Goal: Communication & Community: Answer question/provide support

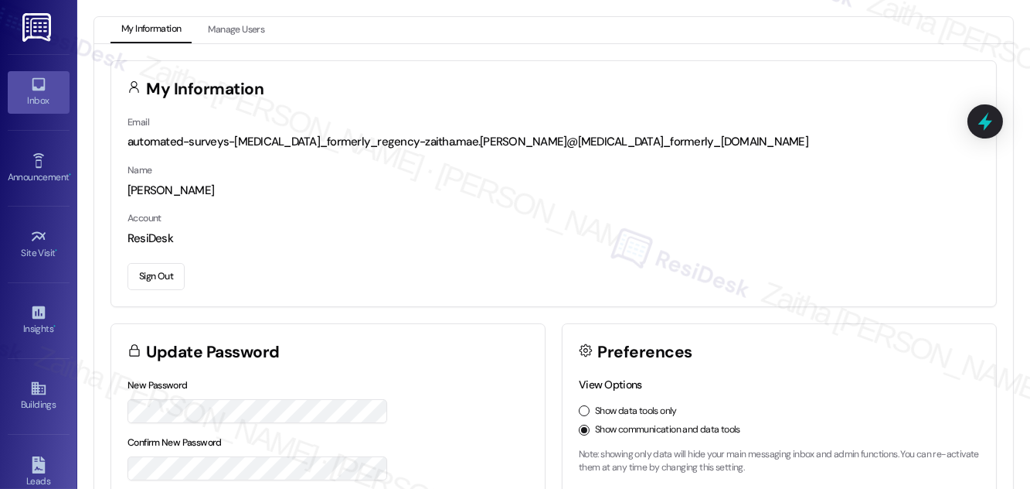
click at [39, 98] on div "Inbox" at bounding box center [38, 100] width 77 height 15
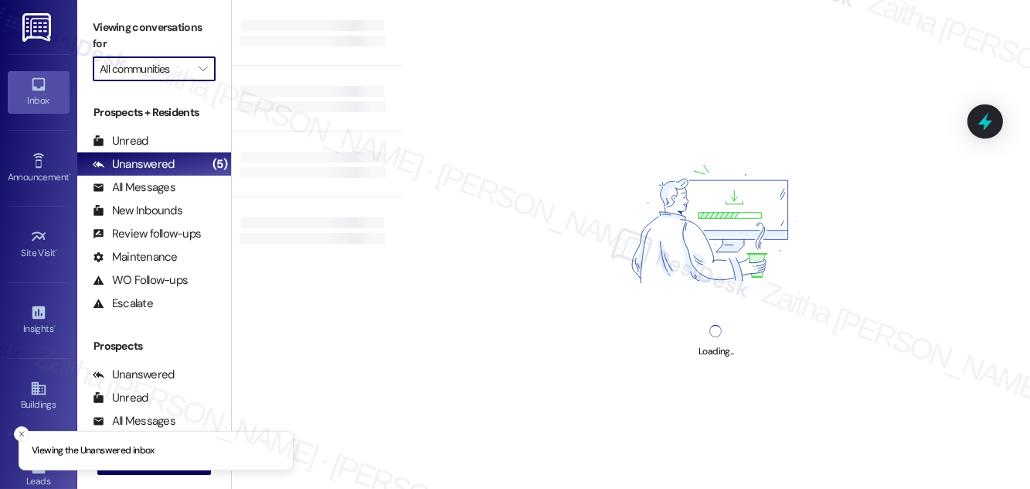
click at [127, 66] on input "All communities" at bounding box center [145, 68] width 91 height 25
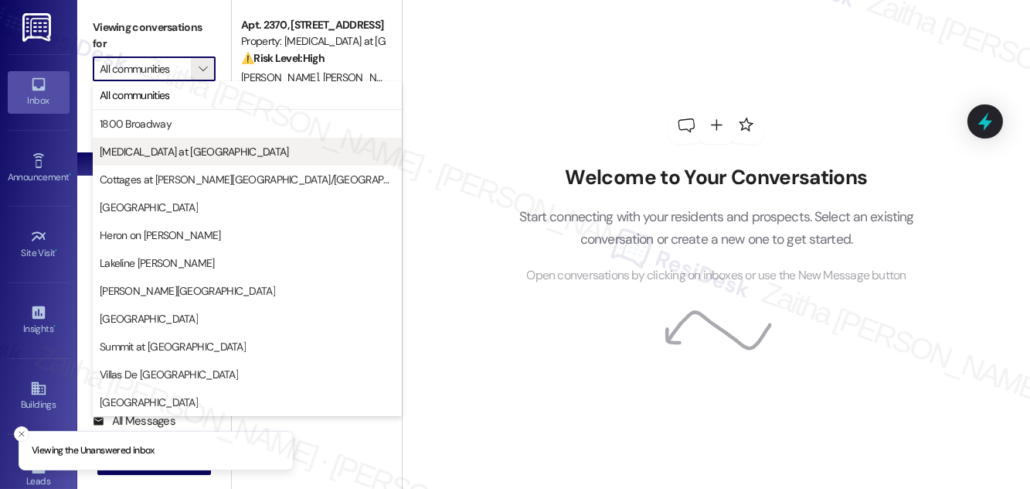
click at [162, 148] on span "[MEDICAL_DATA] at [GEOGRAPHIC_DATA]" at bounding box center [194, 151] width 189 height 15
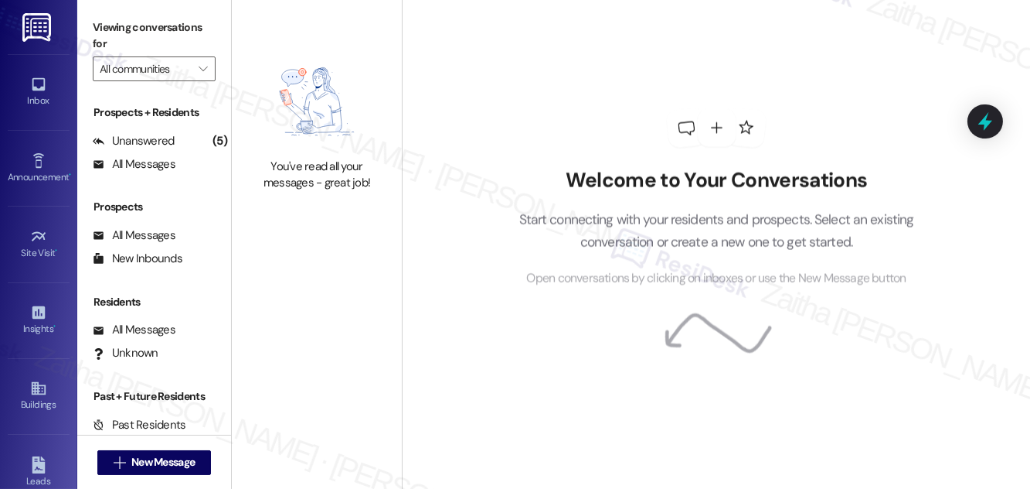
type input "[MEDICAL_DATA] at [GEOGRAPHIC_DATA]"
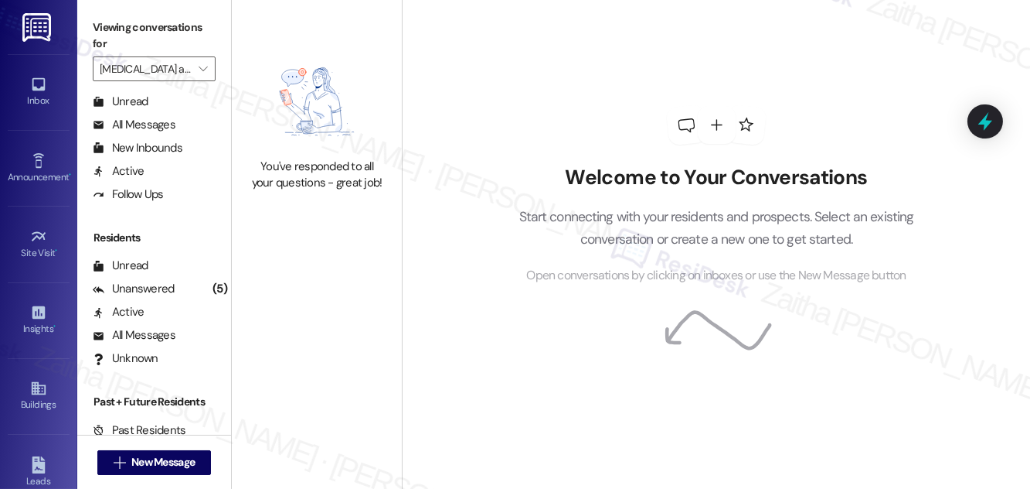
scroll to position [297, 0]
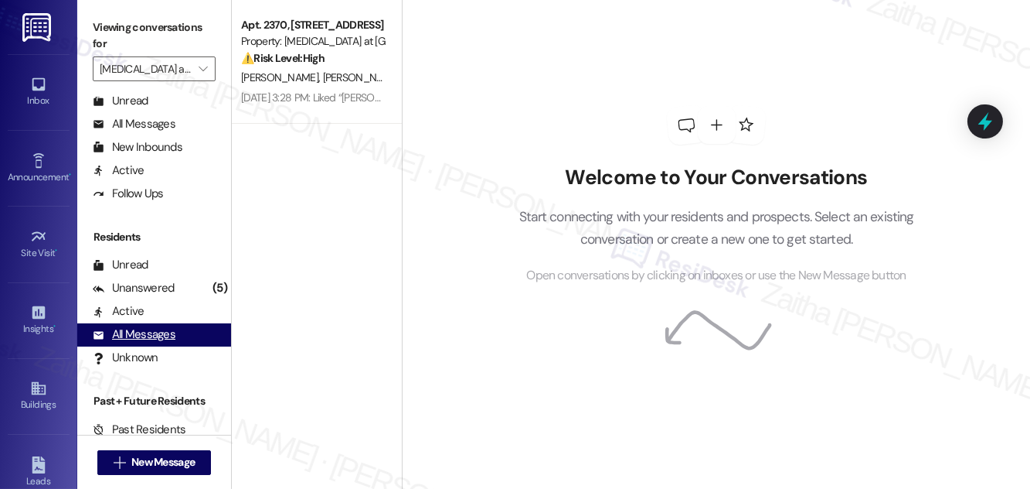
click at [147, 335] on div "All Messages" at bounding box center [134, 334] width 83 height 16
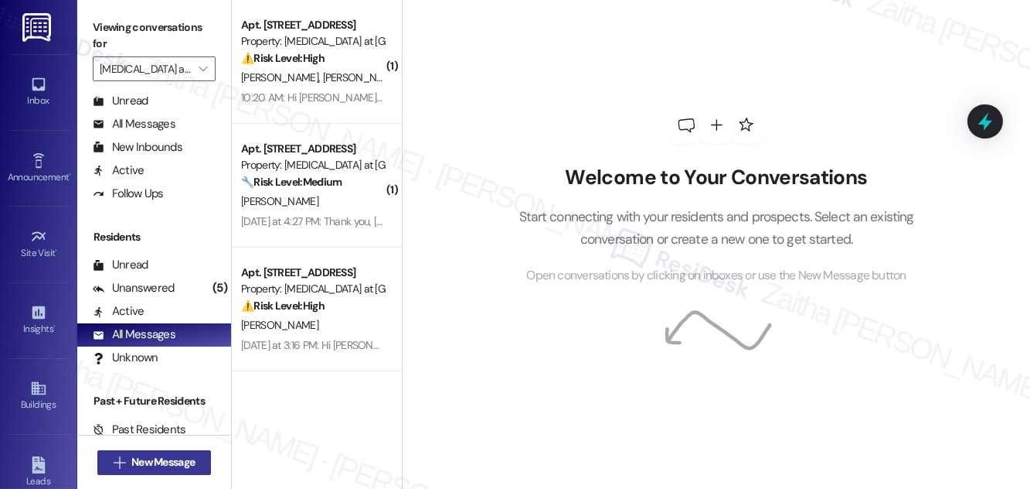
click at [138, 465] on span "New Message" at bounding box center [162, 462] width 63 height 16
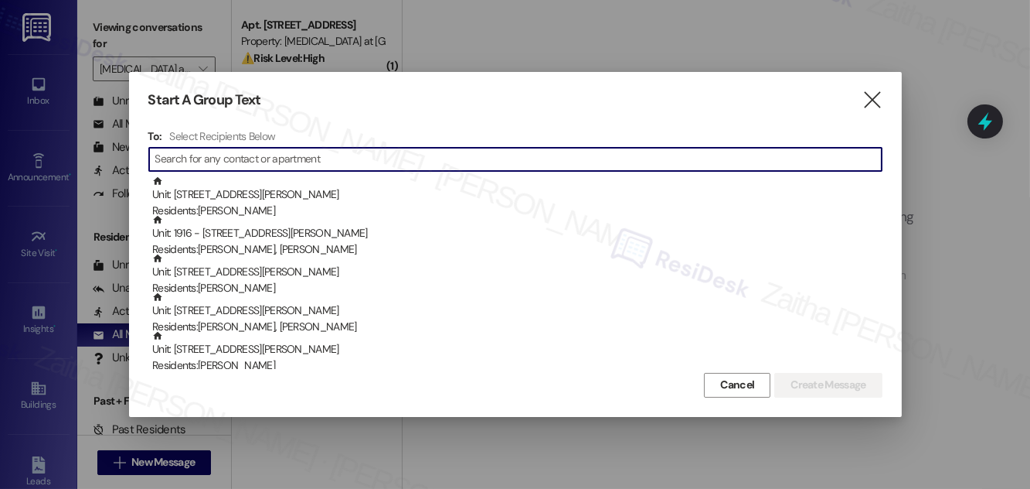
paste input "BIANKA HIGLE"
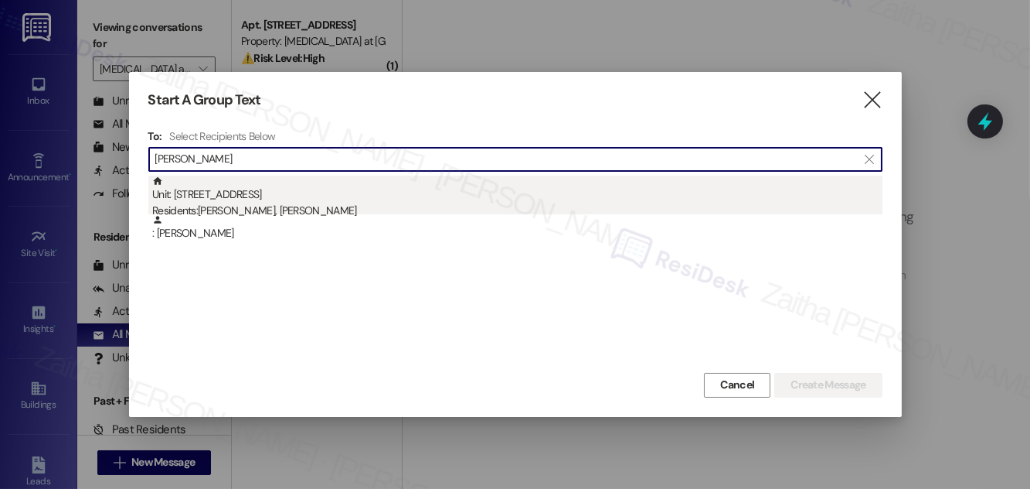
type input "BIANKA HIGLE"
click at [245, 199] on div "Unit: 1201 - 327 W Sunset Rd Residents: Natalia Rodriguez, Bianka Higle" at bounding box center [517, 197] width 731 height 44
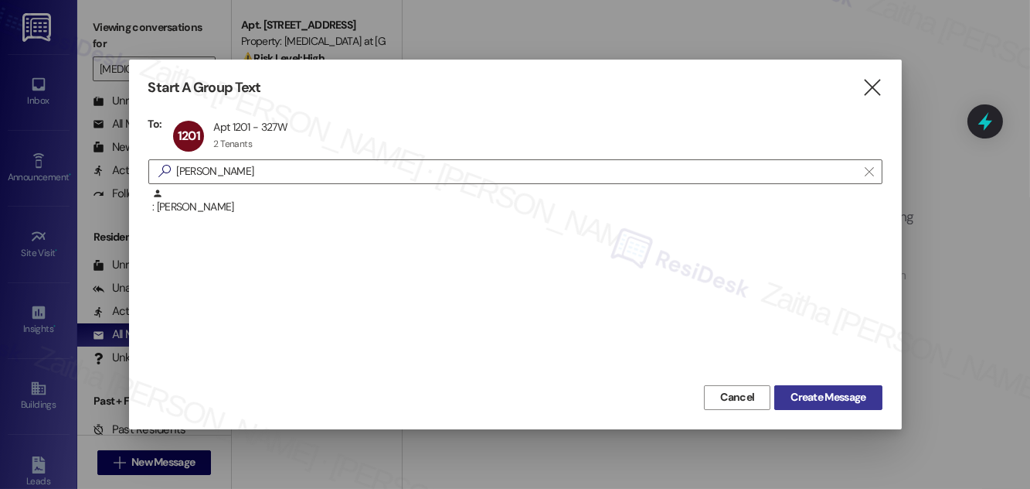
click at [821, 392] on span "Create Message" at bounding box center [828, 397] width 75 height 16
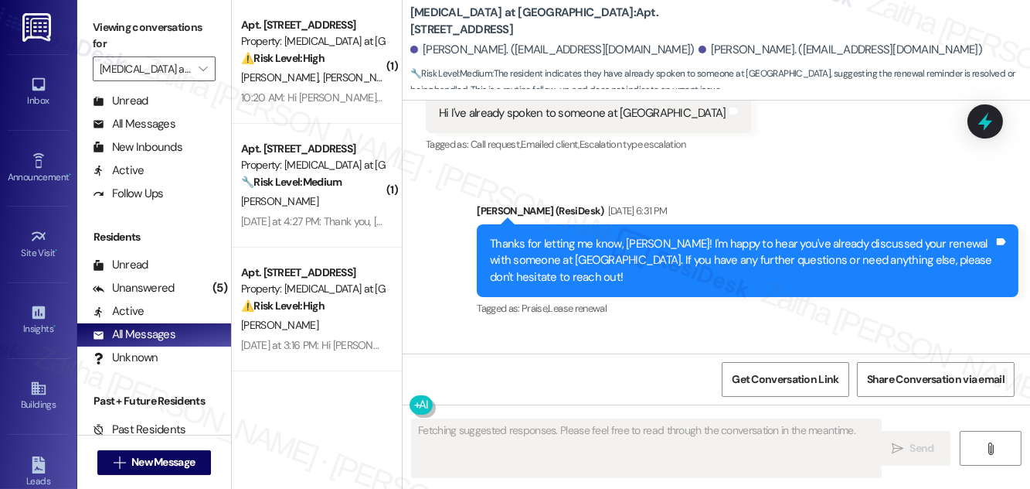
scroll to position [2490, 0]
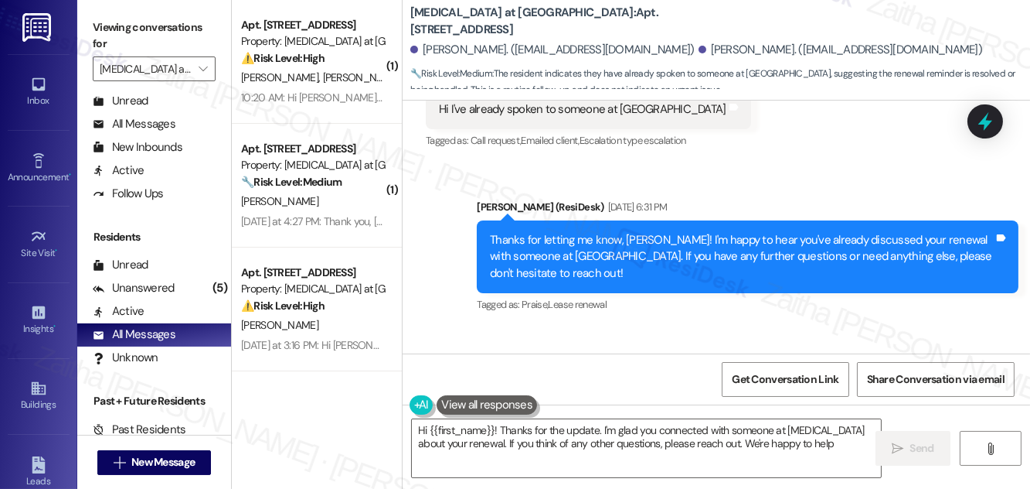
type textarea "Hi {{first_name}}! Thanks for the update. I'm glad you connected with someone a…"
click at [150, 462] on span "New Message" at bounding box center [162, 462] width 63 height 16
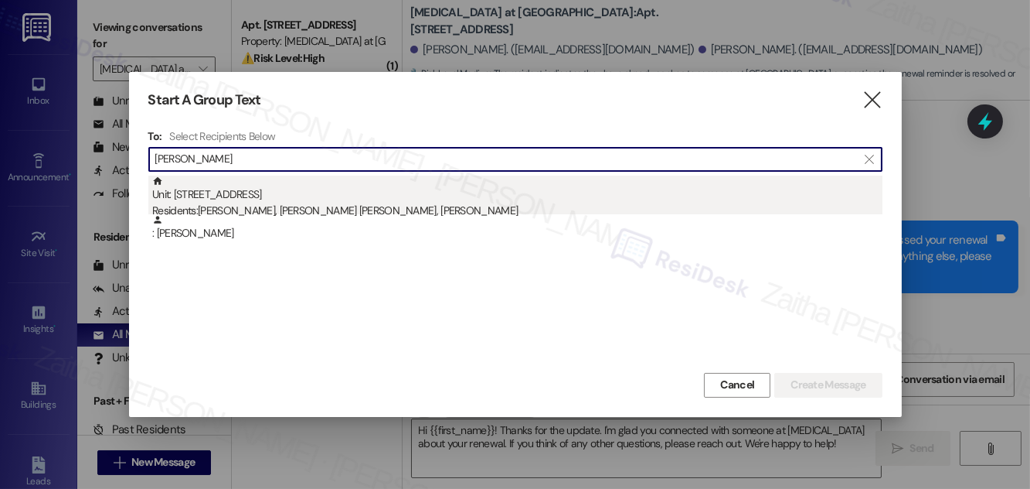
type input "Wendell Jordan"
click at [301, 205] on div "Residents: Antonie Gueguen, David G. Murcia Rincon, Wendell Jordan" at bounding box center [517, 211] width 731 height 16
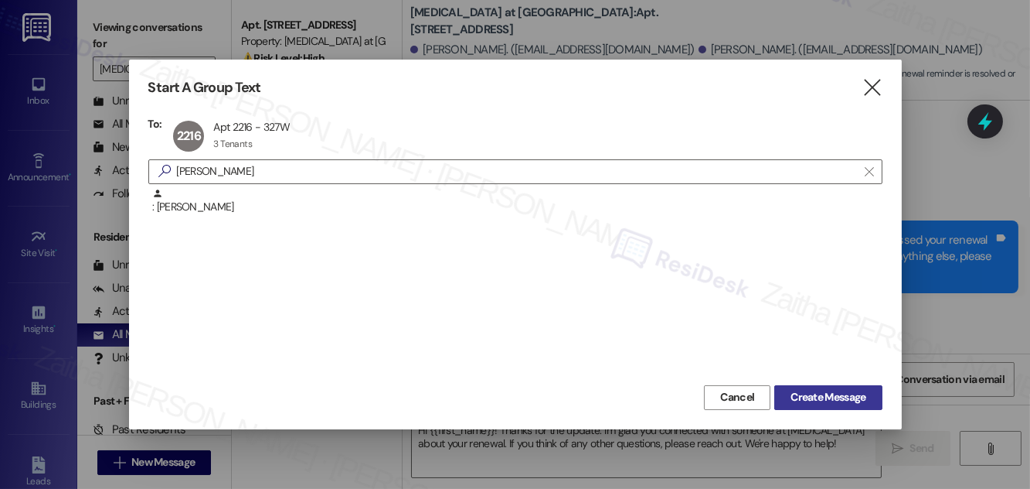
click at [834, 393] on span "Create Message" at bounding box center [828, 397] width 75 height 16
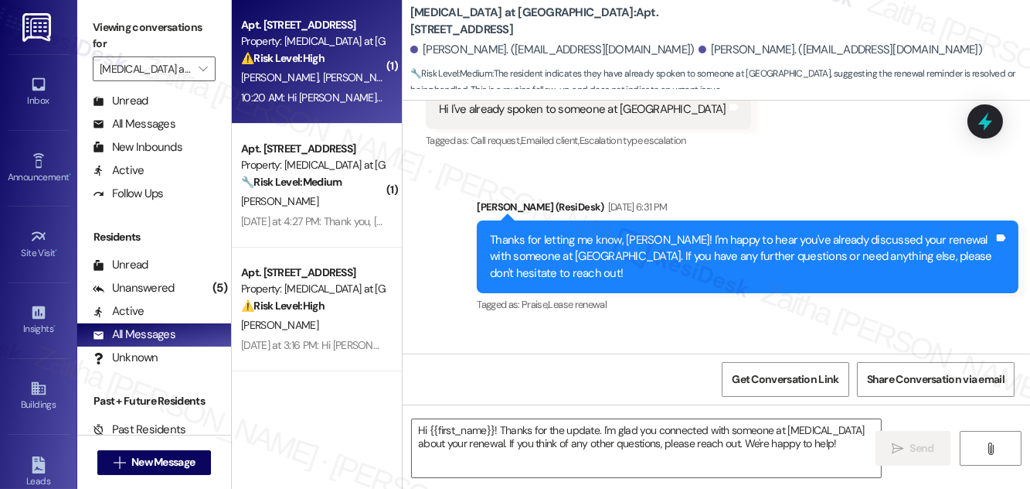
type textarea "Fetching suggested responses. Please feel free to read through the conversation…"
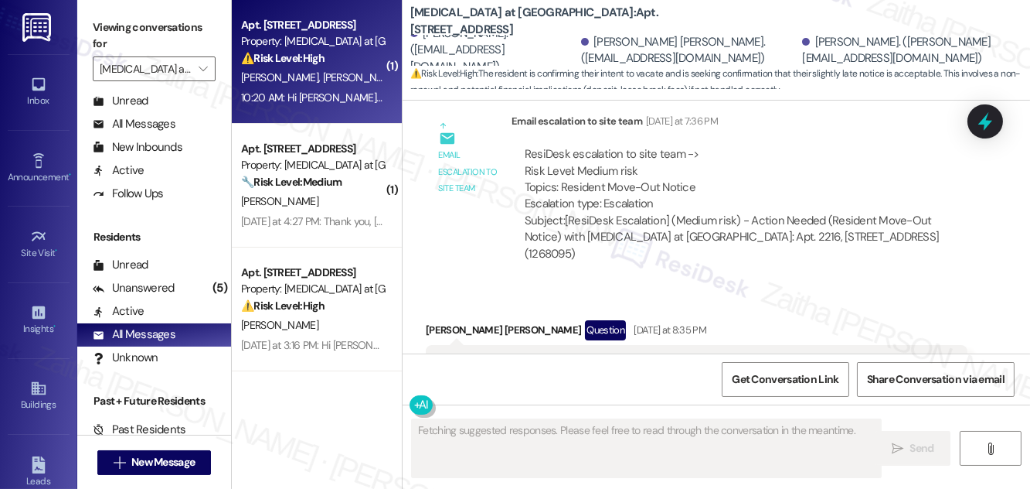
scroll to position [2941, 0]
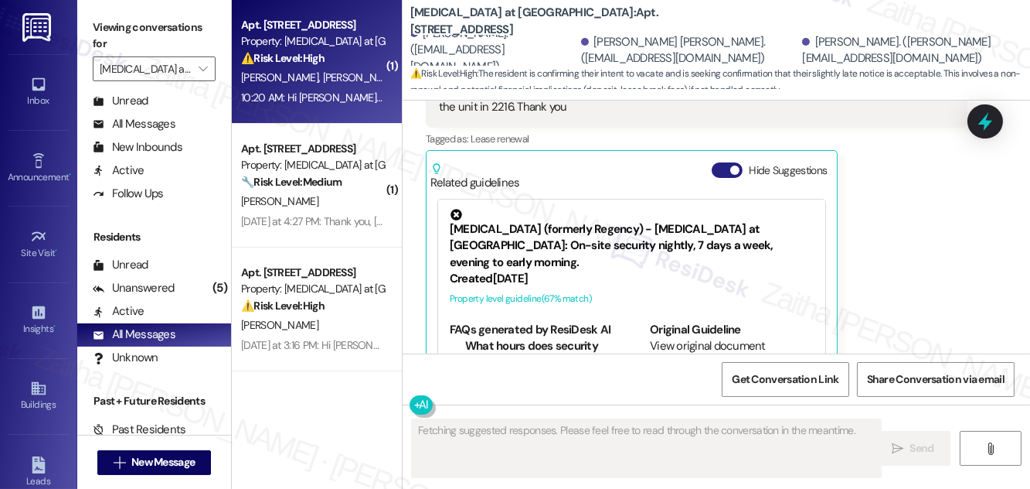
click at [715, 162] on button "Hide Suggestions" at bounding box center [727, 169] width 31 height 15
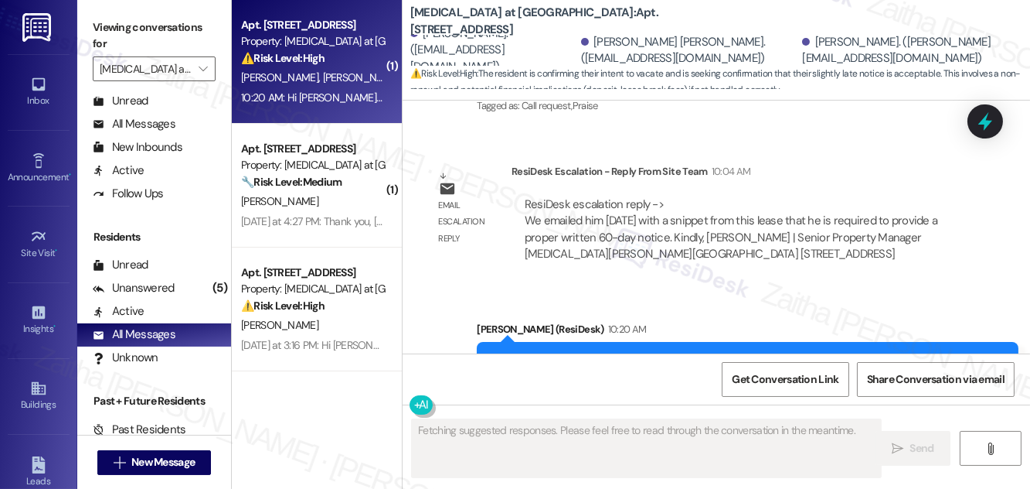
scroll to position [3143, 0]
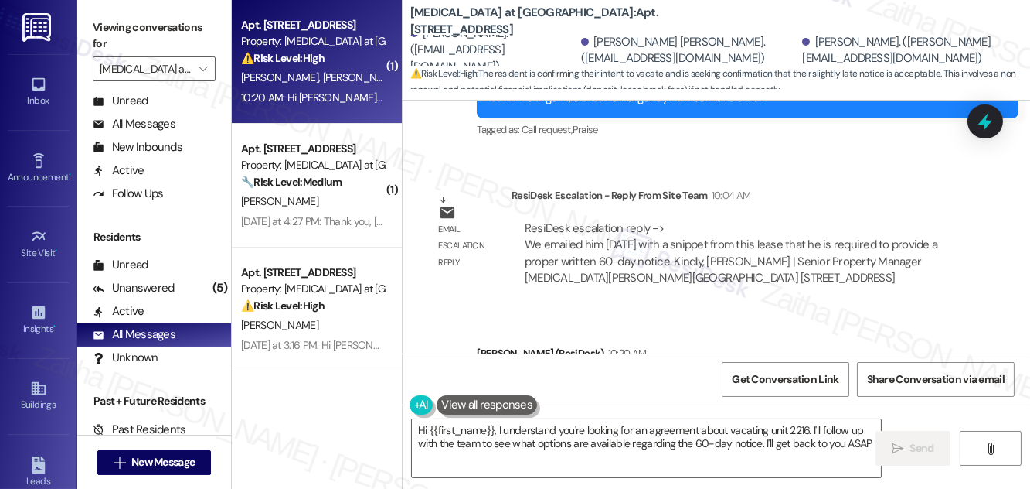
type textarea "Hi {{first_name}}, I understand you're looking for an agreement about vacating …"
click at [139, 460] on span "New Message" at bounding box center [162, 462] width 63 height 16
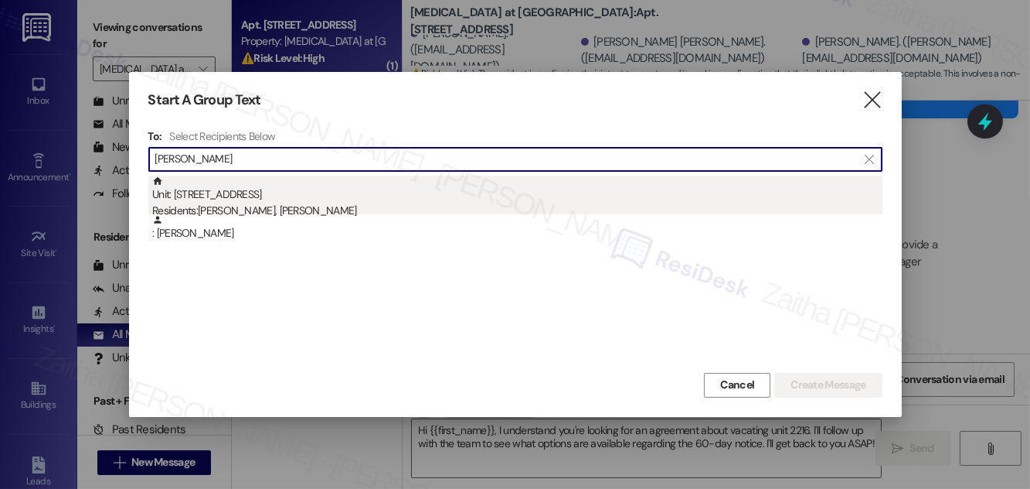
type input "[PERSON_NAME]"
click at [277, 199] on div "Unit: 2110 - 327 W Sunset Rd Residents: Thomas Kelly, Vanessa Ritchie" at bounding box center [517, 197] width 731 height 44
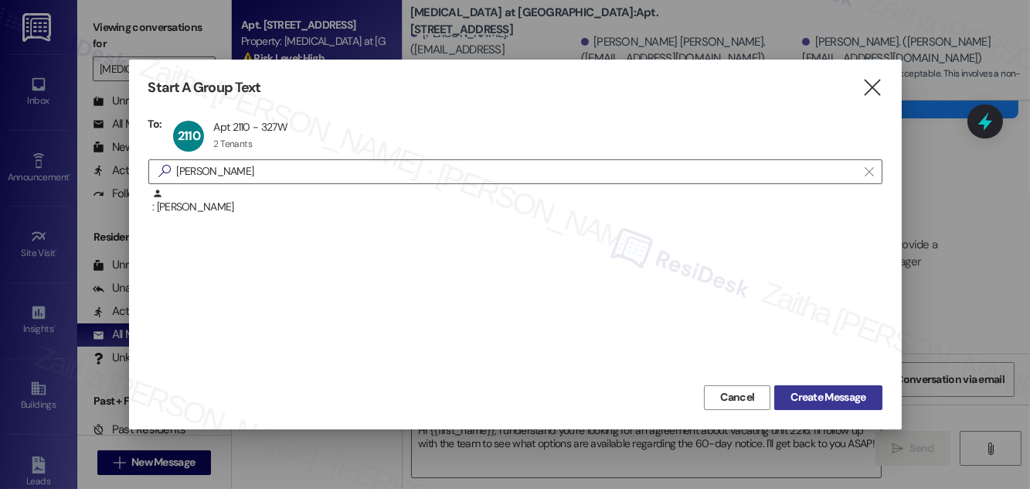
click at [812, 393] on span "Create Message" at bounding box center [828, 397] width 75 height 16
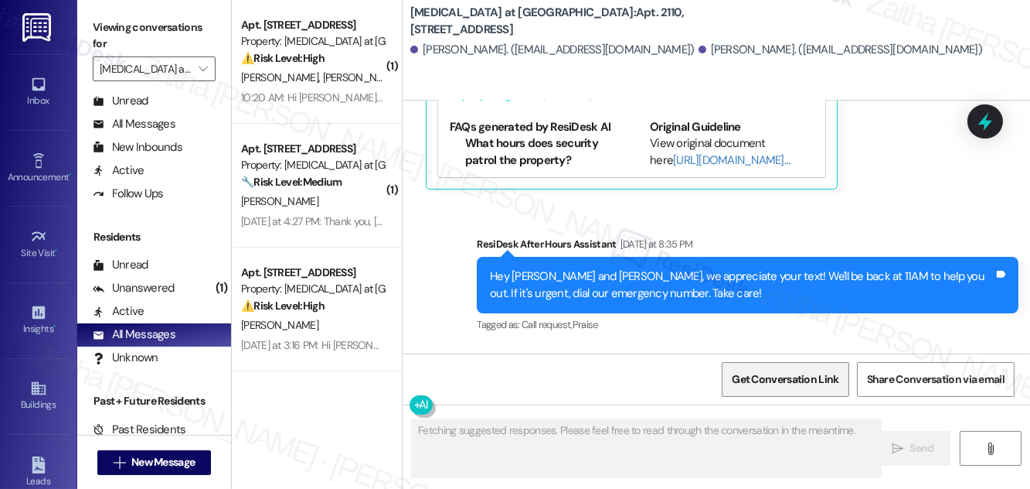
scroll to position [1257, 0]
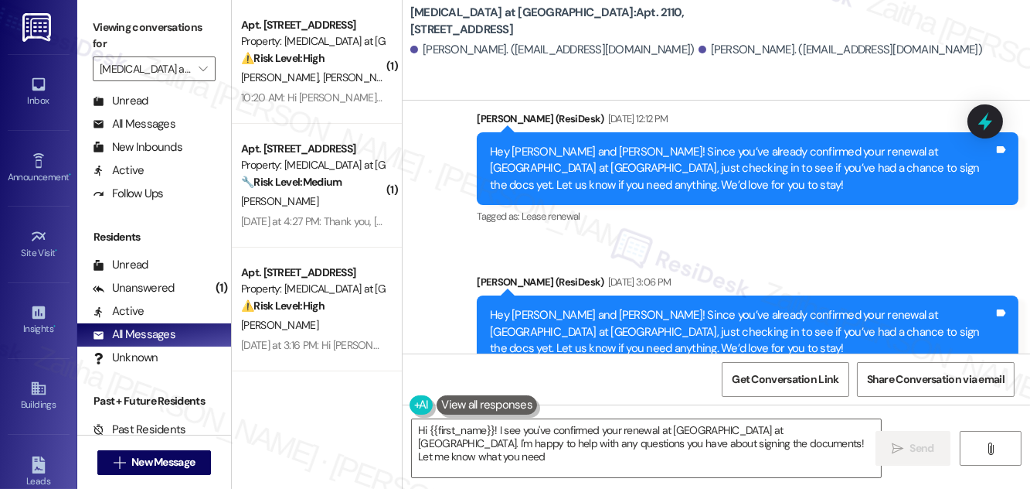
type textarea "Hi {{first_name}}! I see you've confirmed your renewal at Avita at Alamo Height…"
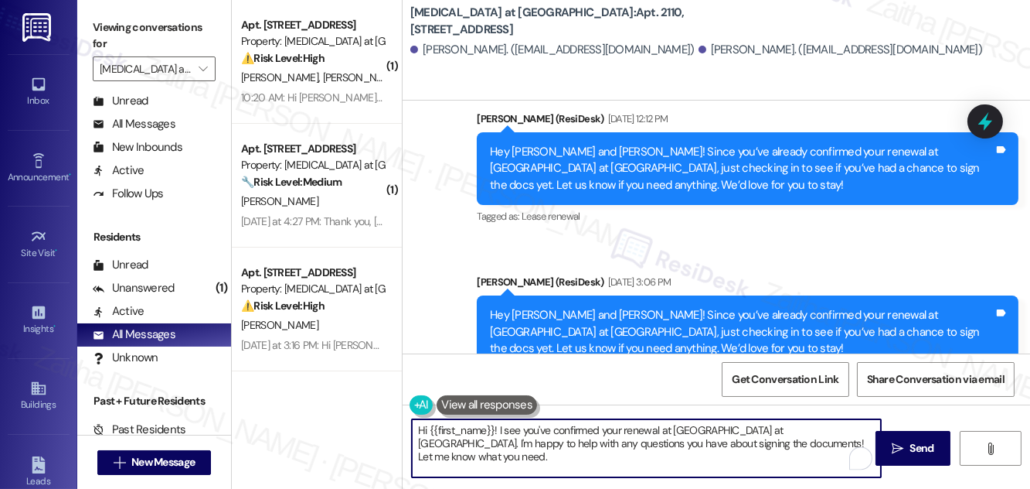
drag, startPoint x: 414, startPoint y: 432, endPoint x: 819, endPoint y: 473, distance: 406.4
click at [819, 473] on textarea "Hi {{first_name}}! I see you've confirmed your renewal at Avita at Alamo Height…" at bounding box center [646, 448] width 469 height 58
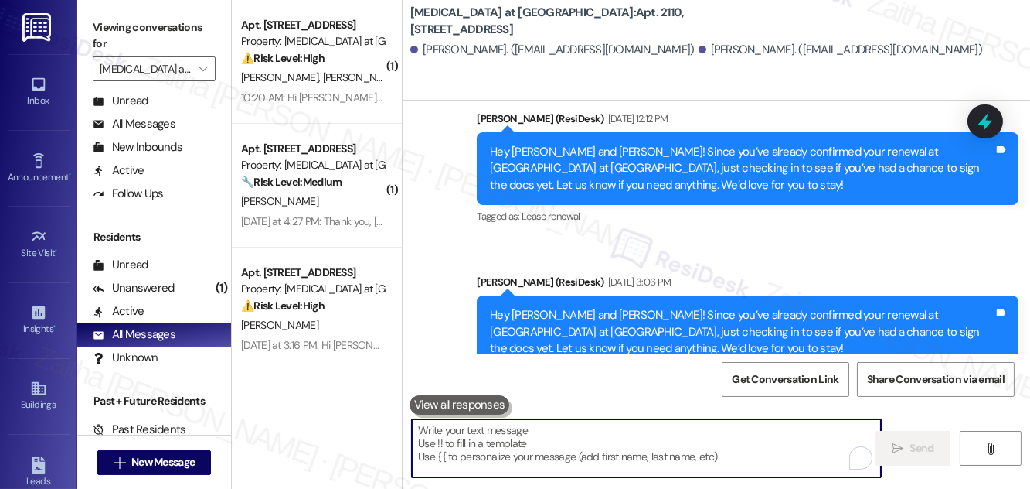
paste textarea "Hi {{first_name}}! Just a heads-up that your {{property}} lease renewal is past…"
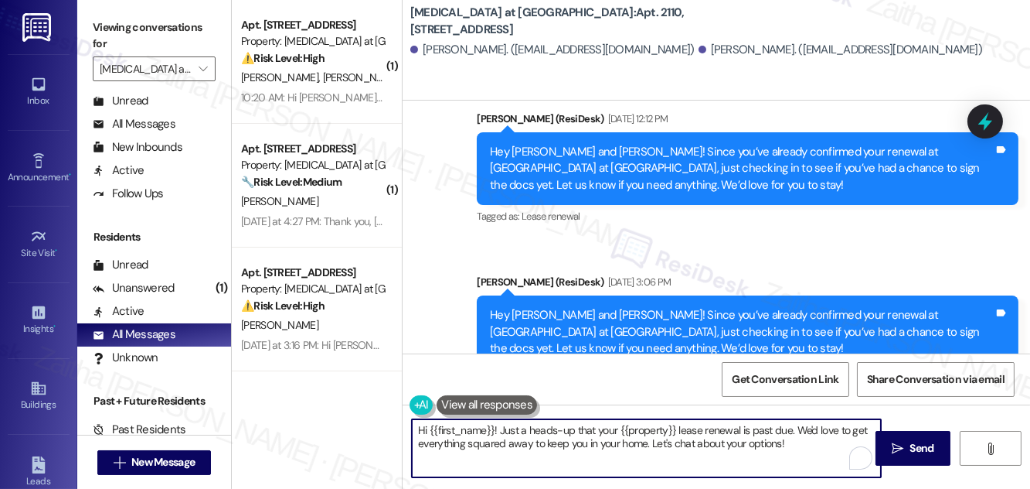
type textarea "Hi {{first_name}}! Just a heads-up that your {{property}} lease renewal is past…"
click at [934, 442] on span "Send" at bounding box center [923, 448] width 24 height 16
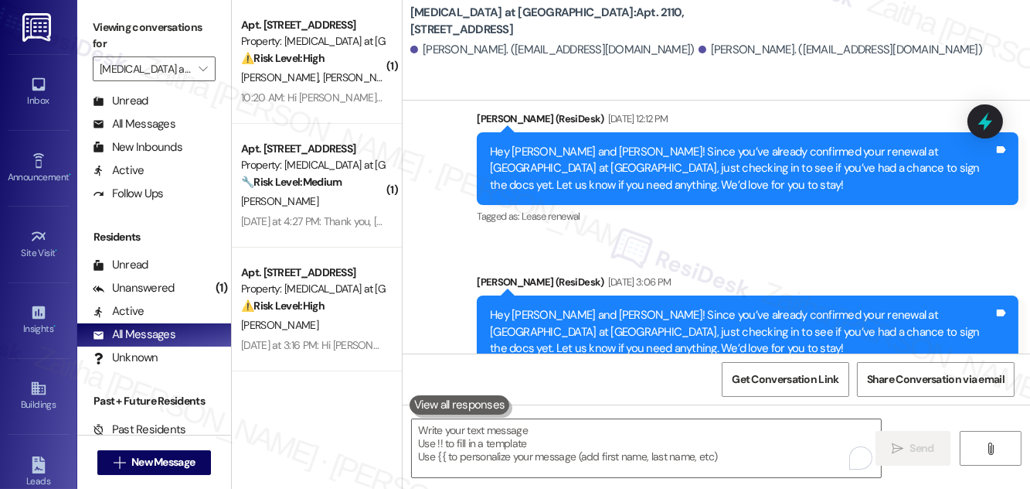
scroll to position [1381, 0]
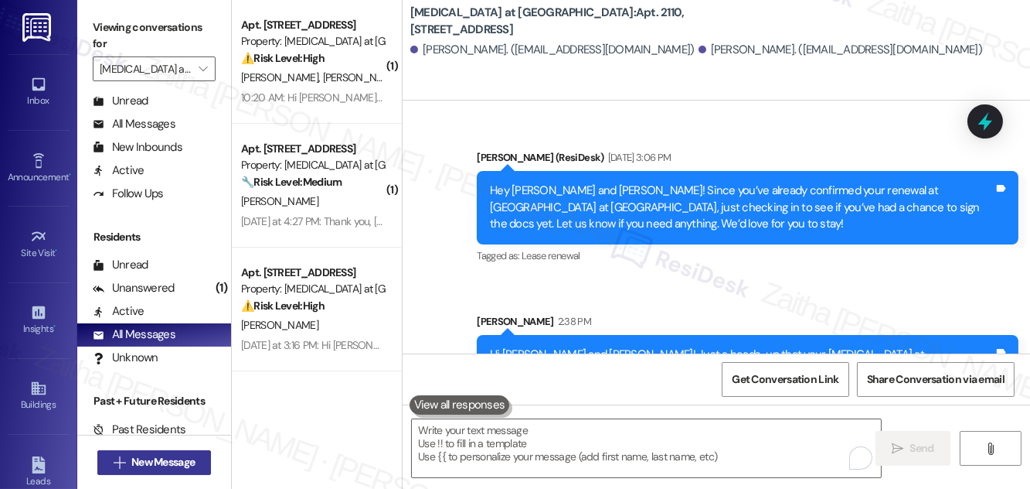
click at [162, 461] on span "New Message" at bounding box center [162, 462] width 63 height 16
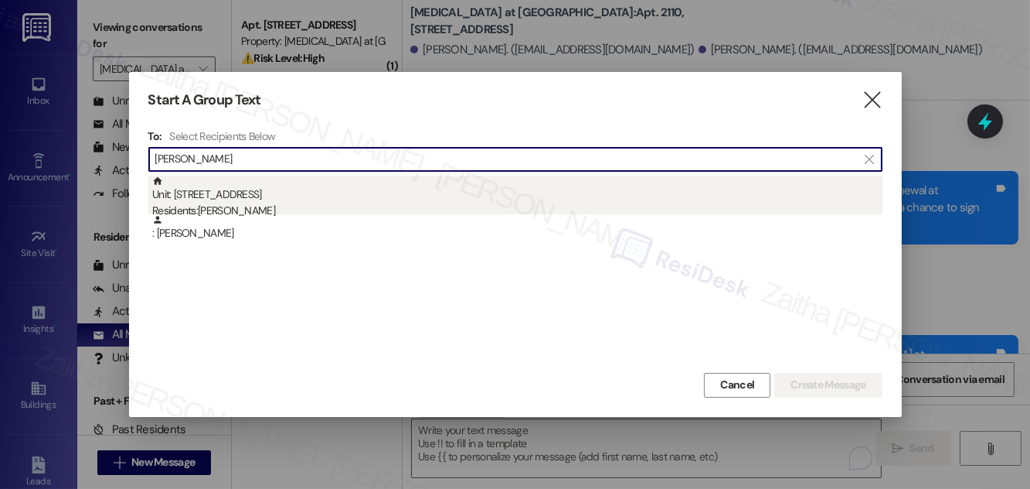
type input "Stephanie A. Olivarez"
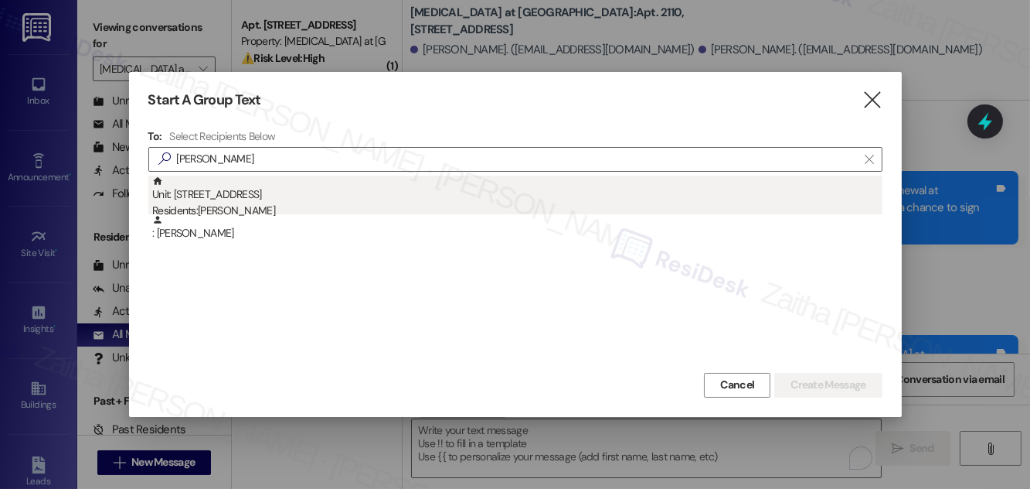
click at [354, 209] on div "Residents: Stephanie A. Olivarez" at bounding box center [517, 211] width 731 height 16
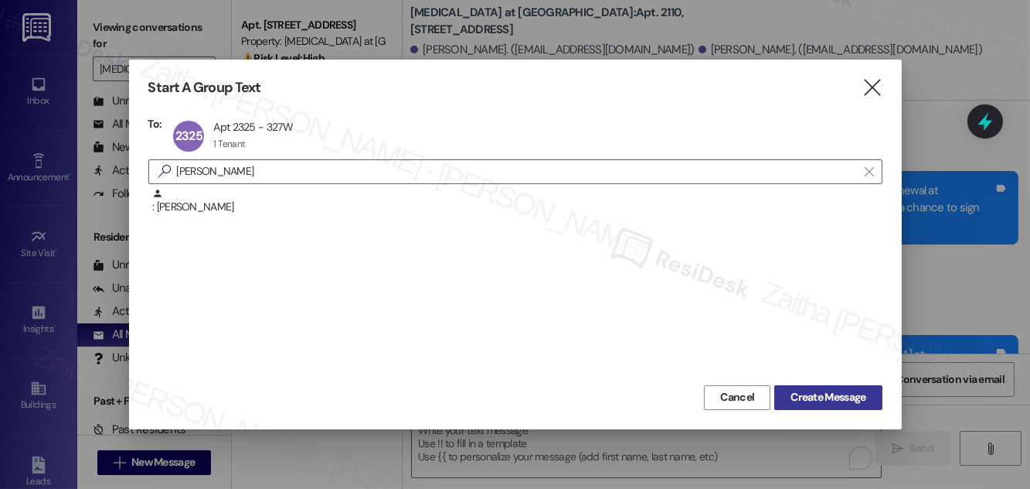
click at [805, 401] on span "Create Message" at bounding box center [828, 397] width 75 height 16
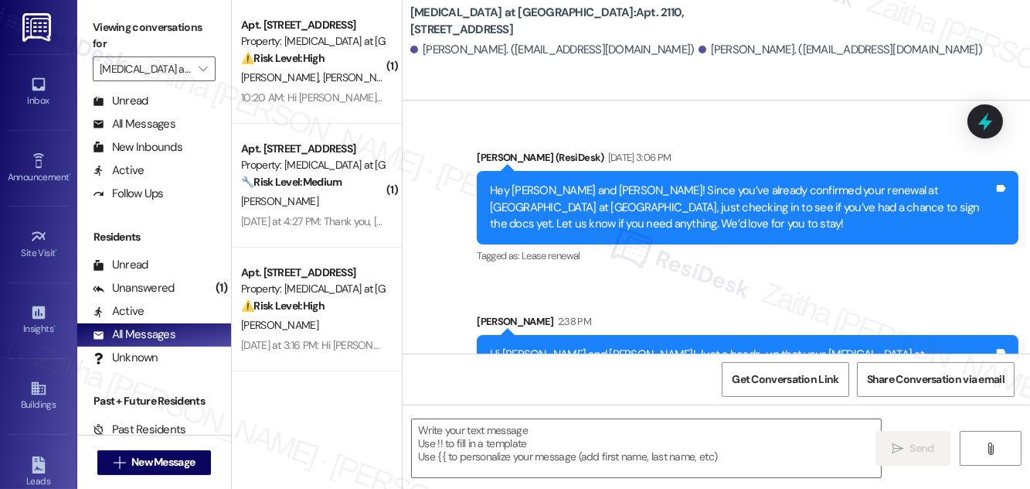
type textarea "Fetching suggested responses. Please feel free to read through the conversation…"
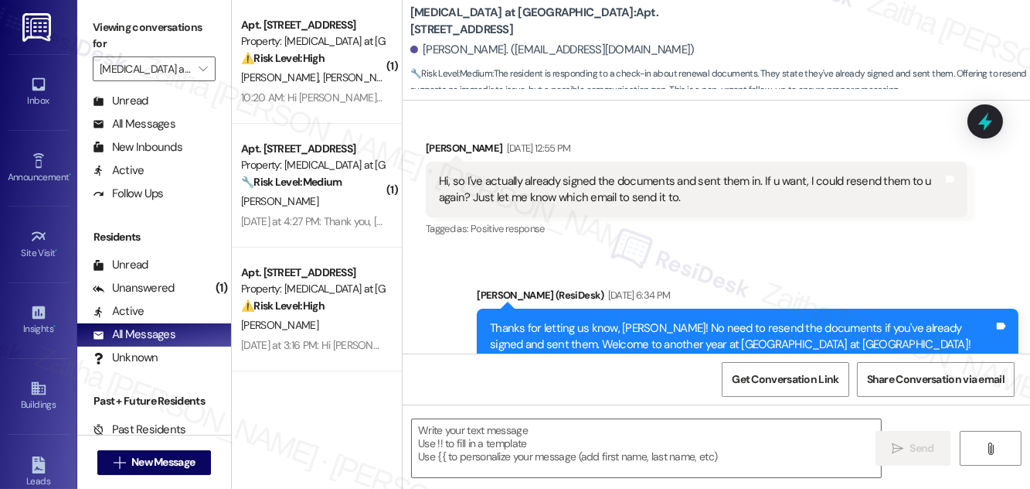
scroll to position [2679, 0]
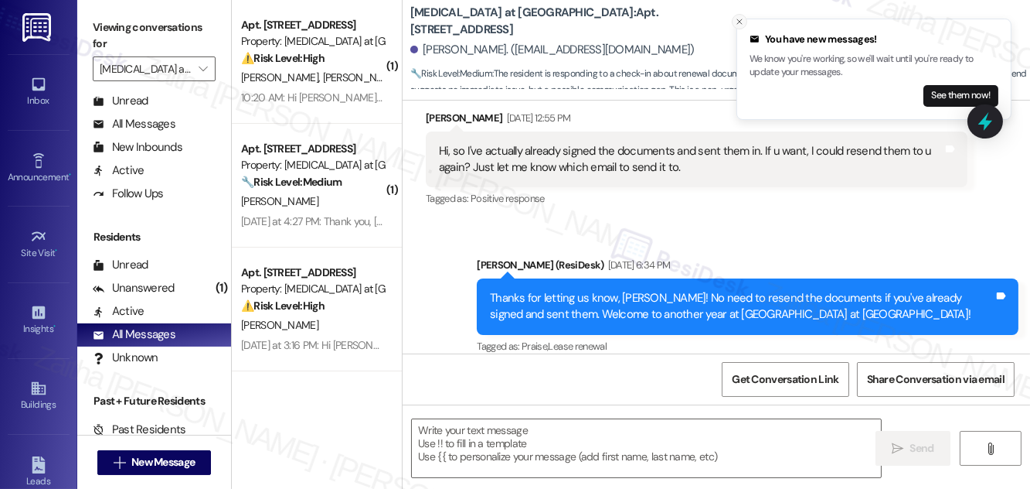
click at [740, 23] on icon "Close toast" at bounding box center [739, 21] width 9 height 9
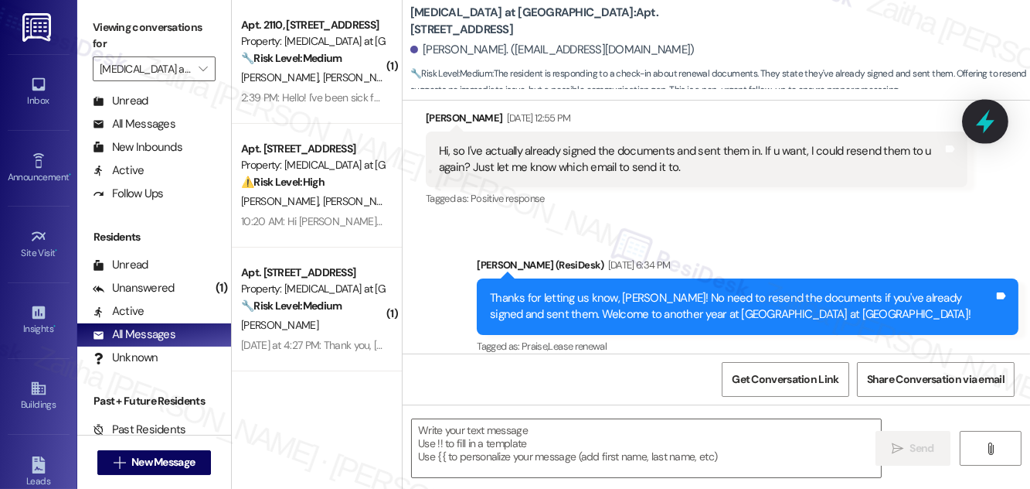
click at [989, 118] on icon at bounding box center [985, 121] width 26 height 26
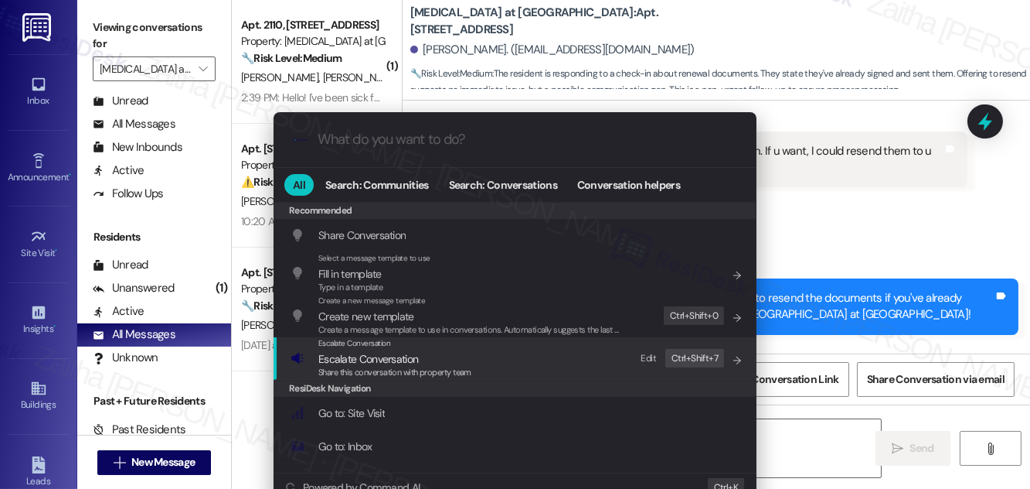
click at [369, 355] on span "Escalate Conversation" at bounding box center [368, 359] width 100 height 14
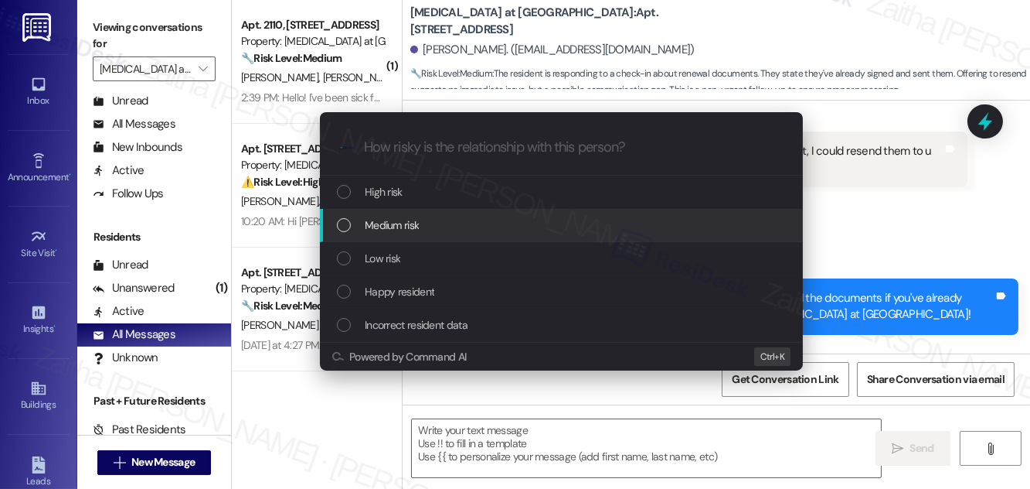
click at [417, 220] on span "Medium risk" at bounding box center [392, 224] width 54 height 17
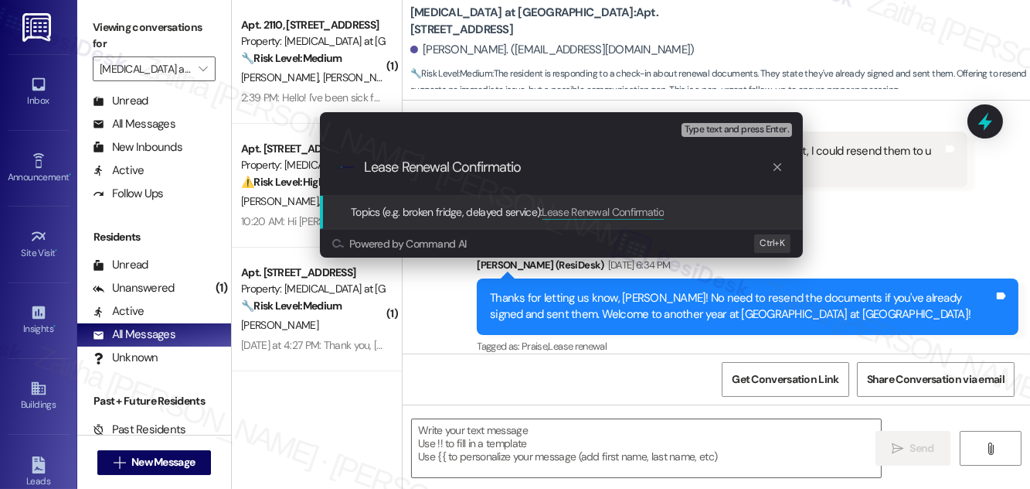
type input "Lease Renewal Confirmation"
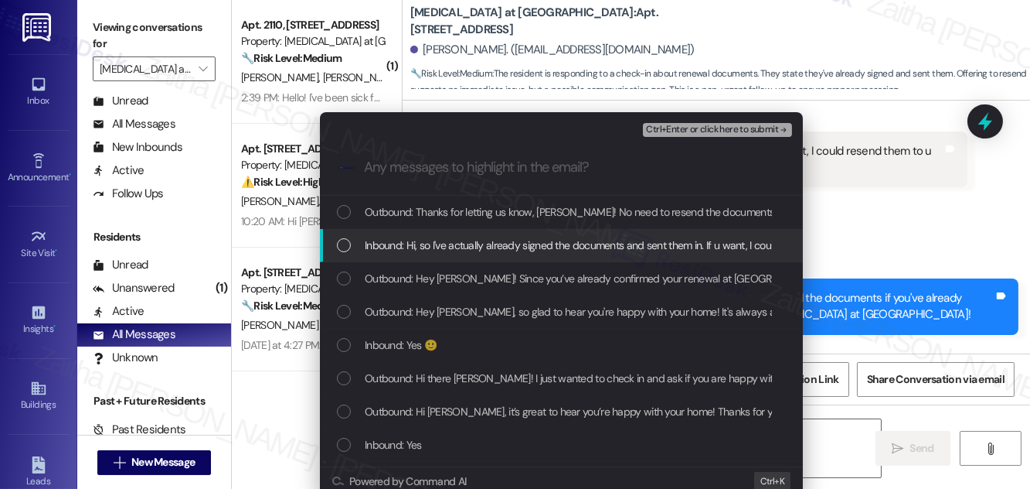
click at [420, 240] on span "Inbound: Hi, so I've actually already signed the documents and sent them in. If…" at bounding box center [723, 245] width 717 height 17
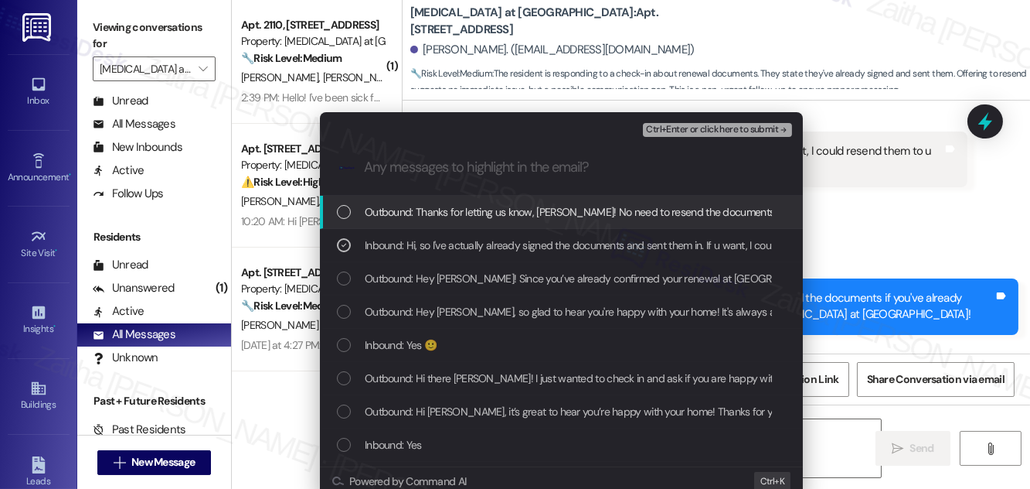
click at [679, 132] on span "Ctrl+Enter or click here to submit" at bounding box center [712, 129] width 132 height 11
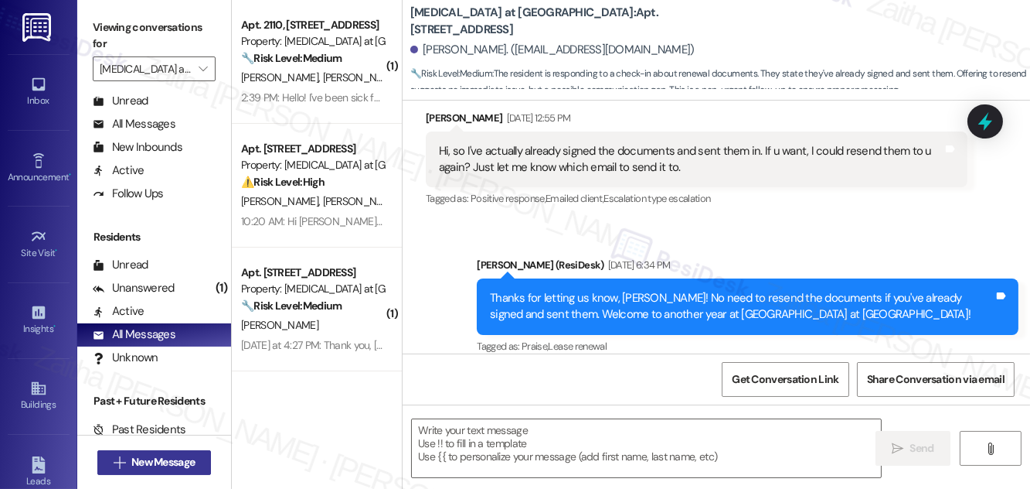
click at [131, 462] on span "New Message" at bounding box center [162, 462] width 63 height 16
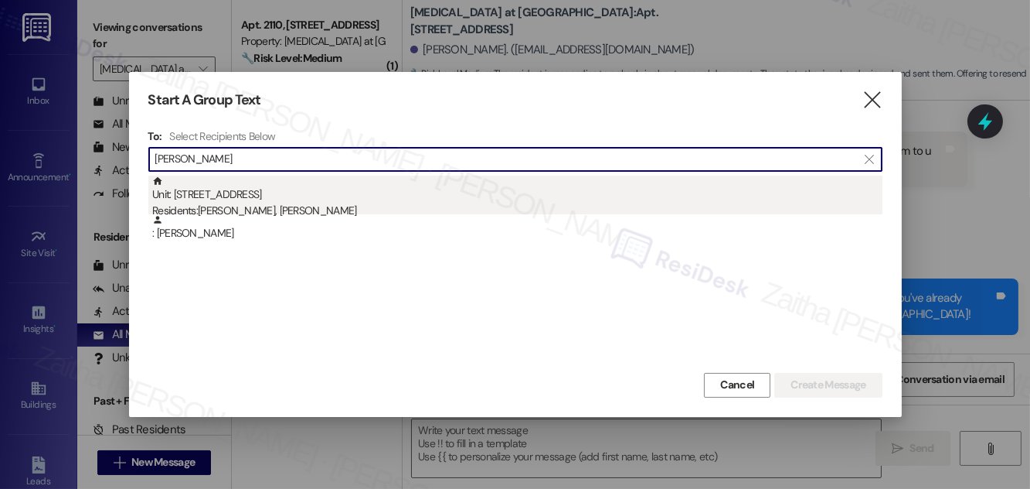
type input "[PERSON_NAME]"
click at [295, 182] on div "Unit: 2370 - 327 W Sunset Rd Residents: Amy Isaacs, William Isaacs" at bounding box center [517, 197] width 731 height 44
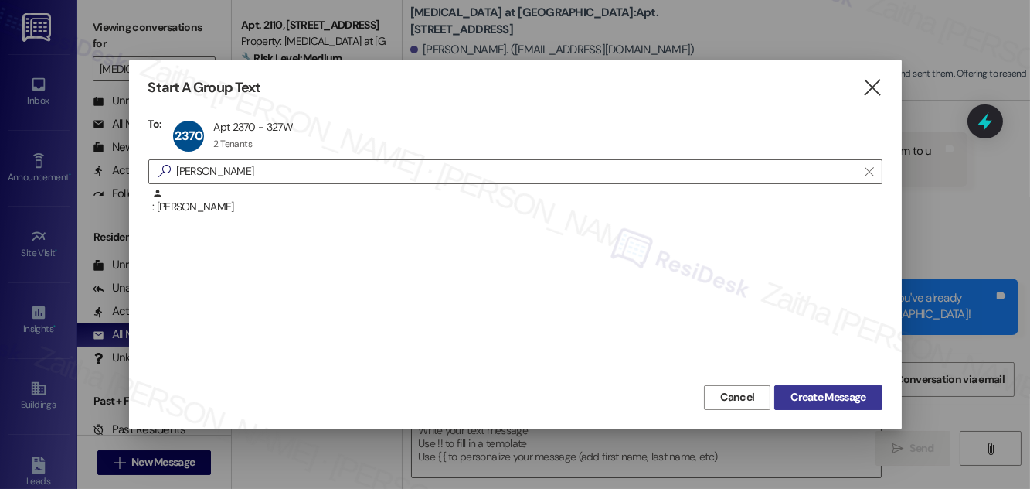
click at [823, 400] on span "Create Message" at bounding box center [828, 397] width 75 height 16
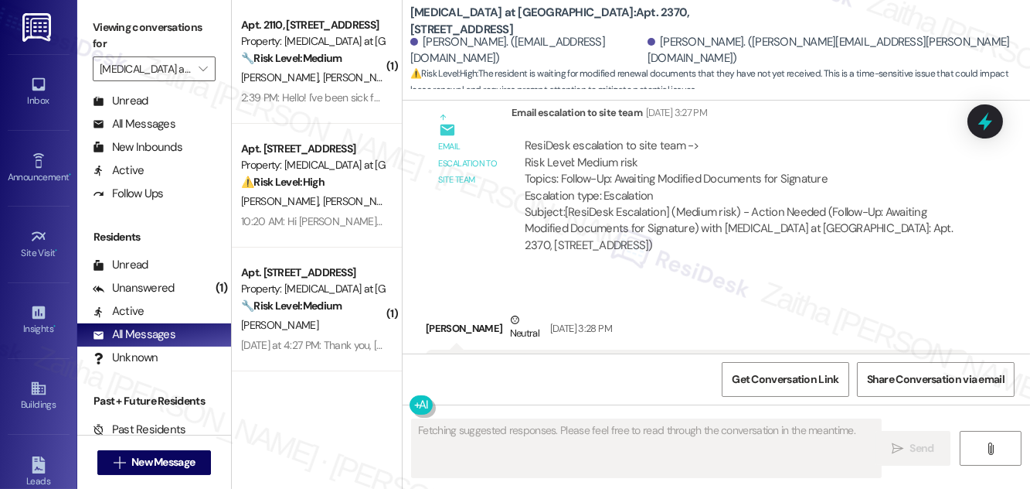
scroll to position [3901, 0]
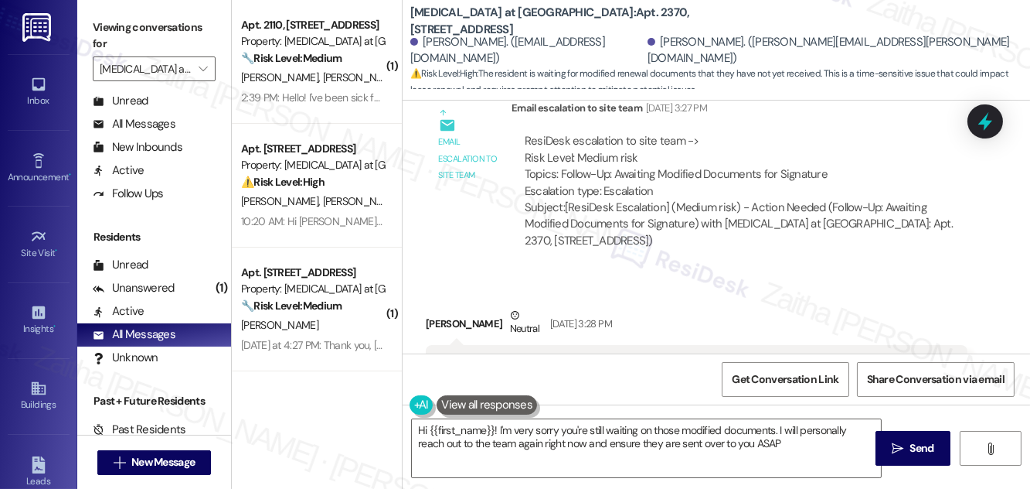
type textarea "Hi {{first_name}}! I'm very sorry you're still waiting on those modified docume…"
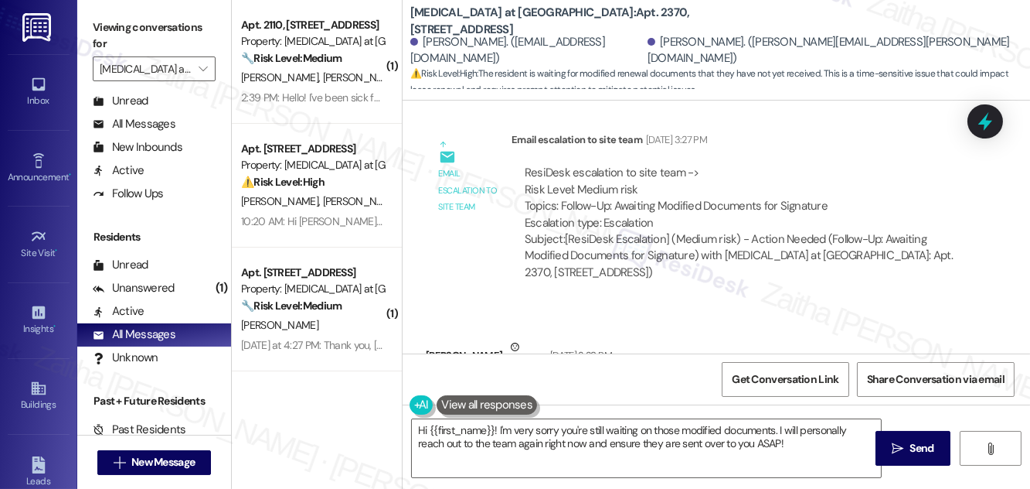
scroll to position [3902, 0]
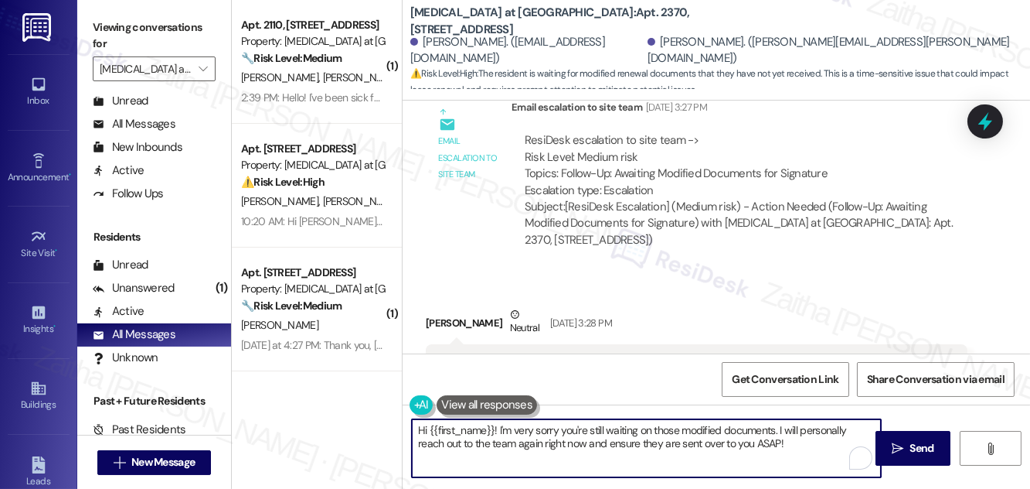
drag, startPoint x: 417, startPoint y: 428, endPoint x: 829, endPoint y: 442, distance: 411.5
click at [826, 444] on textarea "Hi {{first_name}}! I'm very sorry you're still waiting on those modified docume…" at bounding box center [646, 448] width 469 height 58
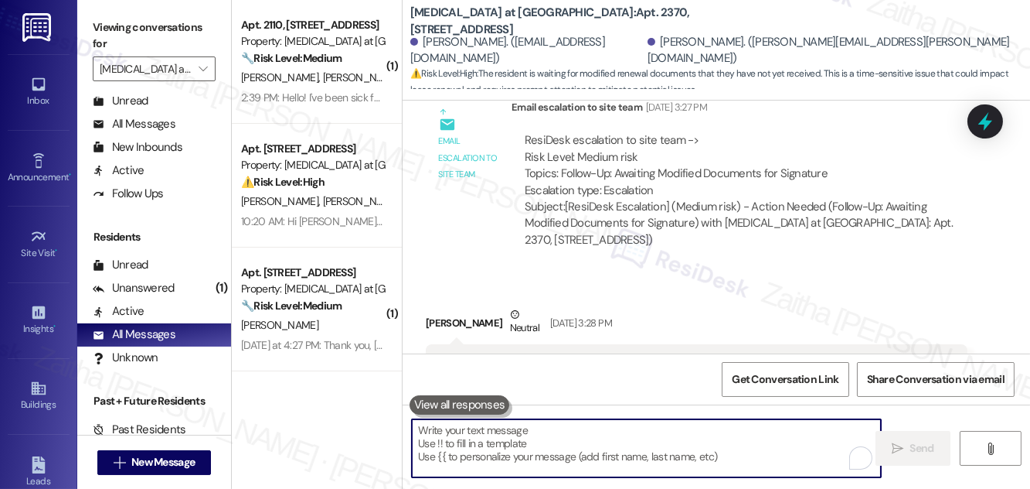
paste textarea "Hey {{first_name}}! Since you’ve already confirmed your renewal at {{property}}…"
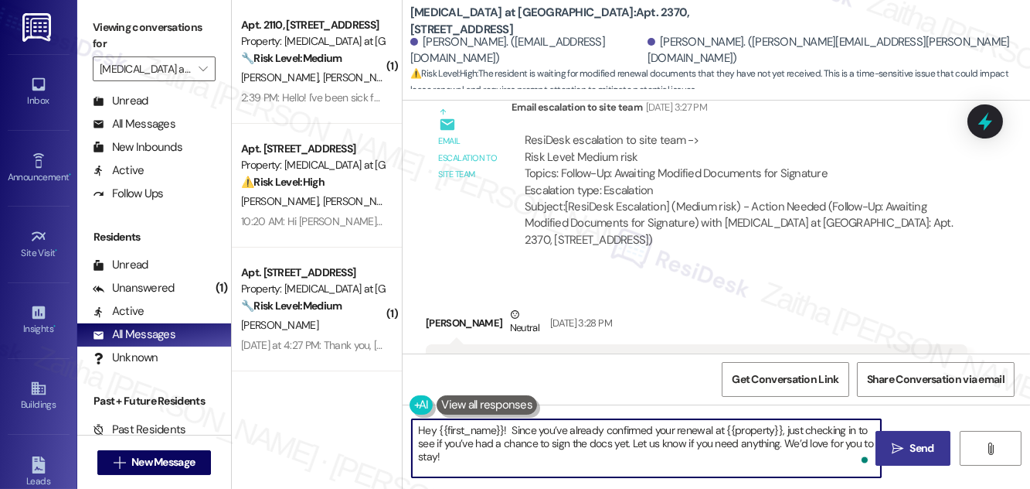
type textarea "Hey {{first_name}}! Since you’ve already confirmed your renewal at {{property}}…"
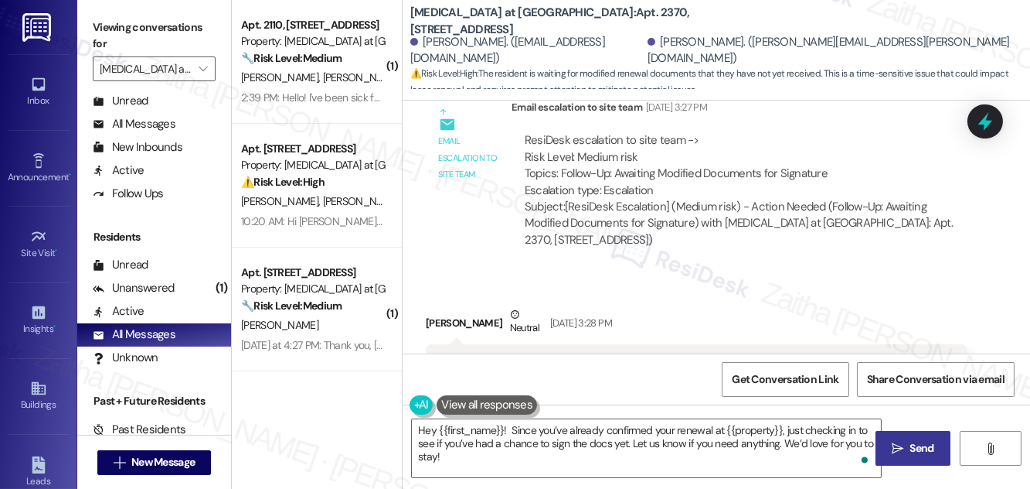
click at [917, 448] on span "Send" at bounding box center [923, 448] width 24 height 16
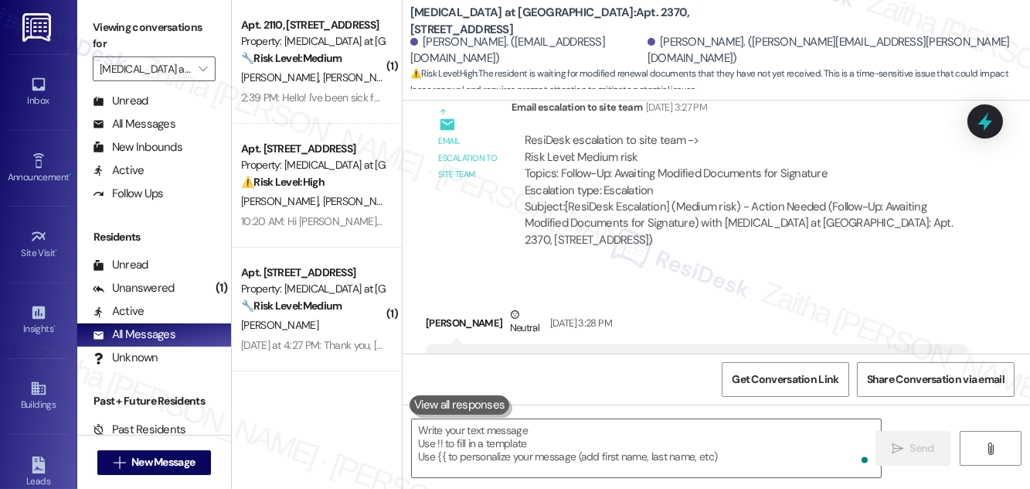
scroll to position [3901, 0]
click at [131, 467] on span "New Message" at bounding box center [162, 462] width 63 height 16
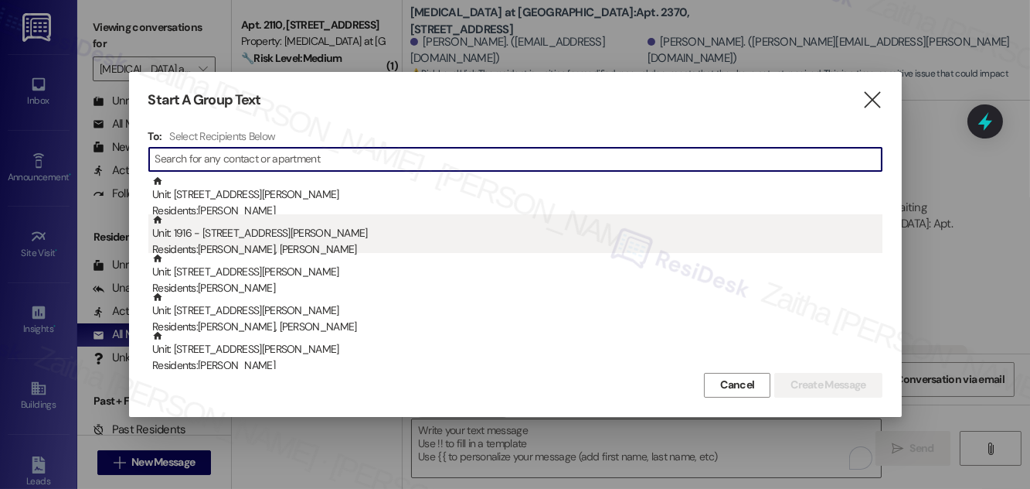
paste input "Robert Stecher"
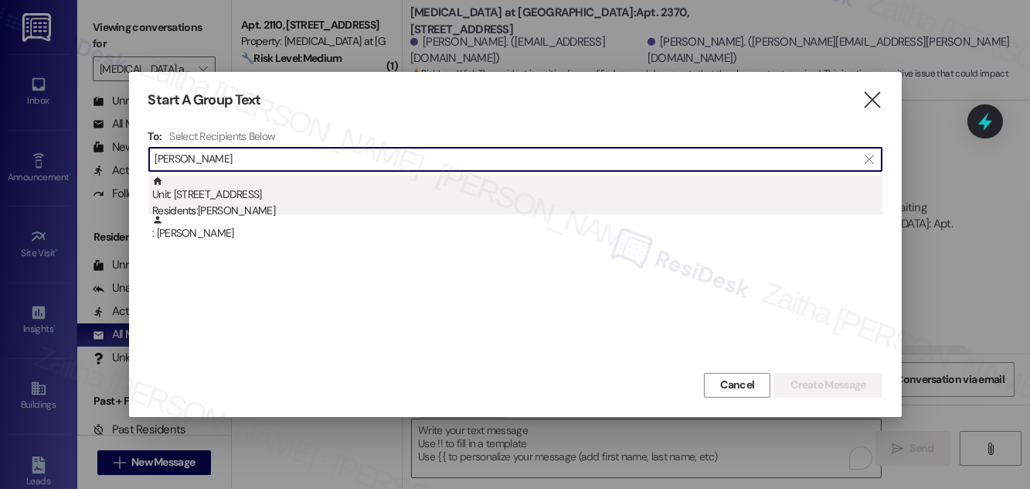
type input "Robert Stecher"
click at [240, 211] on div "Residents: Robert Stecher" at bounding box center [517, 211] width 731 height 16
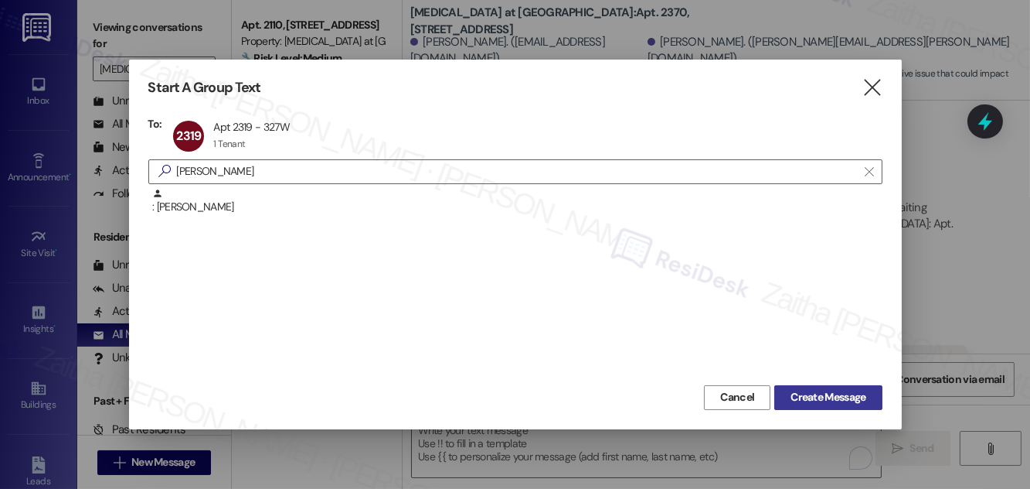
click at [816, 395] on span "Create Message" at bounding box center [828, 397] width 75 height 16
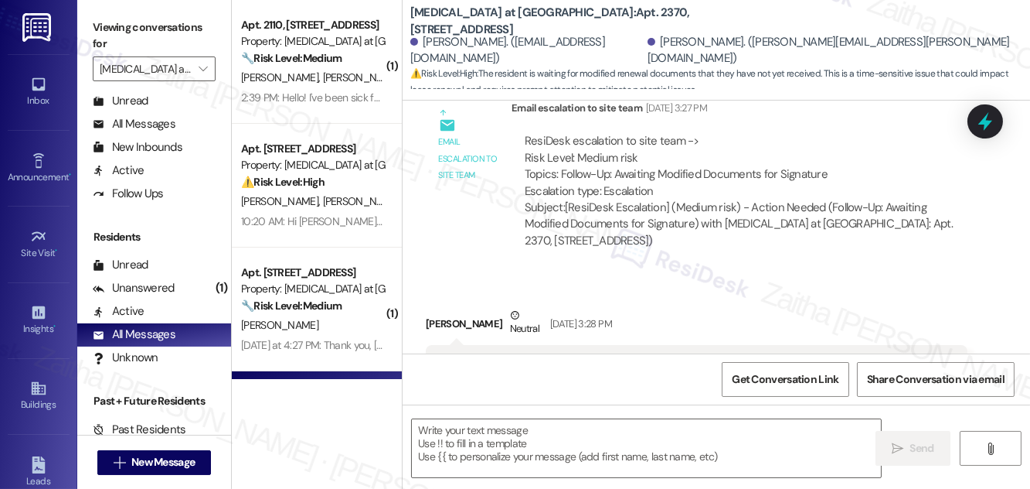
type textarea "Fetching suggested responses. Please feel free to read through the conversation…"
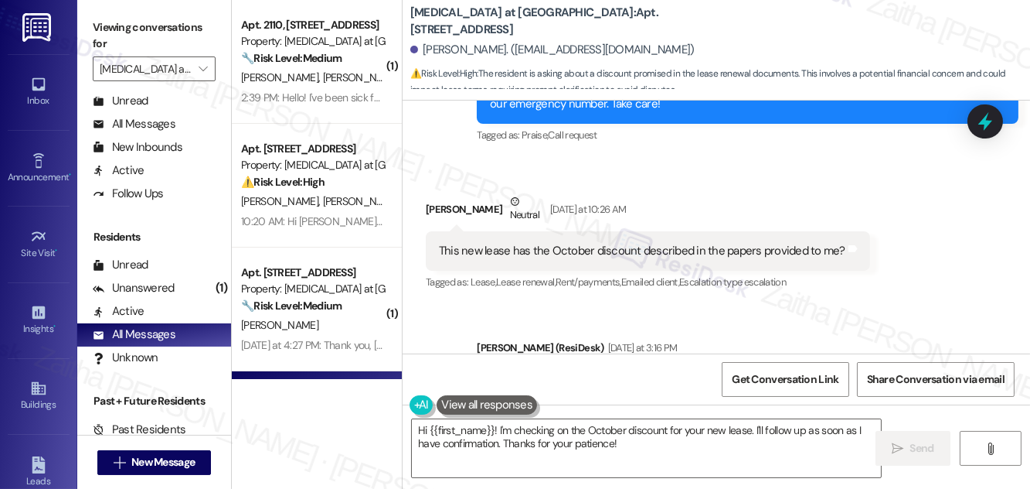
scroll to position [4227, 0]
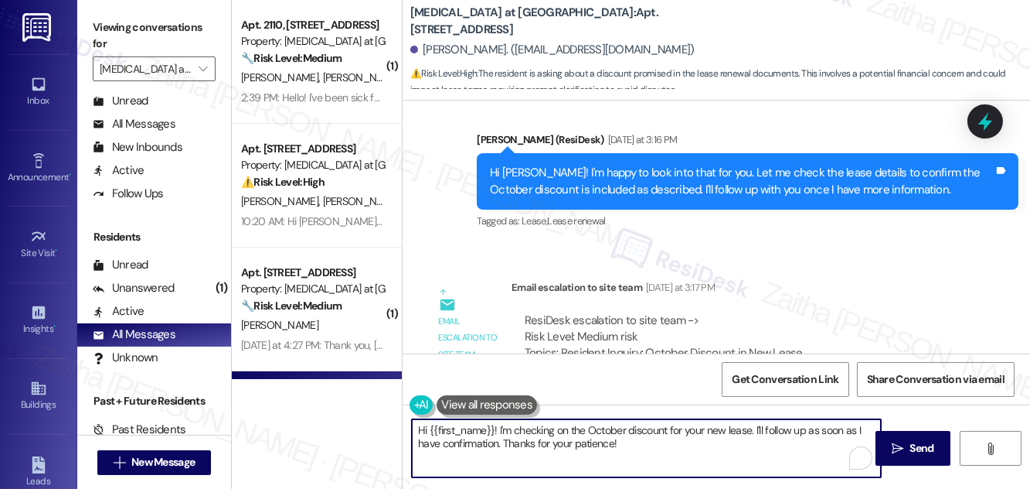
drag, startPoint x: 499, startPoint y: 429, endPoint x: 639, endPoint y: 445, distance: 140.9
click at [639, 445] on textarea "Hi {{first_name}}! I'm checking on the October discount for your new lease. I'l…" at bounding box center [646, 448] width 469 height 58
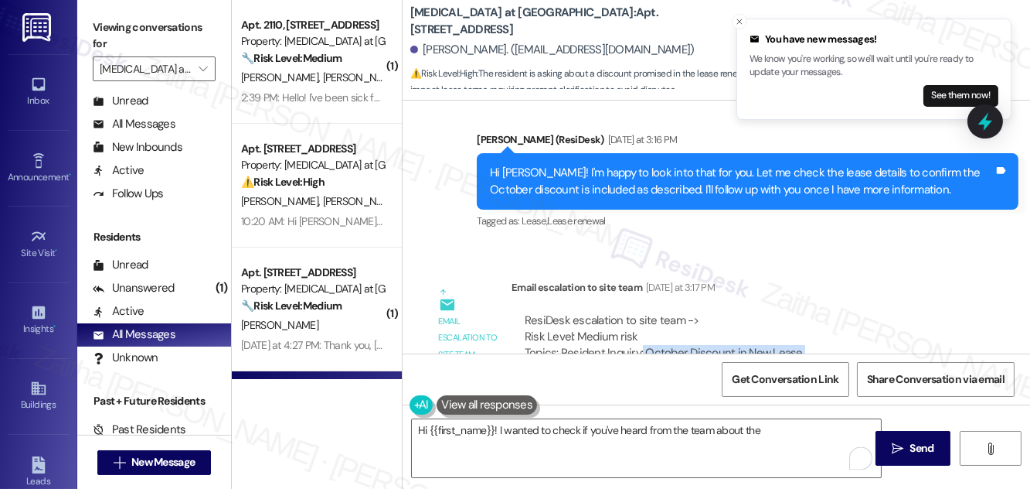
drag, startPoint x: 639, startPoint y: 257, endPoint x: 823, endPoint y: 263, distance: 183.3
click at [823, 312] on div "ResiDesk escalation to site team -> Risk Level: Medium risk Topics: Resident In…" at bounding box center [740, 345] width 430 height 66
copy div "October Discount in New Lease Escalation type: Escalation"
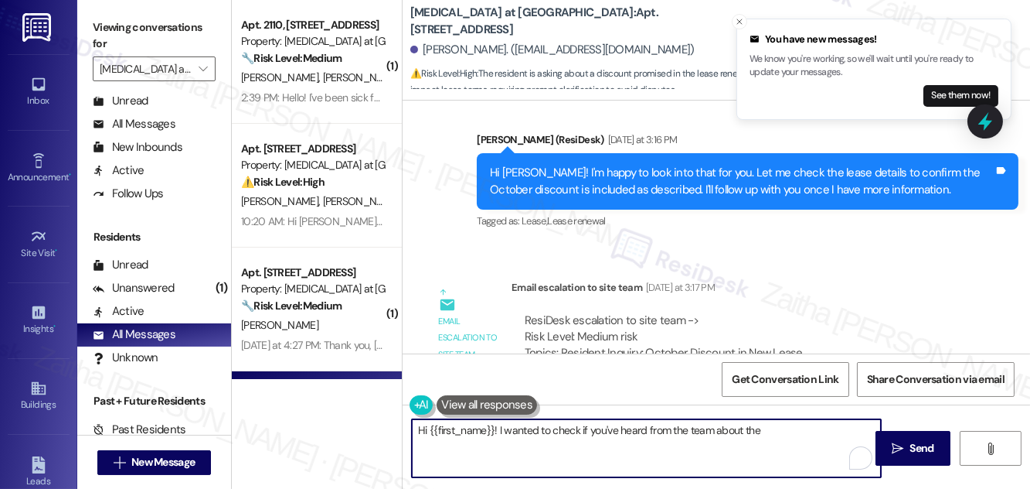
click at [775, 424] on textarea "Hi {{first_name}}! I wanted to check if you've heard from the team about the" at bounding box center [646, 448] width 469 height 58
paste textarea "October Discount in New Lease Escalation type: Escalation"
drag, startPoint x: 548, startPoint y: 455, endPoint x: 407, endPoint y: 455, distance: 140.7
click at [407, 455] on div "Hi {{first_name}}! I wanted to check if you've heard from the team about the Oc…" at bounding box center [639, 448] width 471 height 60
type textarea "Hi {{first_name}}! I wanted to check if you've heard from the team about the Oc…"
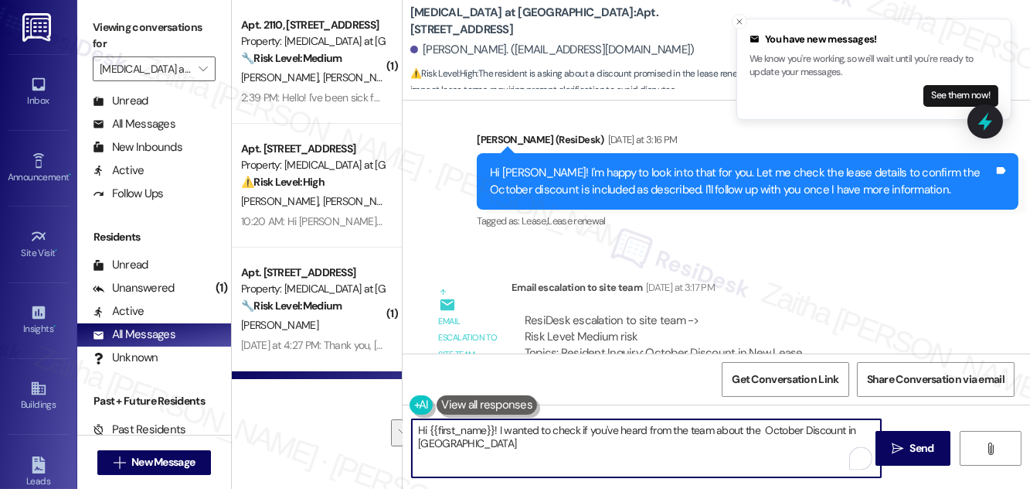
drag, startPoint x: 415, startPoint y: 427, endPoint x: 492, endPoint y: 451, distance: 80.0
click at [492, 451] on textarea "Hi {{first_name}}! I wanted to check if you've heard from the team about the Oc…" at bounding box center [646, 448] width 469 height 58
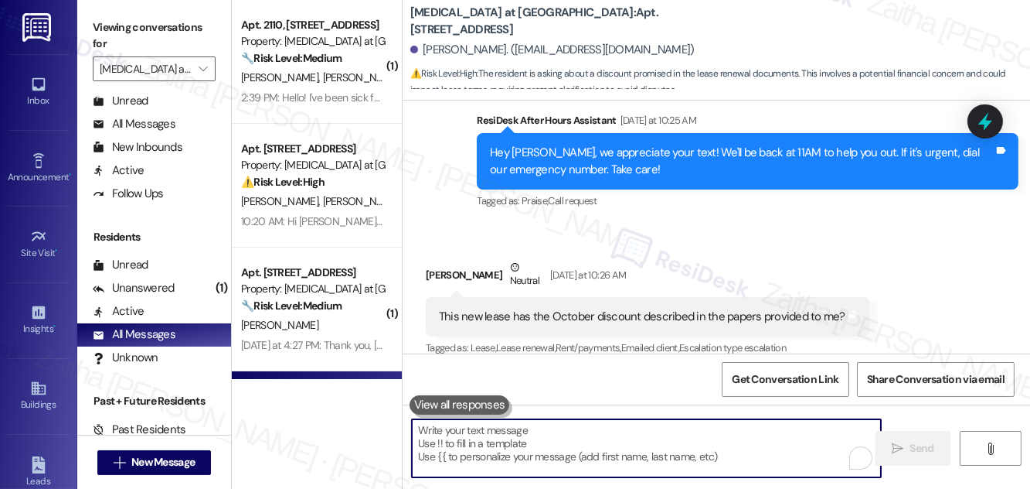
scroll to position [3946, 0]
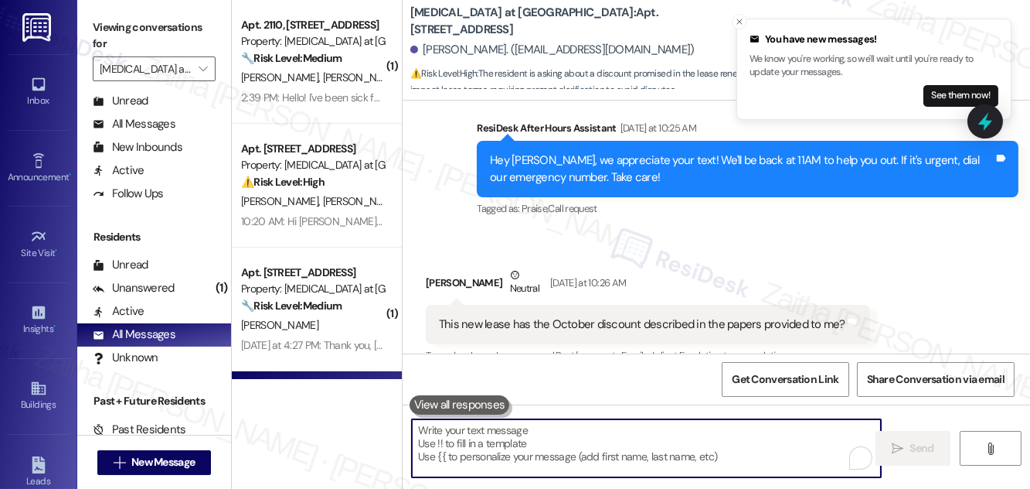
paste textarea "Hi {{first_name}}! I just wanted to check in to see if you’ve heard from the te…"
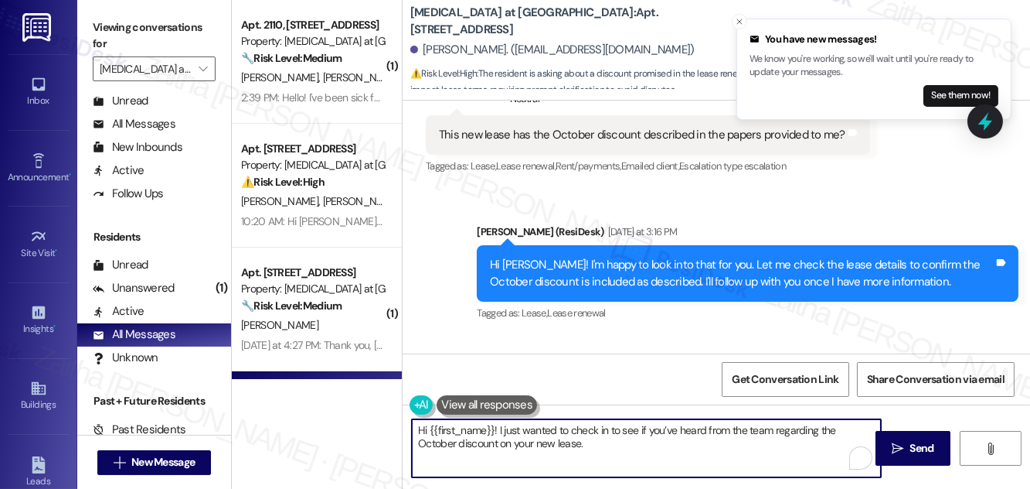
scroll to position [4227, 0]
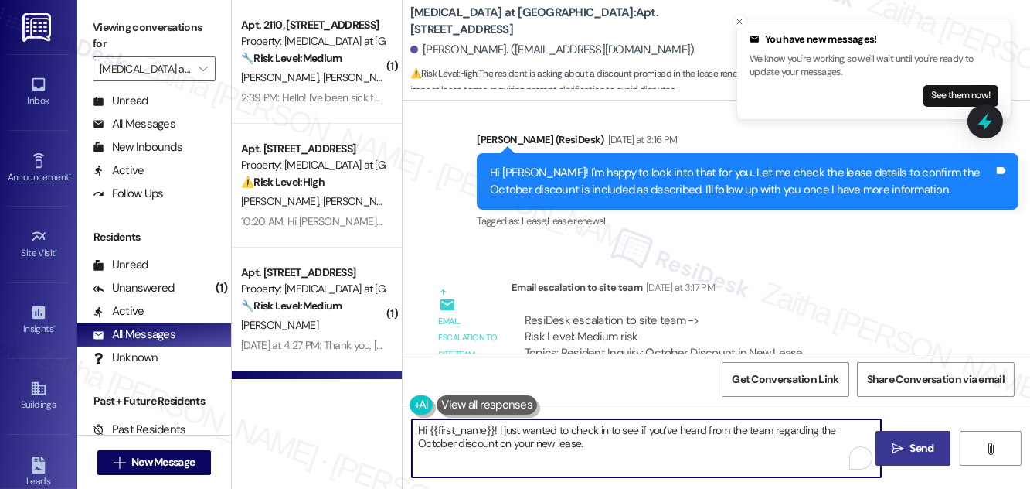
type textarea "Hi {{first_name}}! I just wanted to check in to see if you’ve heard from the te…"
click at [917, 441] on span "Send" at bounding box center [923, 448] width 24 height 16
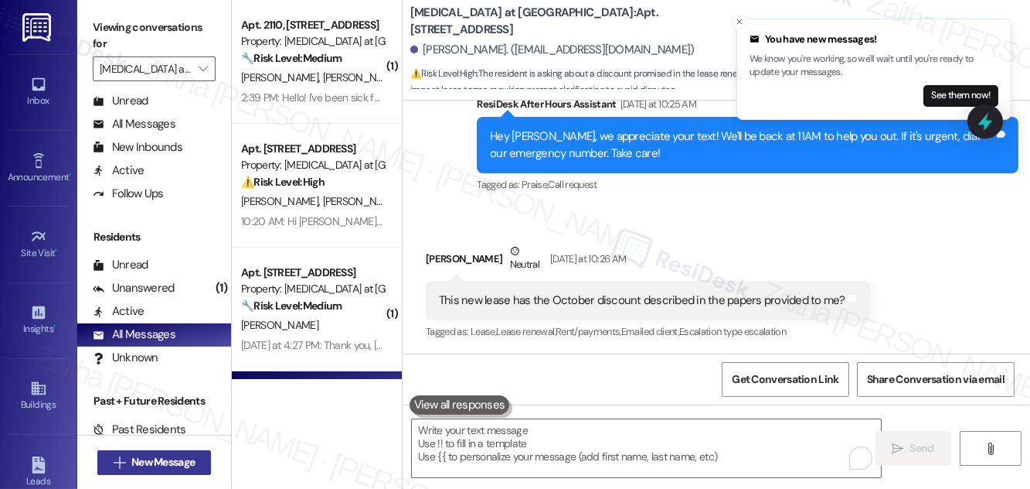
click at [149, 464] on span "New Message" at bounding box center [162, 462] width 63 height 16
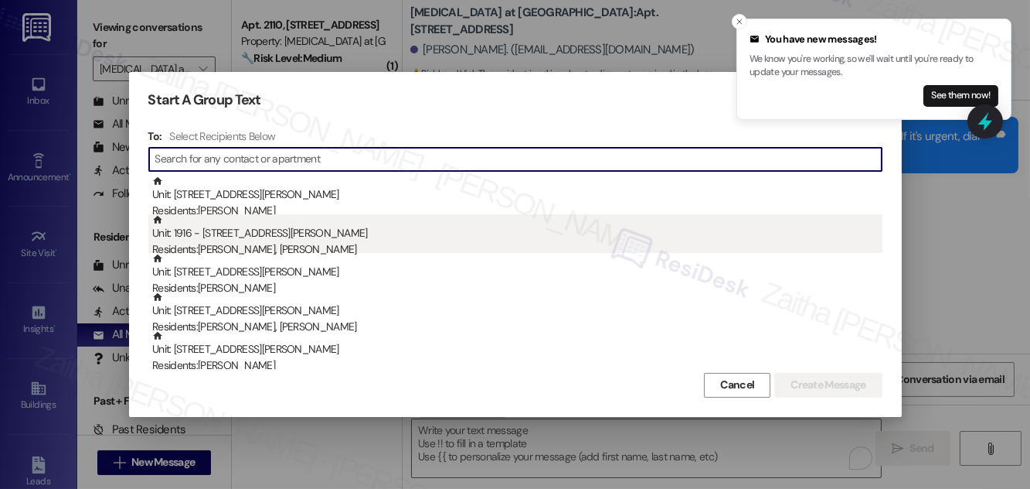
scroll to position [3872, 0]
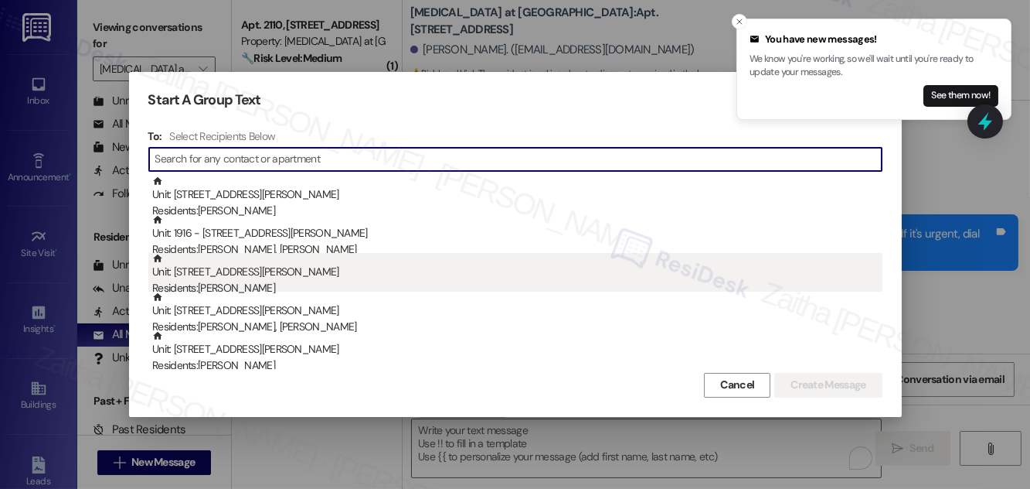
paste input "Omar Bahsas"
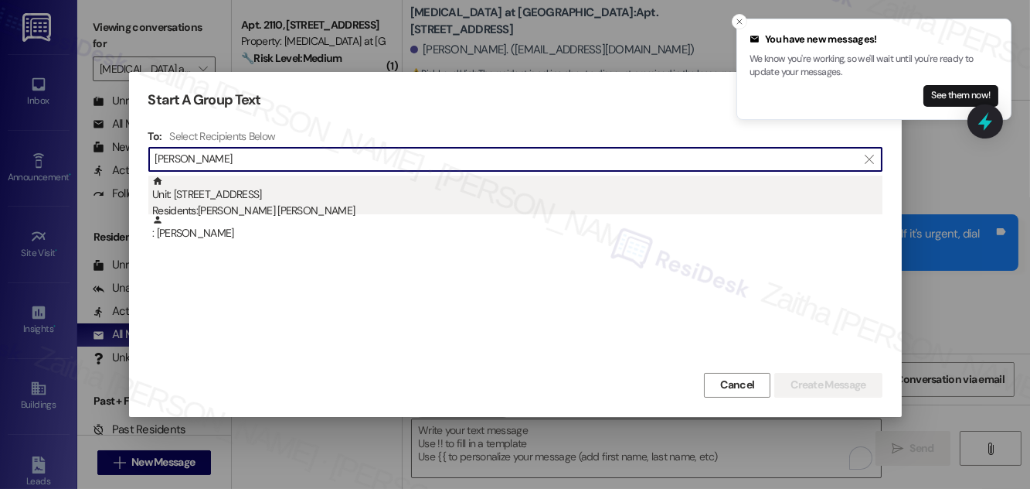
type input "Omar Bahsas"
click at [296, 196] on div "Unit: 2316 - 327 W Sunset Rd Residents: Yoladayd M. Gutierrez, Omar Bahsas" at bounding box center [517, 197] width 731 height 44
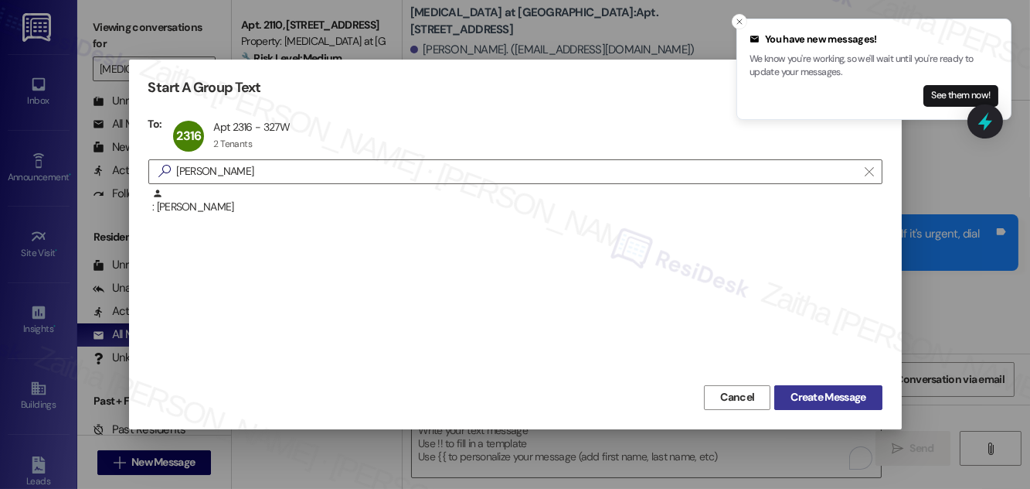
click at [833, 398] on span "Create Message" at bounding box center [828, 397] width 75 height 16
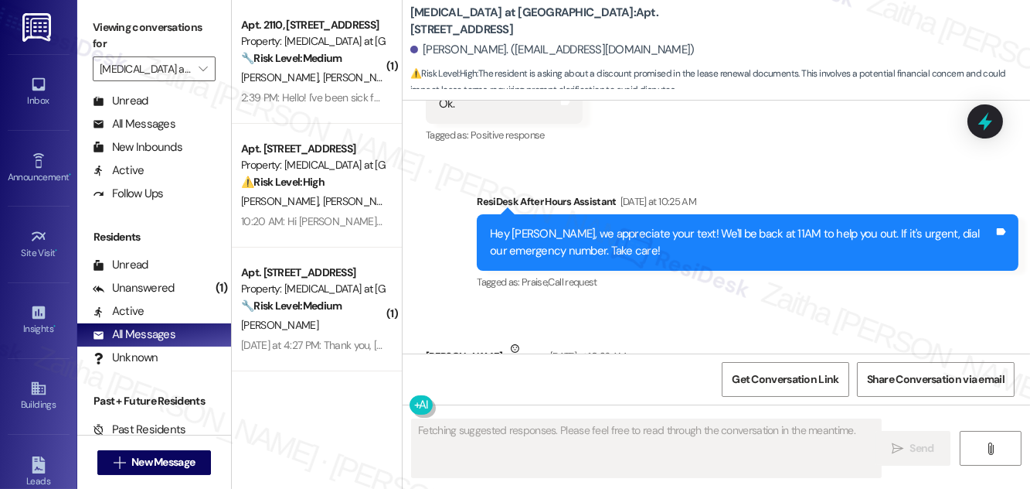
type textarea "Fetching suggested responses. Please feel free to read through the conversation…"
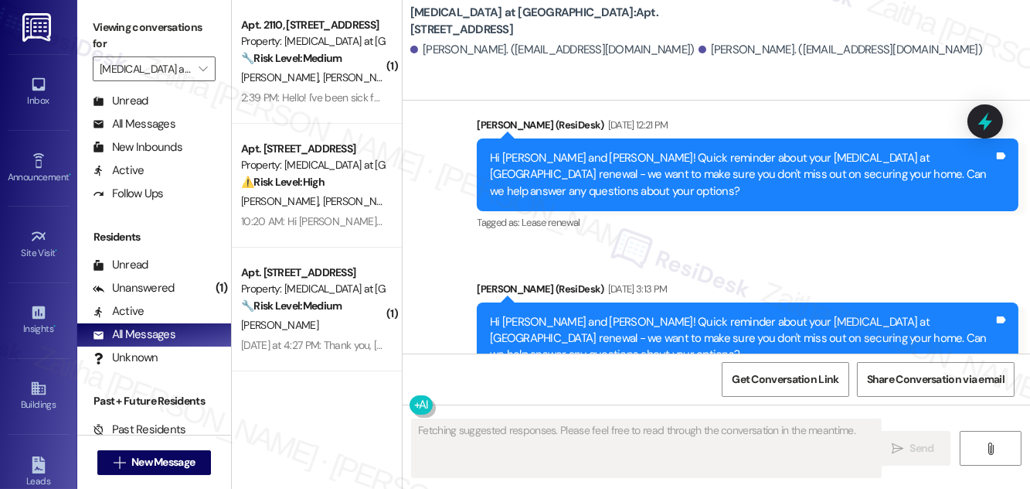
scroll to position [1371, 0]
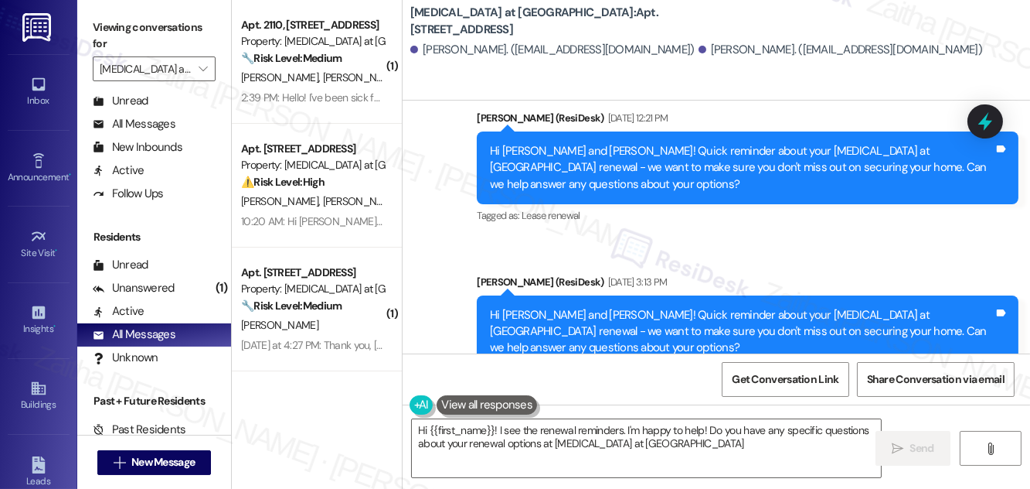
type textarea "Hi {{first_name}}! I see the renewal reminders. I'm happy to help! Do you have …"
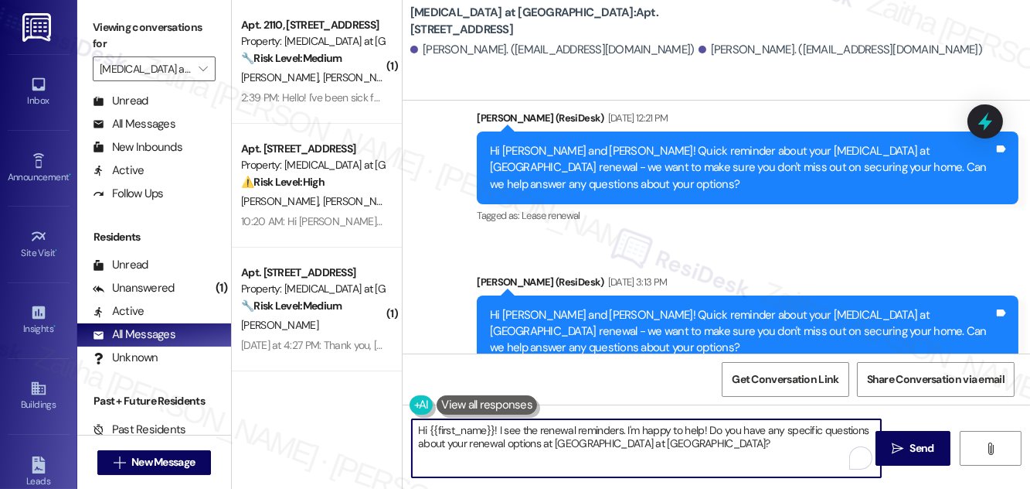
drag, startPoint x: 417, startPoint y: 430, endPoint x: 711, endPoint y: 472, distance: 297.5
click at [711, 472] on textarea "Hi {{first_name}}! I see the renewal reminders. I'm happy to help! Do you have …" at bounding box center [646, 448] width 469 height 58
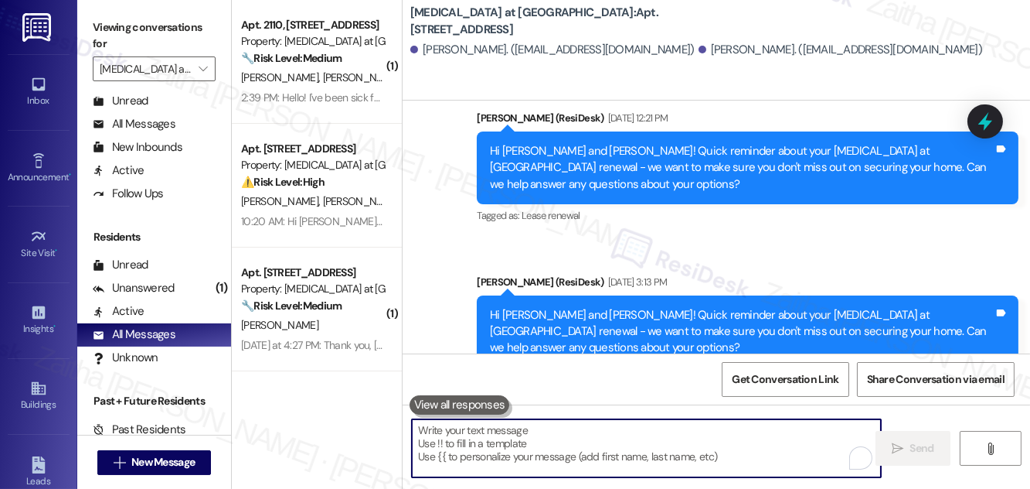
paste textarea "Hi {{first_name}}! Quick reminder about your {{property}} renewal - we want to …"
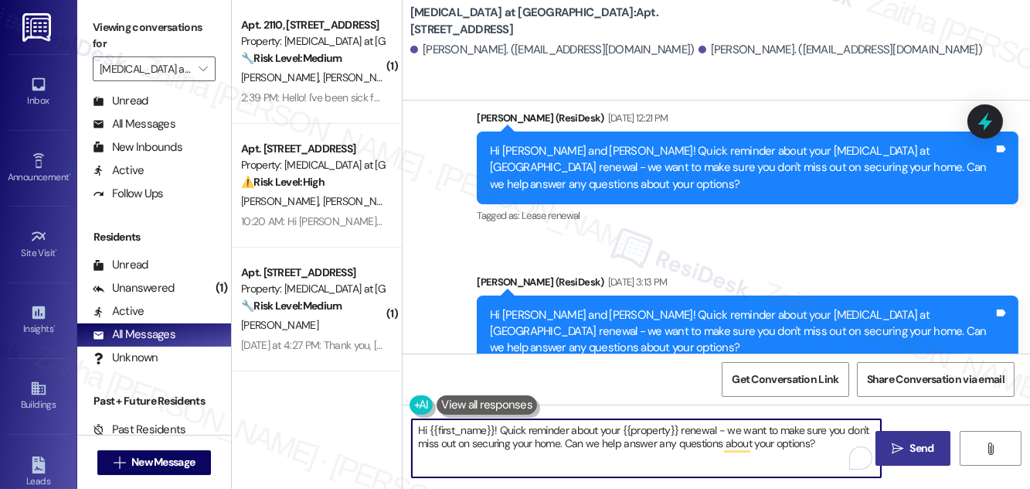
type textarea "Hi {{first_name}}! Quick reminder about your {{property}} renewal - we want to …"
click at [910, 438] on button " Send" at bounding box center [913, 448] width 75 height 35
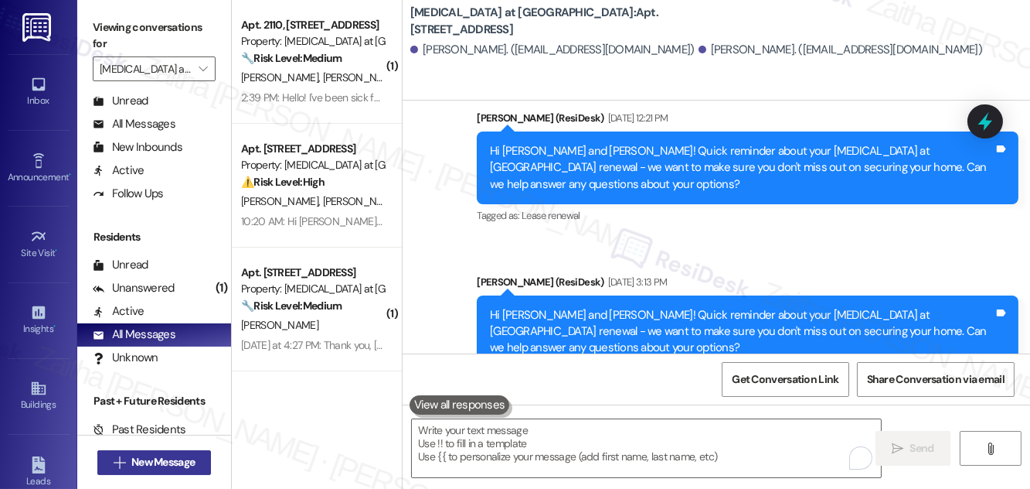
click at [131, 458] on span "New Message" at bounding box center [162, 462] width 63 height 16
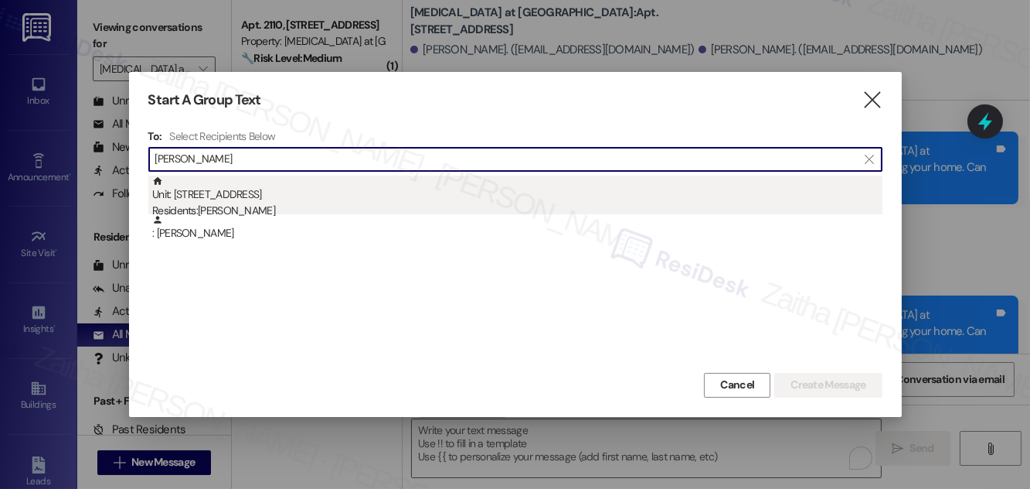
type input "Steve Tan"
click at [274, 206] on div "Residents: Steve Tan" at bounding box center [517, 211] width 731 height 16
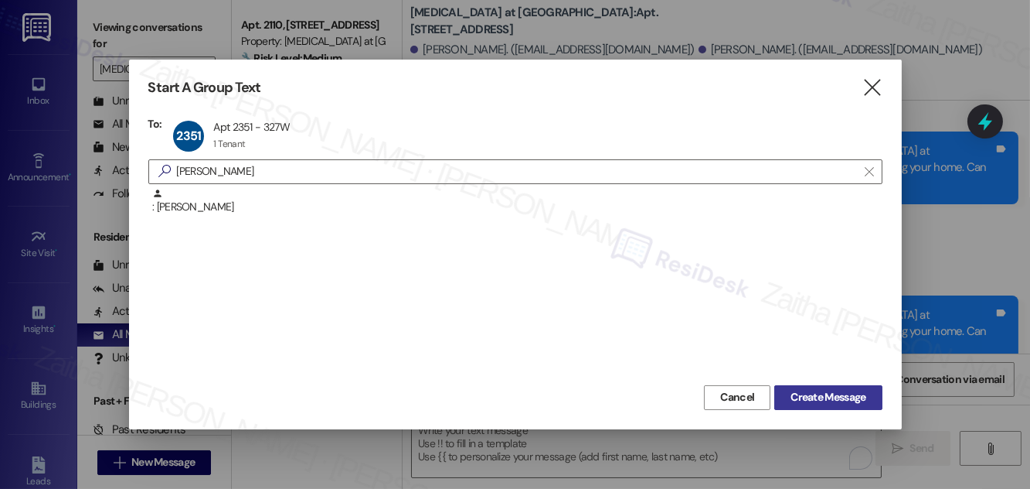
click at [835, 393] on span "Create Message" at bounding box center [828, 397] width 75 height 16
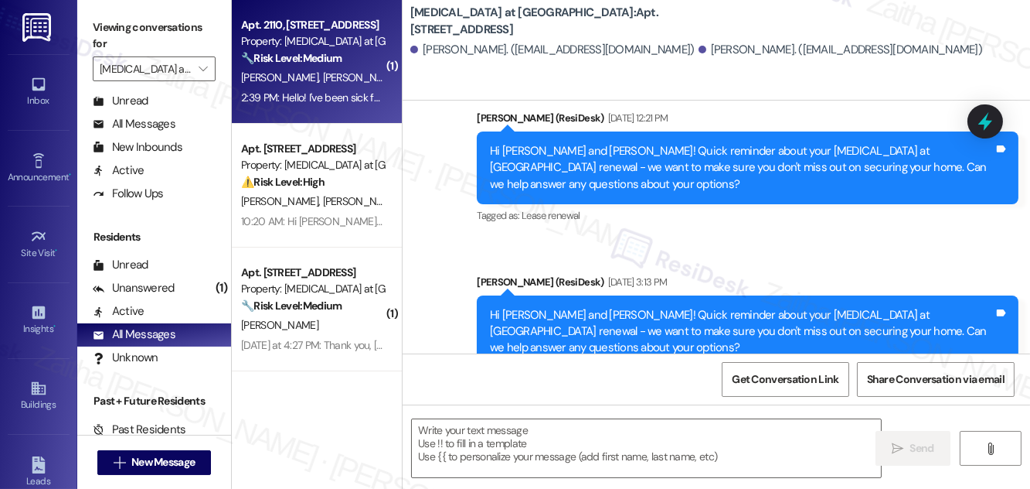
type textarea "Fetching suggested responses. Please feel free to read through the conversation…"
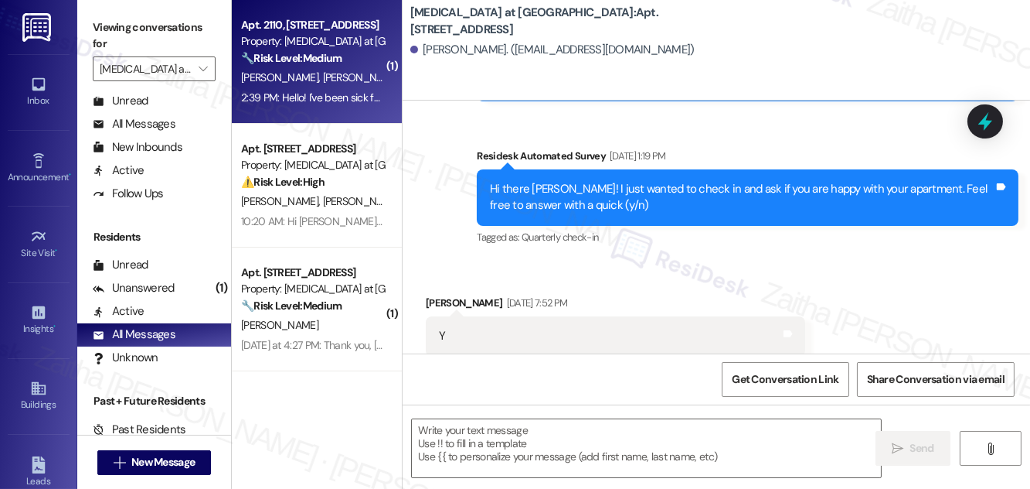
type textarea "Fetching suggested responses. Please feel free to read through the conversation…"
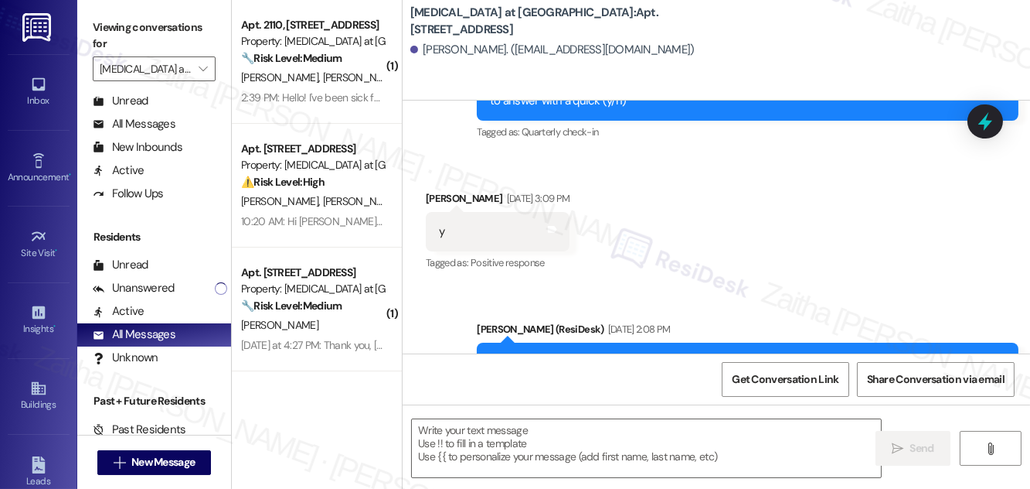
scroll to position [4015, 0]
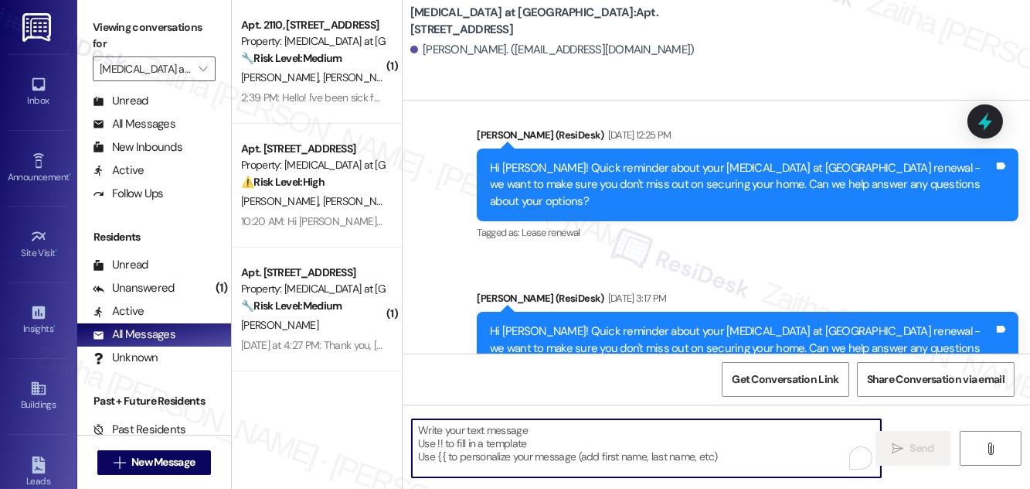
click at [521, 453] on textarea "To enrich screen reader interactions, please activate Accessibility in Grammarl…" at bounding box center [646, 448] width 469 height 58
paste textarea "Hi {{first_name}}! Quick reminder about your {{property}} renewal - we want to …"
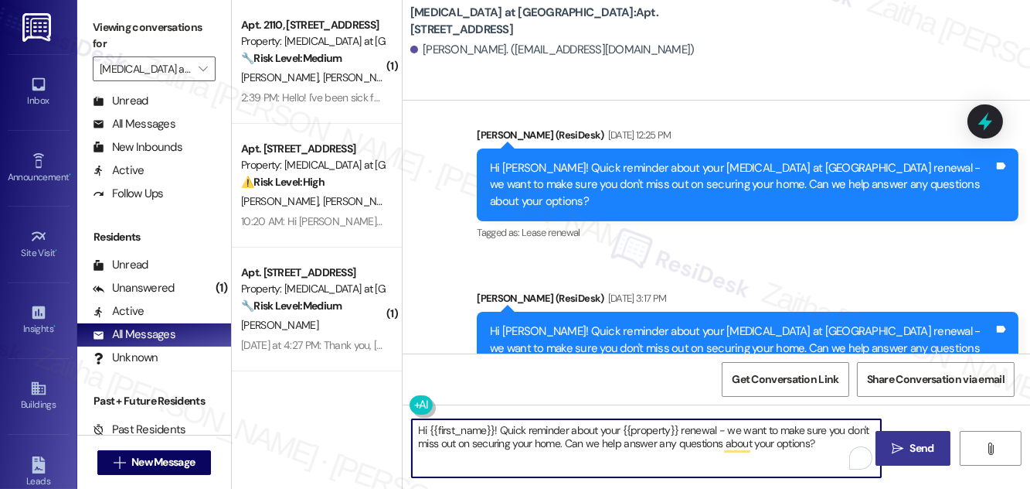
type textarea "Hi {{first_name}}! Quick reminder about your {{property}} renewal - we want to …"
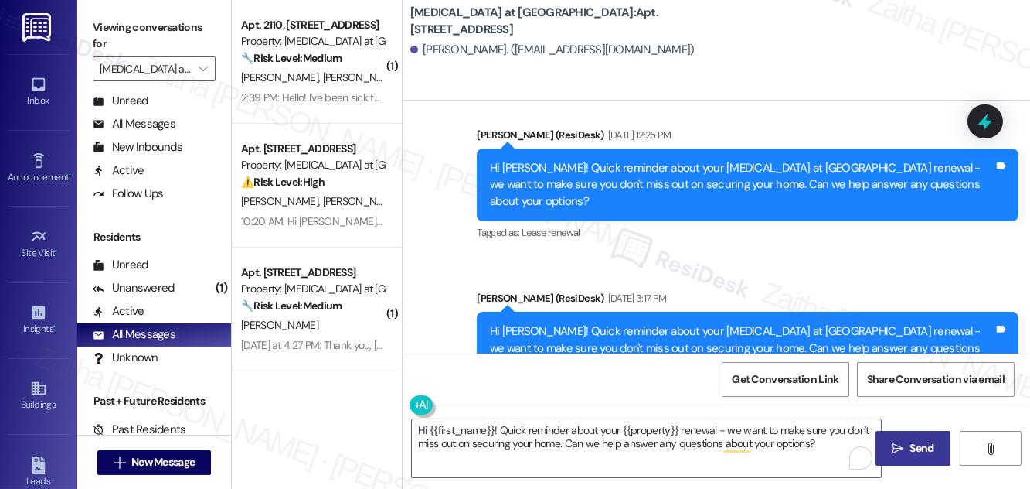
drag, startPoint x: 933, startPoint y: 453, endPoint x: 909, endPoint y: 454, distance: 24.0
click at [932, 453] on span "Send" at bounding box center [923, 448] width 24 height 16
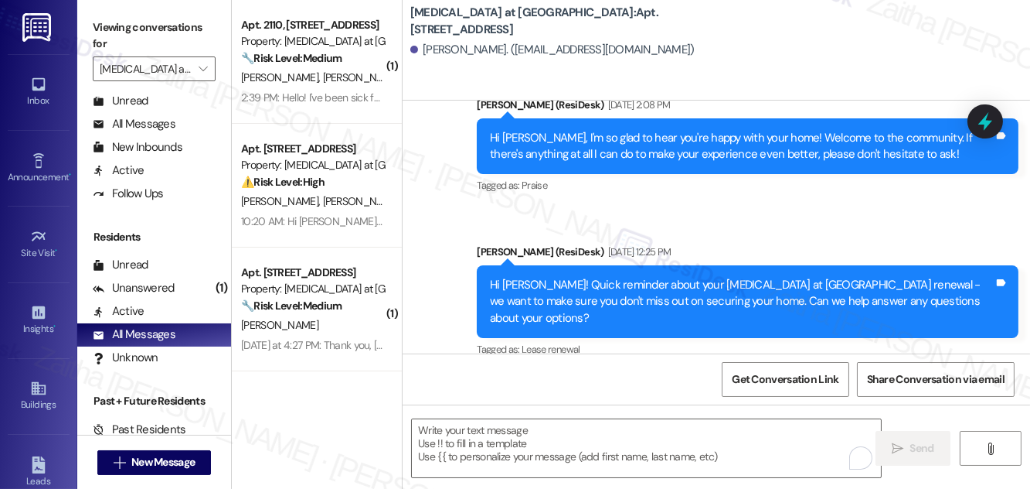
scroll to position [3575, 0]
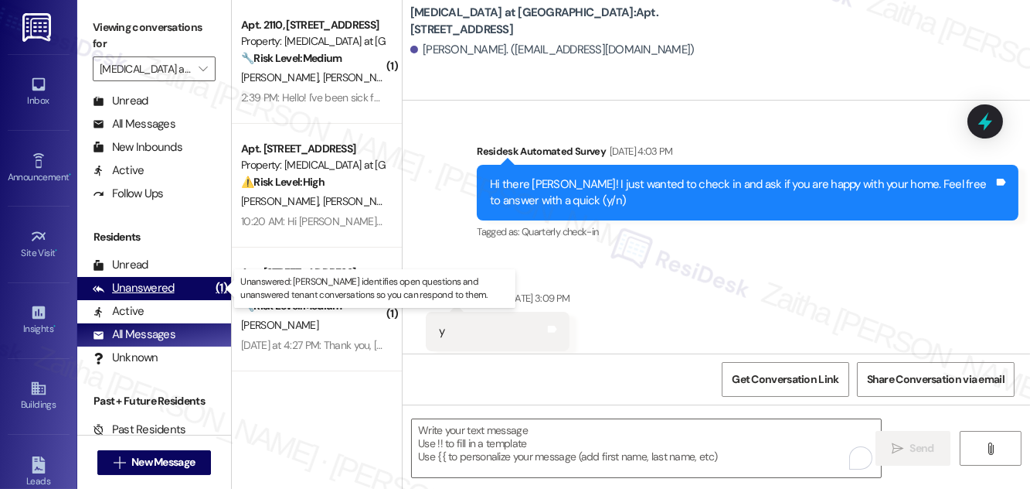
click at [146, 284] on div "Unanswered" at bounding box center [134, 288] width 82 height 16
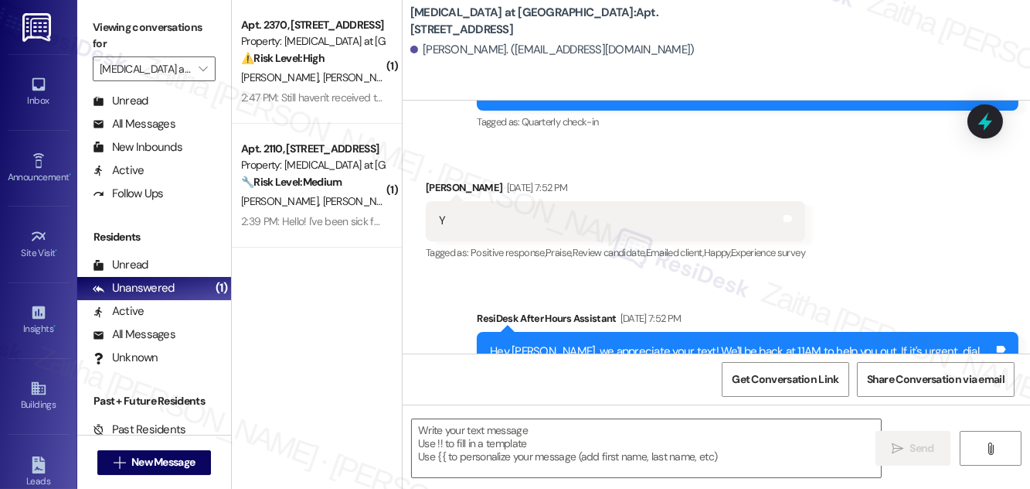
type textarea "Fetching suggested responses. Please feel free to read through the conversation…"
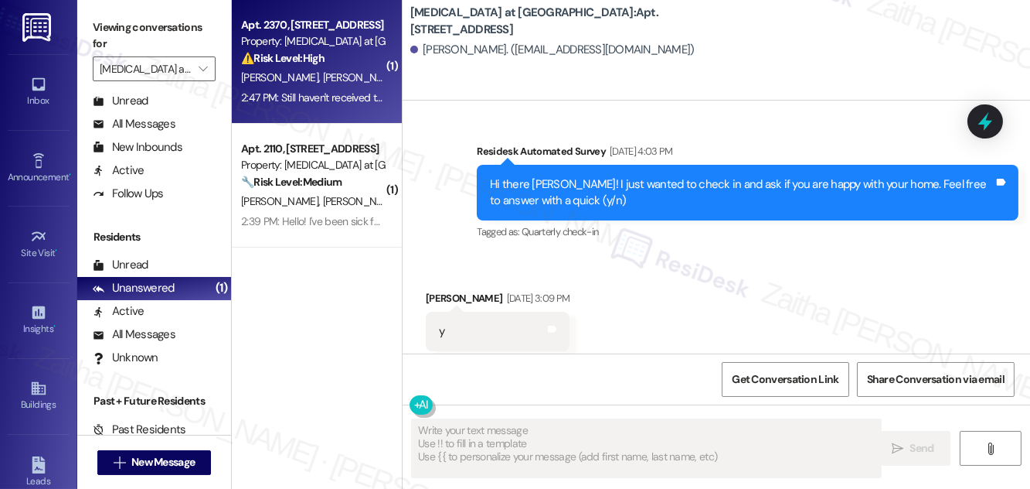
click at [348, 77] on div "W. Isaacs A. Isaacs" at bounding box center [313, 77] width 146 height 19
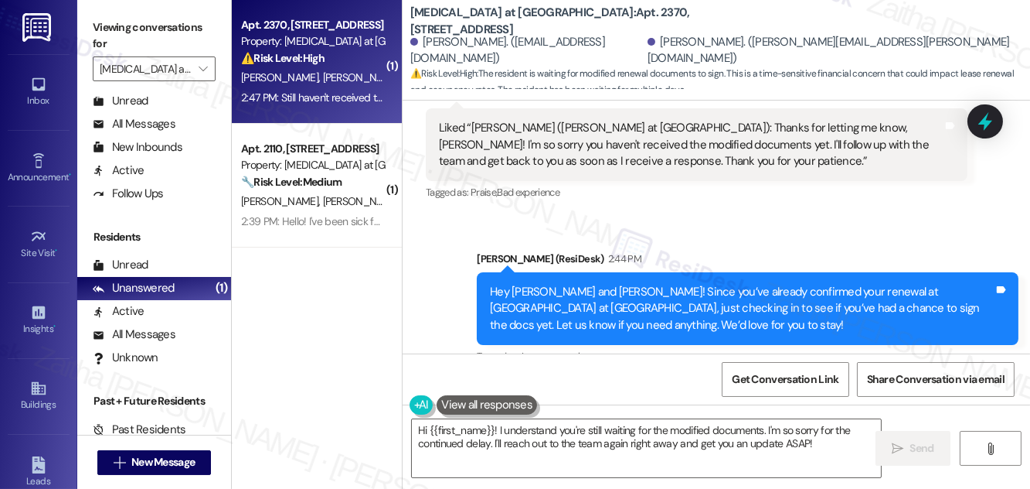
scroll to position [4195, 0]
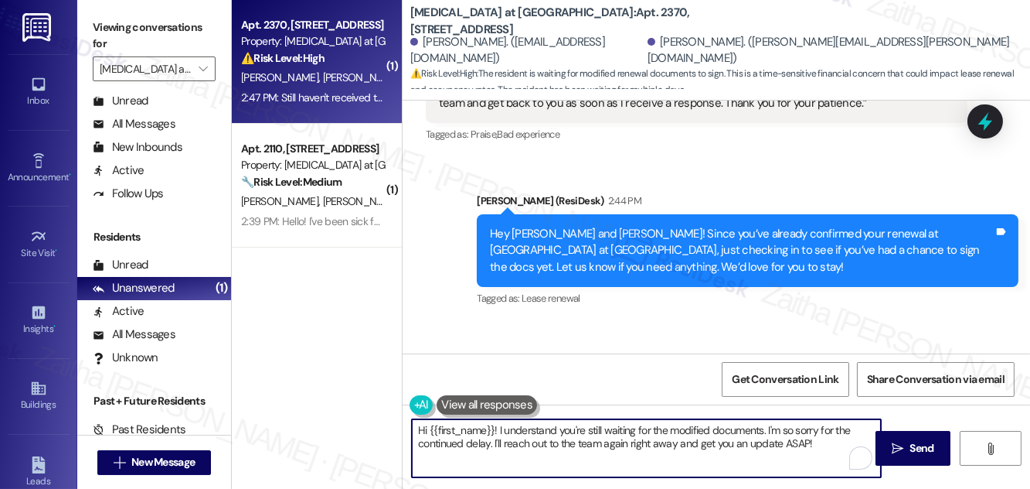
drag, startPoint x: 504, startPoint y: 428, endPoint x: 846, endPoint y: 451, distance: 342.5
click at [845, 451] on textarea "Hi {{first_name}}! I understand you're still waiting for the modified documents…" at bounding box center [646, 448] width 469 height 58
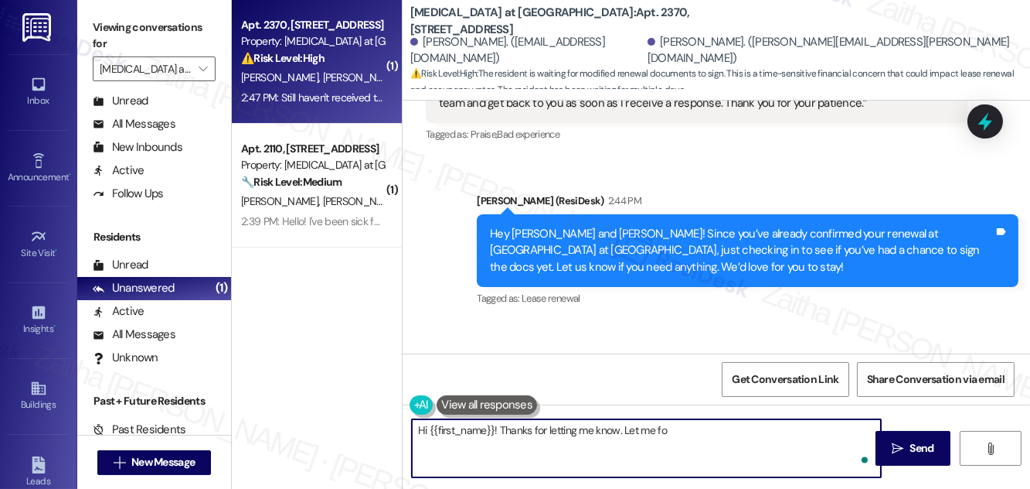
type textarea "Hi {{first_name}}! Thanks for letting me know. Let me fol"
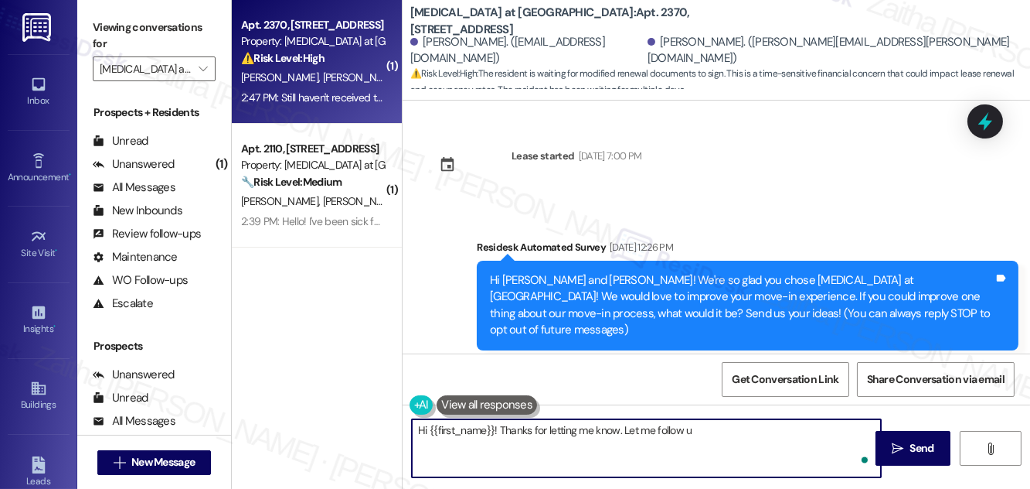
scroll to position [4195, 0]
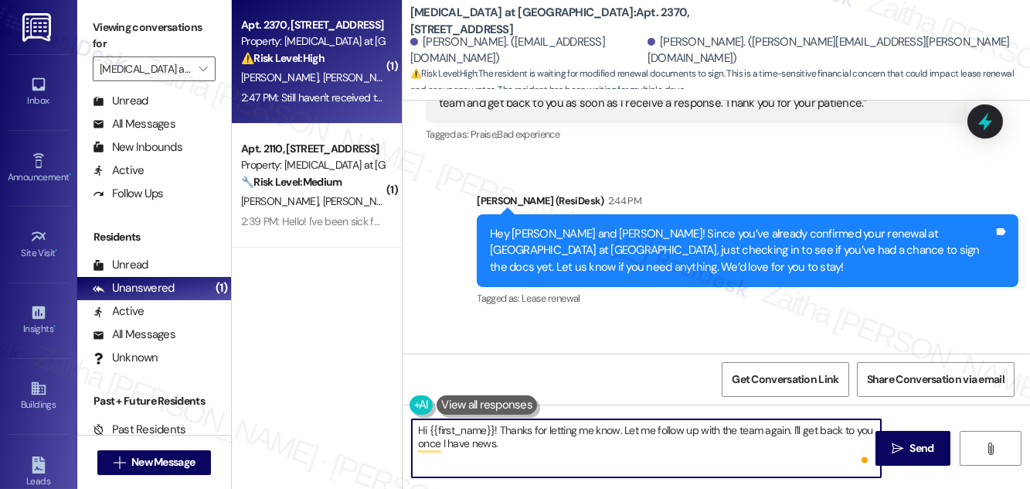
click at [537, 443] on textarea "Hi {{first_name}}! Thanks for letting me know. Let me follow up with the team a…" at bounding box center [646, 448] width 469 height 58
drag, startPoint x: 506, startPoint y: 426, endPoint x: 403, endPoint y: 426, distance: 102.8
click at [404, 426] on div "Hi {{first_name}}! Thanks for letting me know. Let me follow up with the team a…" at bounding box center [639, 448] width 471 height 60
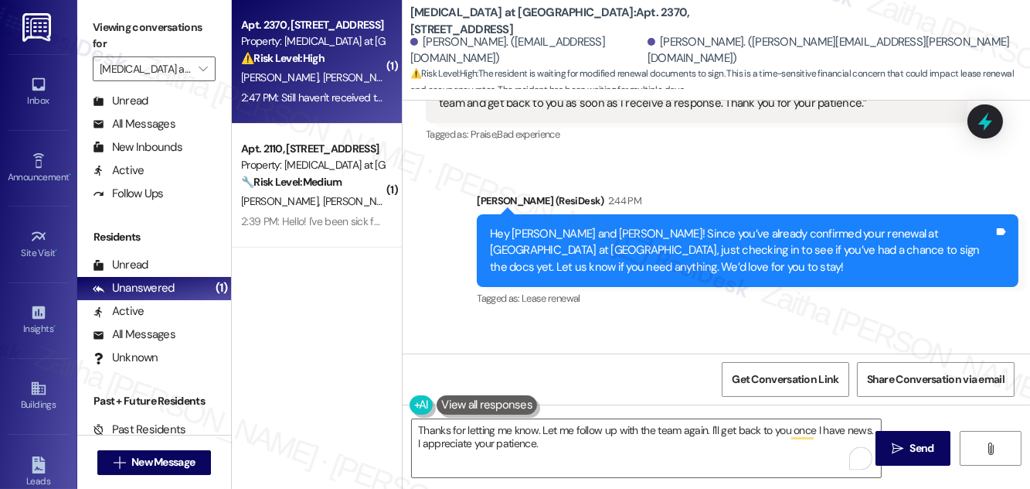
click at [434, 356] on div "[PERSON_NAME] 2:47 PM" at bounding box center [588, 367] width 324 height 22
copy div "[PERSON_NAME]"
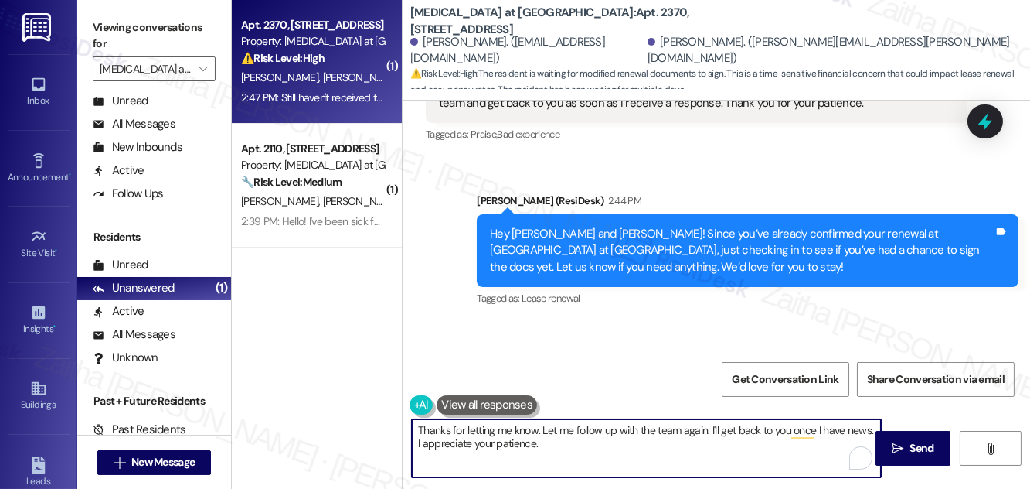
click at [535, 430] on textarea "Thanks for letting me know. Let me follow up with the team again. I'll get back…" at bounding box center [646, 448] width 469 height 58
paste textarea "[PERSON_NAME]"
type textarea "Thanks for letting me know, [PERSON_NAME]. Let me follow up with the team again…"
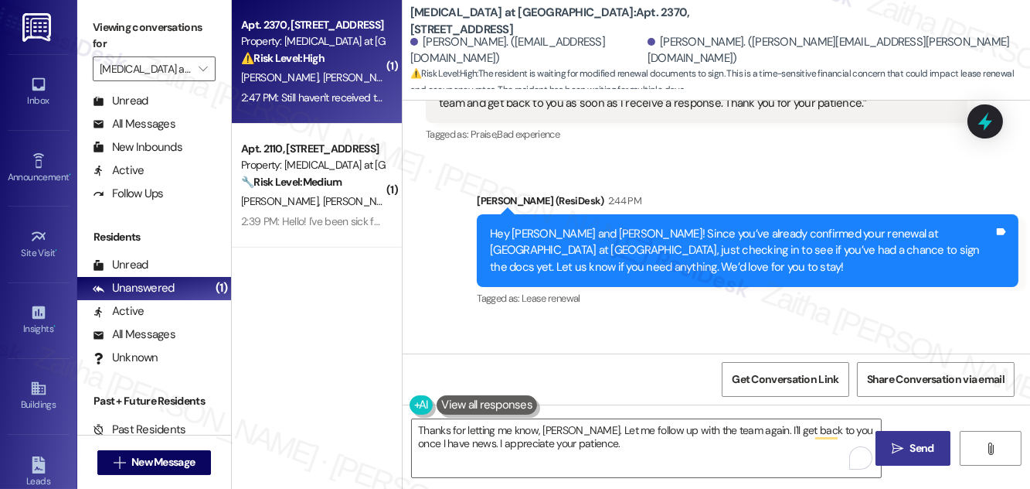
click at [929, 448] on span "Send" at bounding box center [923, 448] width 24 height 16
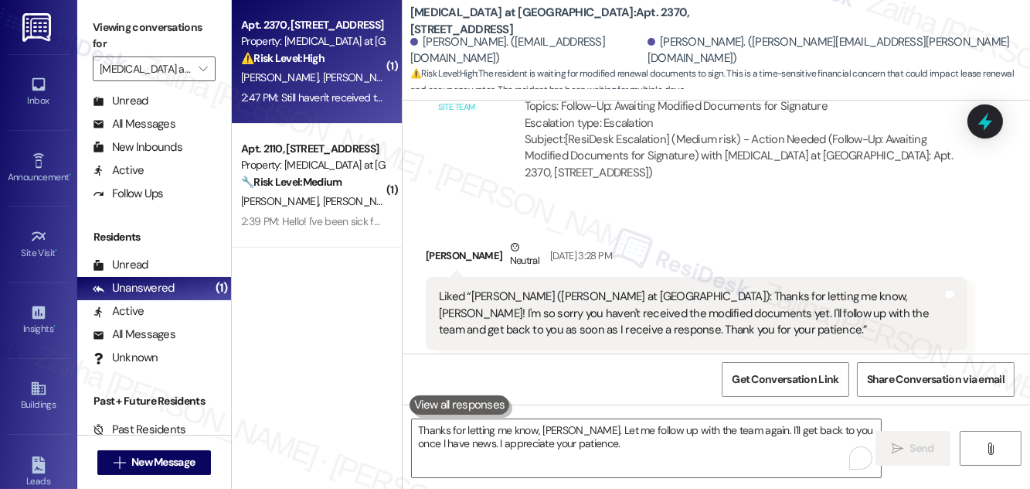
scroll to position [3828, 0]
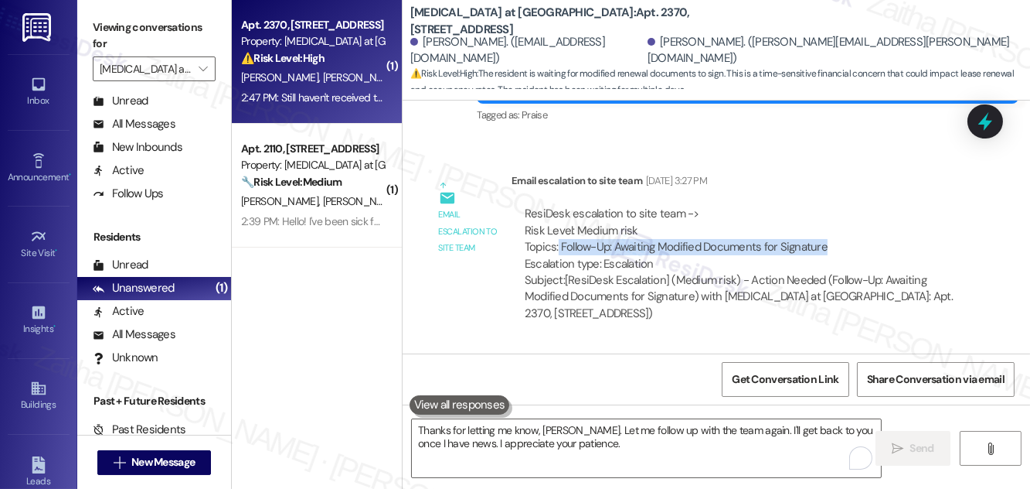
drag, startPoint x: 558, startPoint y: 145, endPoint x: 843, endPoint y: 145, distance: 284.5
click at [843, 206] on div "ResiDesk escalation to site team -> Risk Level: Medium risk Topics: Follow-Up: …" at bounding box center [740, 239] width 430 height 66
copy div "Follow-Up: Awaiting Modified Documents for Signature"
click at [764, 345] on div "Received via SMS [PERSON_NAME] Neutral [DATE] 3:28 PM Liked “[PERSON_NAME] ([ME…" at bounding box center [717, 435] width 628 height 180
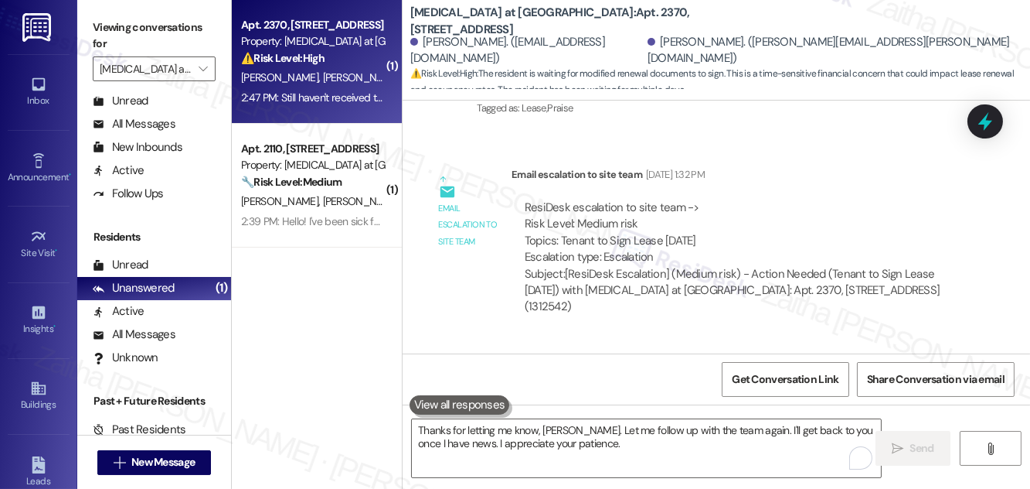
scroll to position [2704, 0]
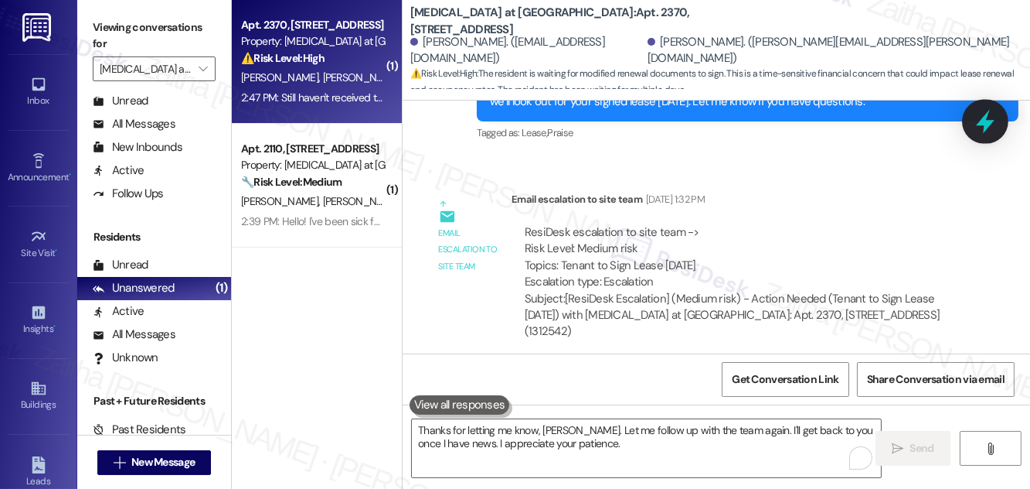
click at [979, 123] on icon at bounding box center [985, 121] width 26 height 26
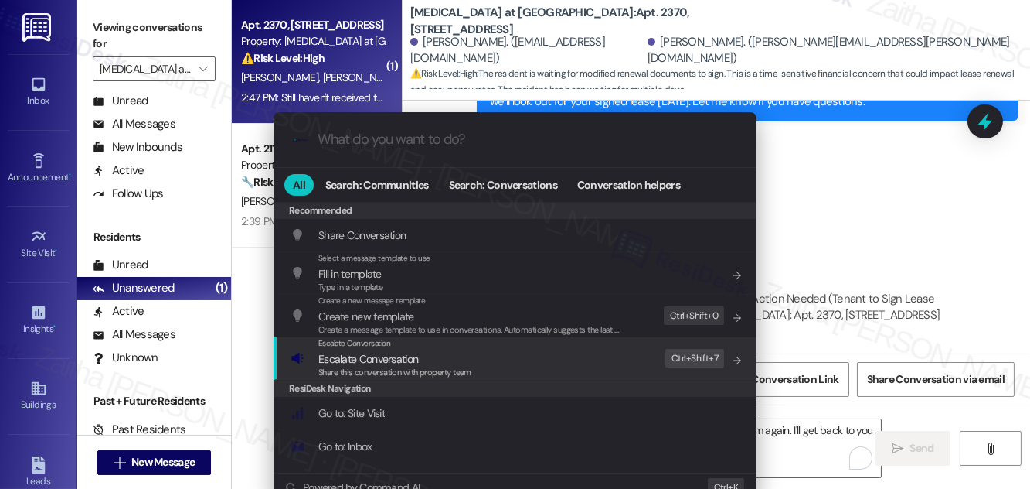
click at [356, 356] on span "Escalate Conversation" at bounding box center [368, 359] width 100 height 14
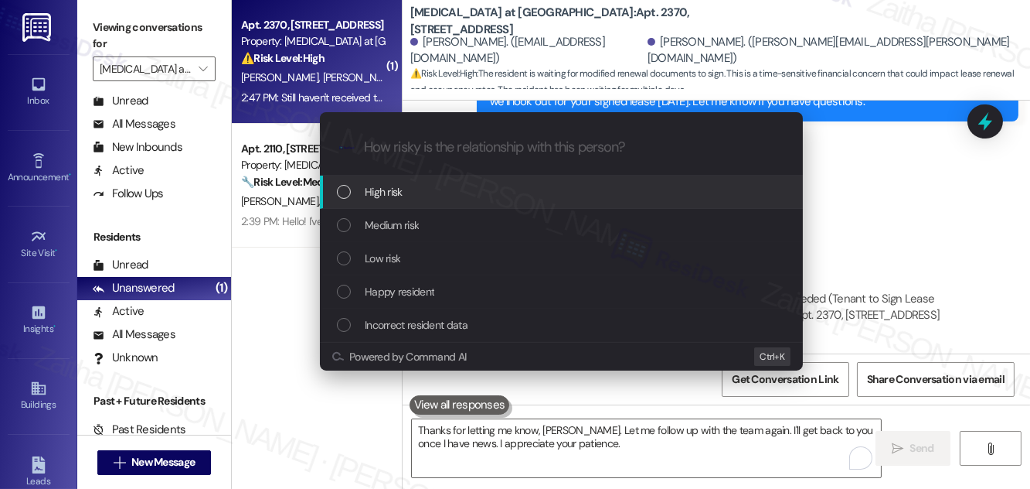
click at [394, 192] on span "High risk" at bounding box center [384, 191] width 38 height 17
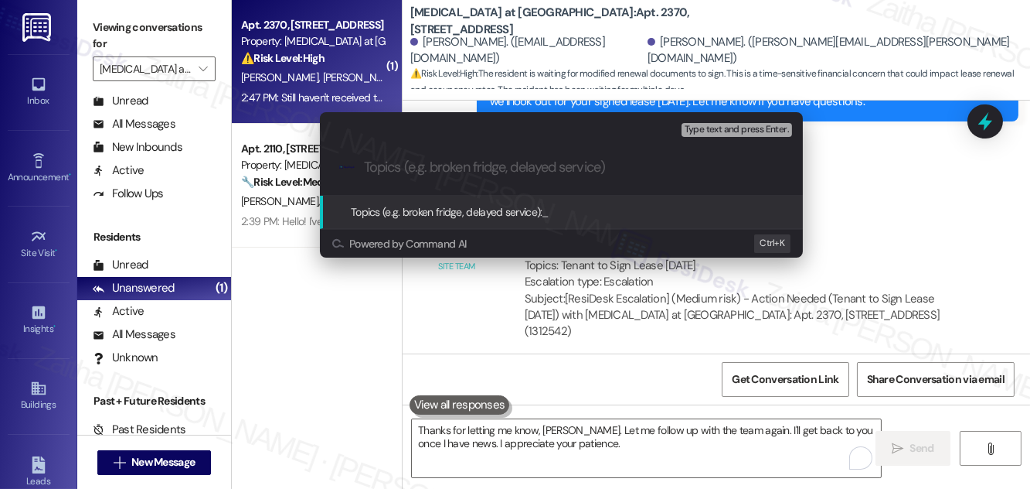
paste input "Follow-Up: Awaiting Modified Documents for Signature"
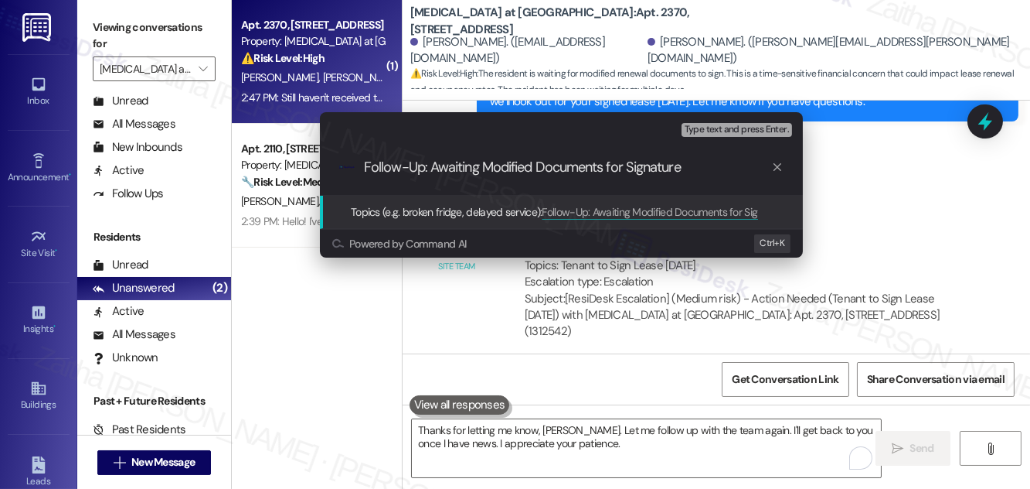
type input "Follow-Up: Awaiting Modified Documents for Signature"
click at [874, 153] on div "Escalate Conversation High risk Topics (e.g. broken fridge, delayed service) An…" at bounding box center [515, 244] width 1030 height 489
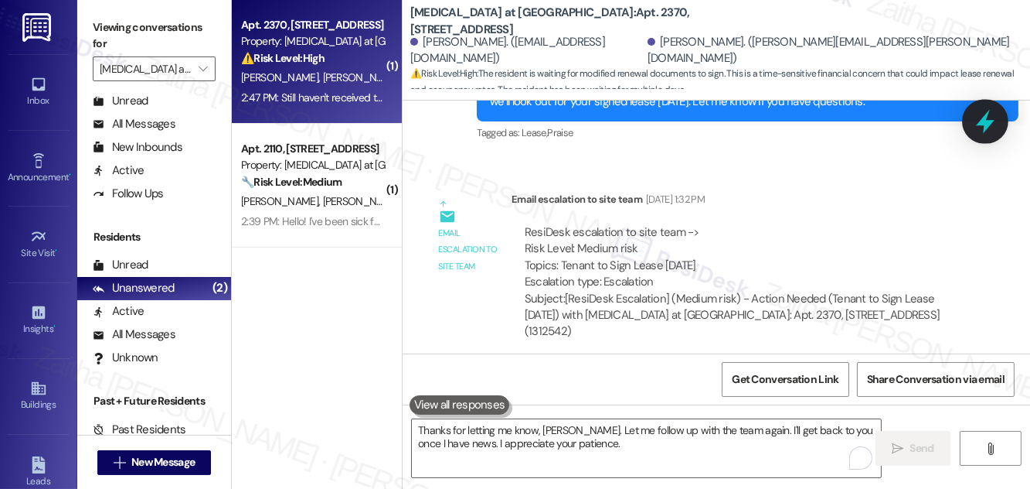
click at [980, 119] on icon at bounding box center [985, 121] width 26 height 26
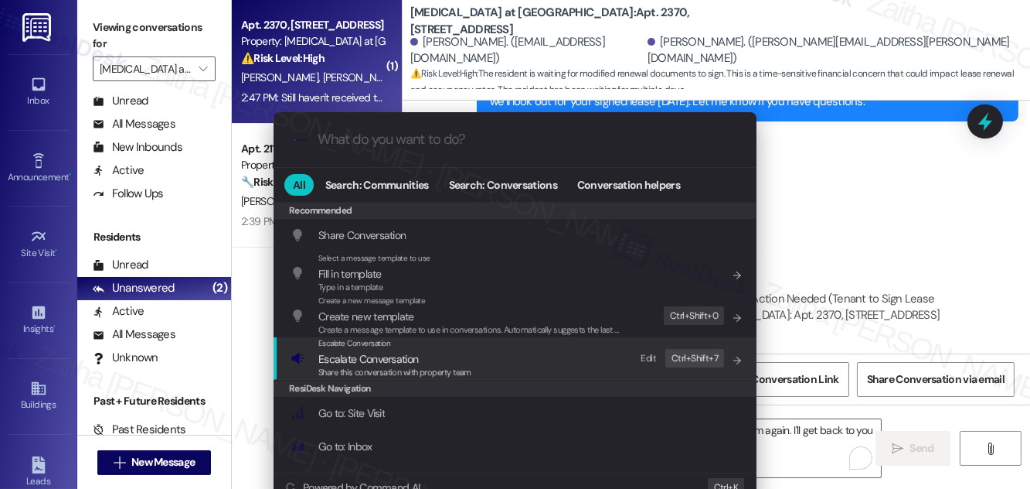
click at [342, 359] on span "Escalate Conversation" at bounding box center [368, 359] width 100 height 14
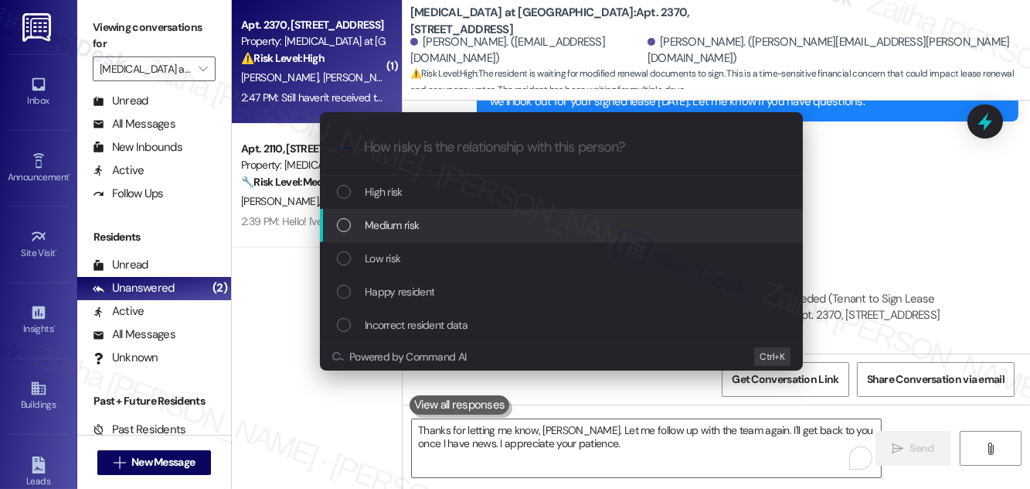
click at [377, 222] on span "Medium risk" at bounding box center [392, 224] width 54 height 17
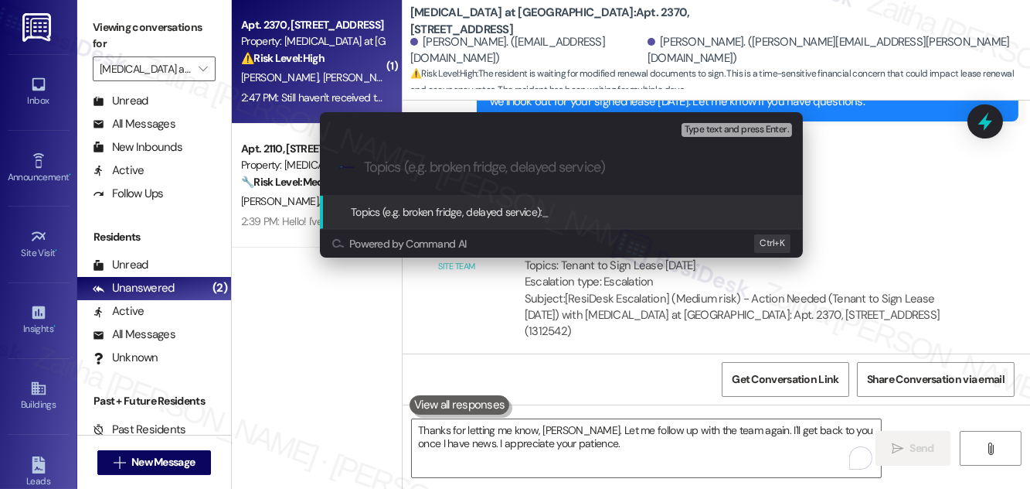
paste input "Follow-Up: Awaiting Modified Documents for Signature"
type input "Follow-Up: Awaiting Modified Documents for Signature"
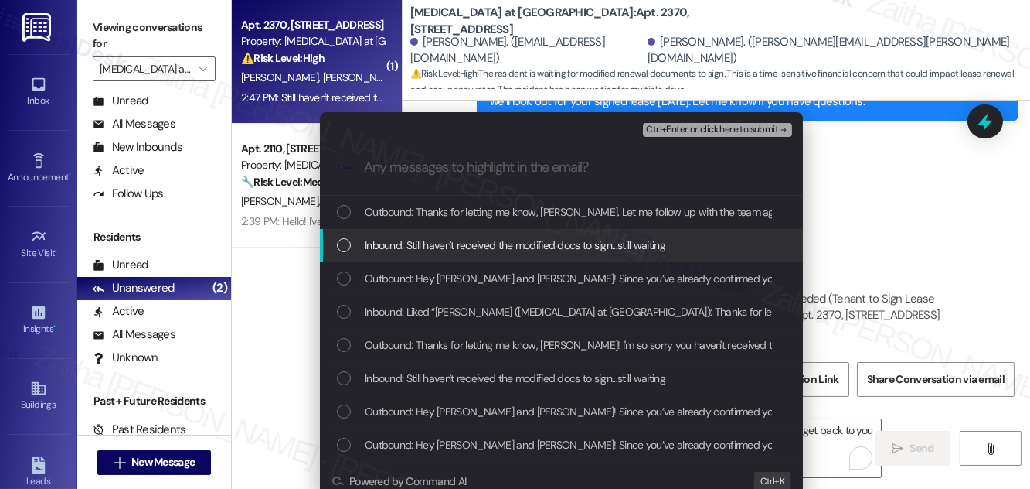
click at [465, 243] on span "Inbound: Still haven't received the modified docs to sign...still waiting" at bounding box center [515, 245] width 301 height 17
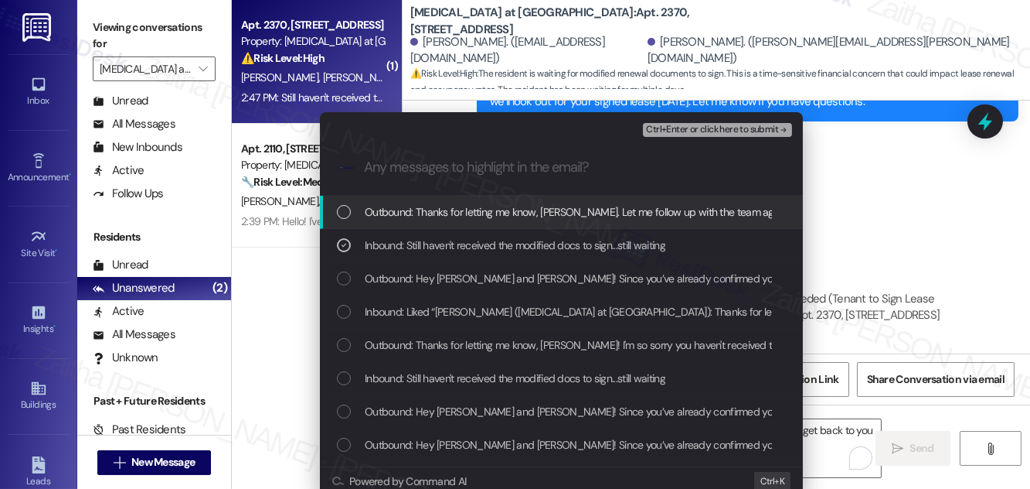
click at [692, 131] on span "Ctrl+Enter or click here to submit" at bounding box center [712, 129] width 132 height 11
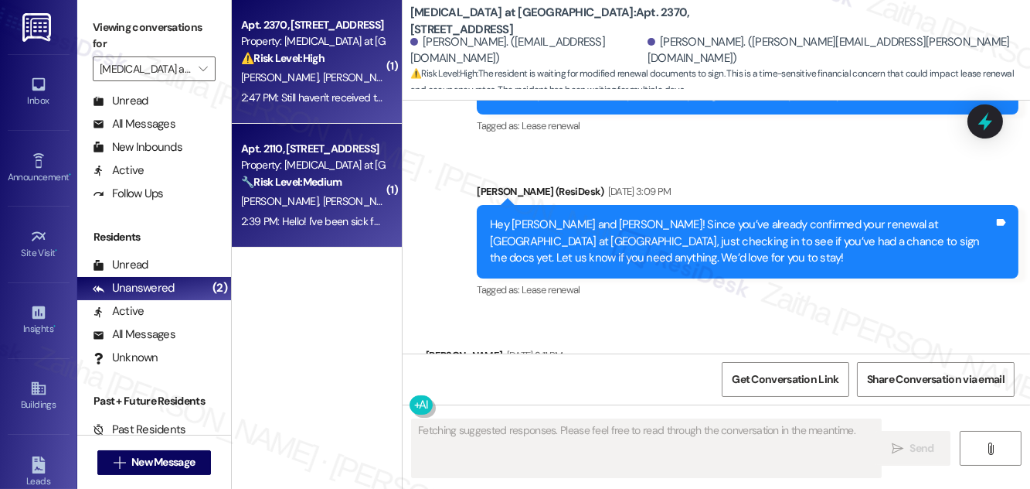
scroll to position [4194, 0]
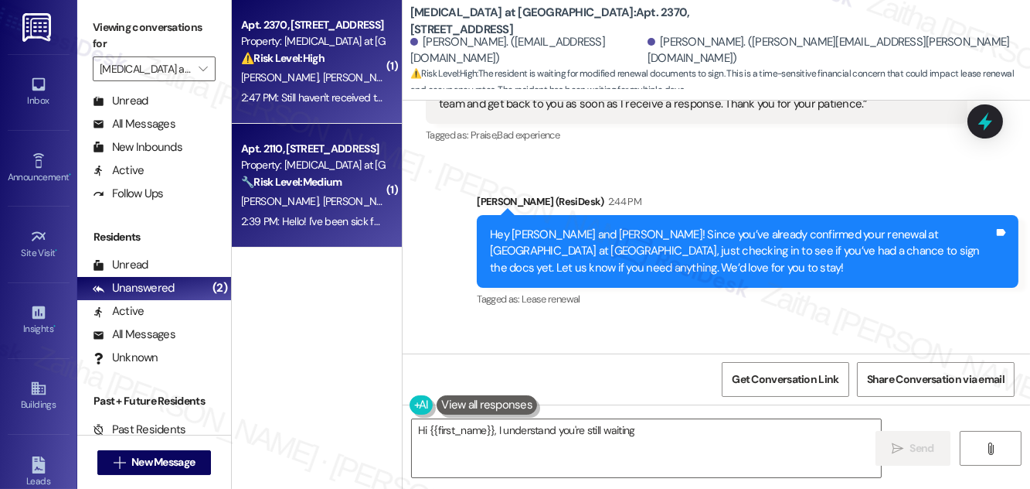
type textarea "Hi {{first_name}}, I understand you're still waiting for"
click at [347, 197] on div "[PERSON_NAME] [PERSON_NAME]" at bounding box center [313, 201] width 146 height 19
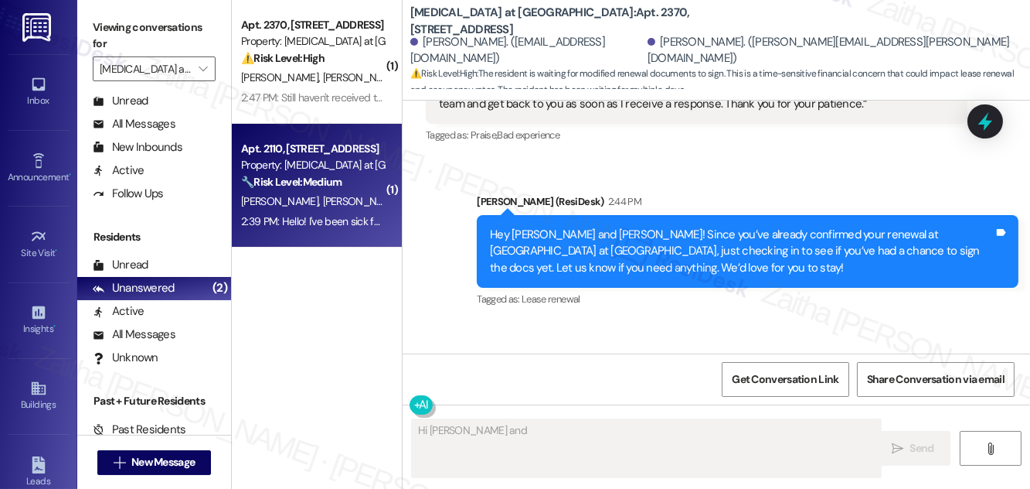
scroll to position [1551, 0]
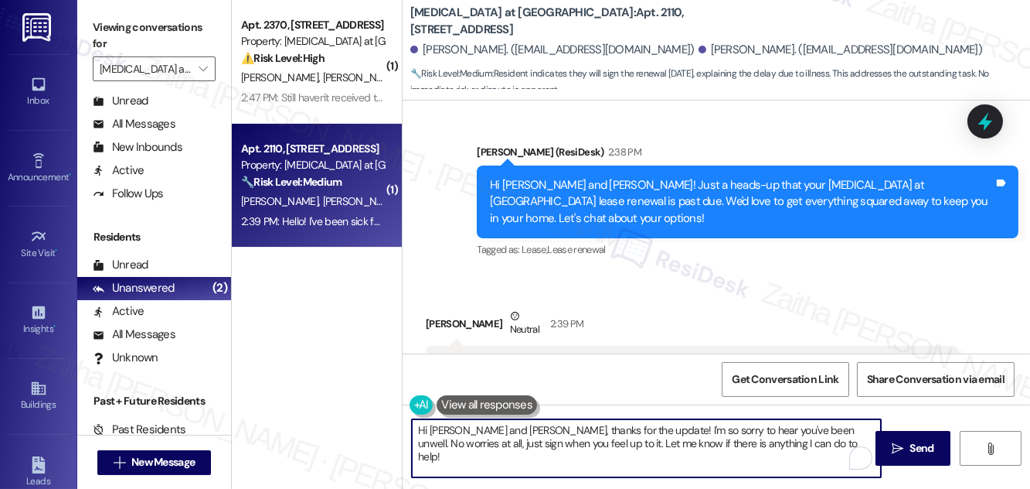
drag, startPoint x: 468, startPoint y: 430, endPoint x: 526, endPoint y: 428, distance: 58.0
click at [526, 428] on textarea "Hi [PERSON_NAME] and [PERSON_NAME], thanks for the update! I'm so sorry to hear…" at bounding box center [646, 448] width 469 height 58
drag, startPoint x: 744, startPoint y: 427, endPoint x: 515, endPoint y: 438, distance: 229.9
click at [515, 438] on textarea "Hi [PERSON_NAME], thanks for the update! I'm so sorry to hear you've been unwel…" at bounding box center [646, 448] width 469 height 58
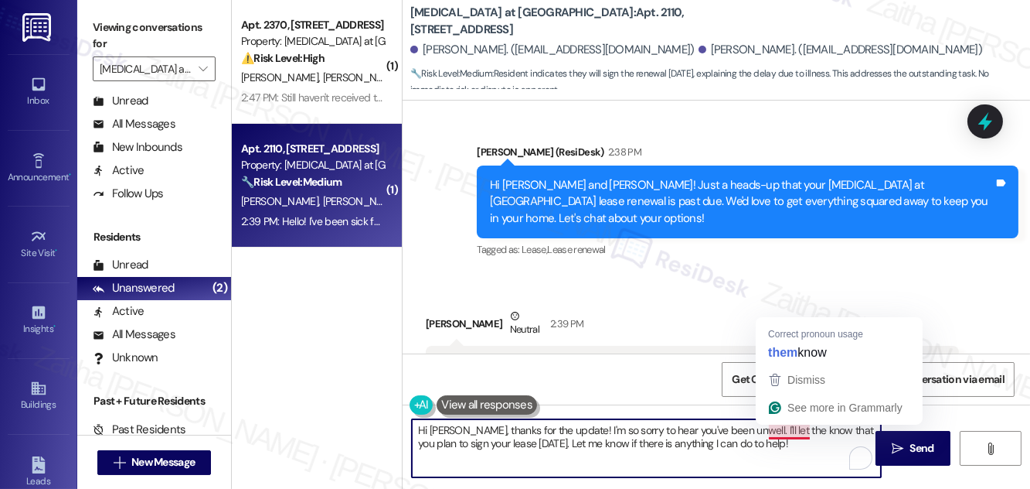
click at [782, 426] on textarea "Hi [PERSON_NAME], thanks for the update! I'm so sorry to hear you've been unwel…" at bounding box center [646, 448] width 469 height 58
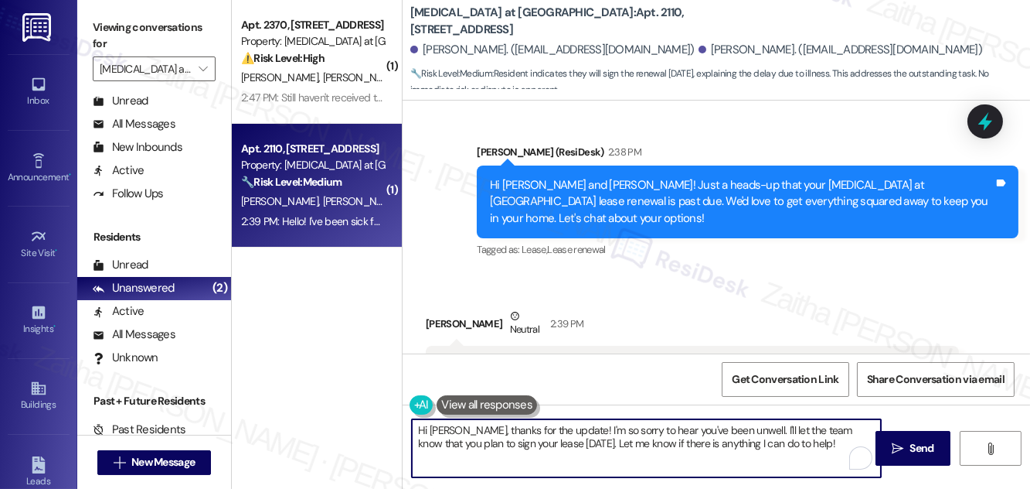
click at [777, 444] on textarea "Hi [PERSON_NAME], thanks for the update! I'm so sorry to hear you've been unwel…" at bounding box center [646, 448] width 469 height 58
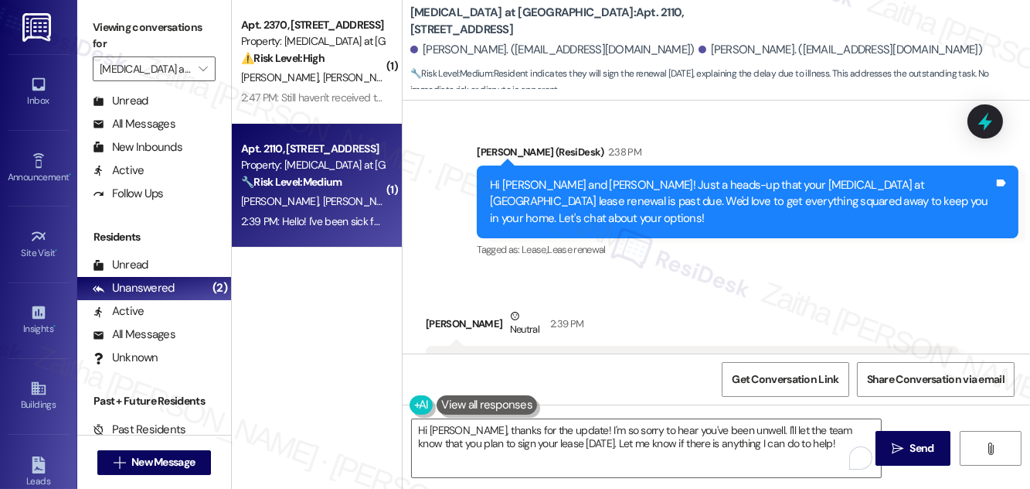
drag, startPoint x: 428, startPoint y: 298, endPoint x: 922, endPoint y: 311, distance: 494.1
click at [927, 346] on div "Hello! I've been sick for the last couple of weeks so I have not had a chance t…" at bounding box center [692, 365] width 533 height 39
copy div "Hello! I've been sick for the last couple of weeks so I have not had a chance t…"
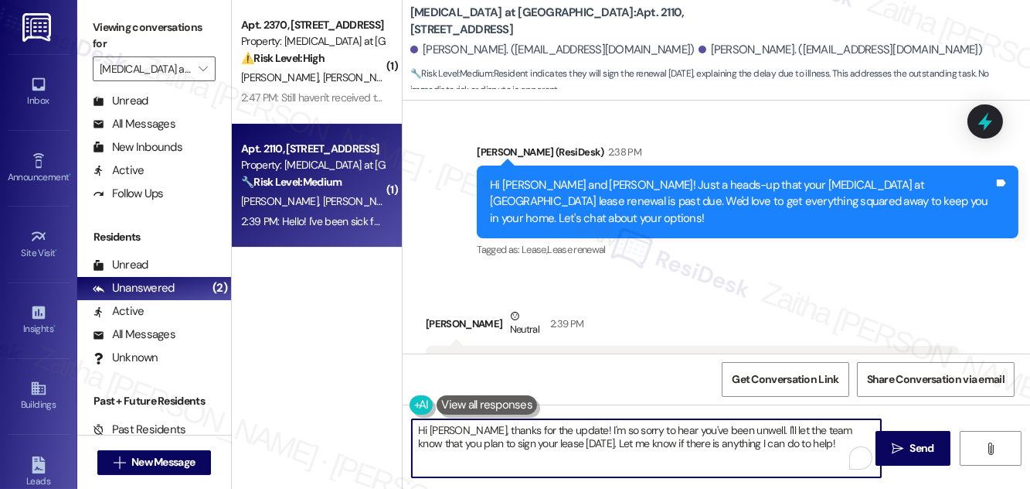
drag, startPoint x: 468, startPoint y: 430, endPoint x: 788, endPoint y: 467, distance: 321.4
click at [785, 468] on textarea "Hi [PERSON_NAME], thanks for the update! I'm so sorry to hear you've been unwel…" at bounding box center [646, 448] width 469 height 58
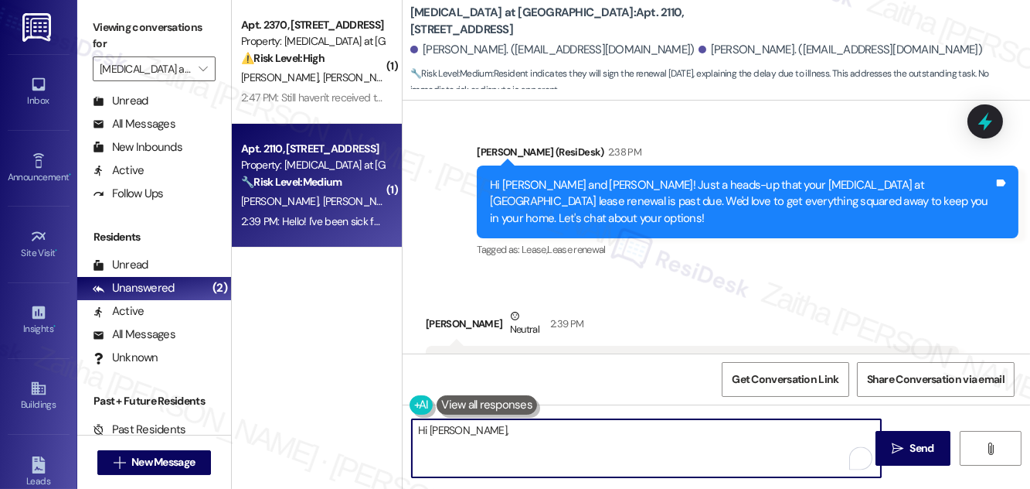
paste textarea "thank you for letting me know. I’m sorry to hear you’ve been sick—I hope you’re…"
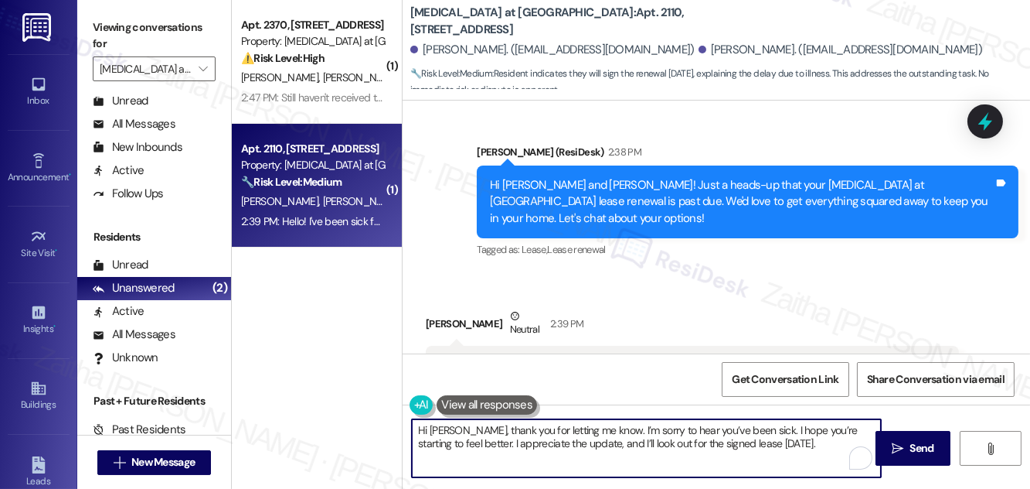
click at [773, 441] on textarea "Hi [PERSON_NAME], thank you for letting me know. I’m sorry to hear you’ve been …" at bounding box center [646, 448] width 469 height 58
type textarea "Hi [PERSON_NAME], thank you for letting me know. I’m sorry to hear you’ve been …"
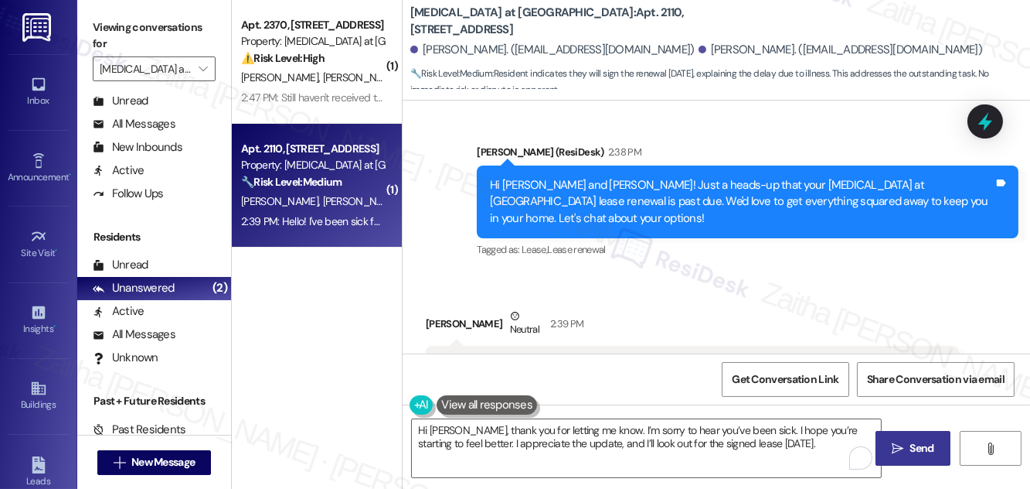
click at [918, 440] on span "Send" at bounding box center [923, 448] width 24 height 16
type textarea "Hi [PERSON_NAME] and [PERSON_NAME], thanks for the update! I'm so sorry to hear…"
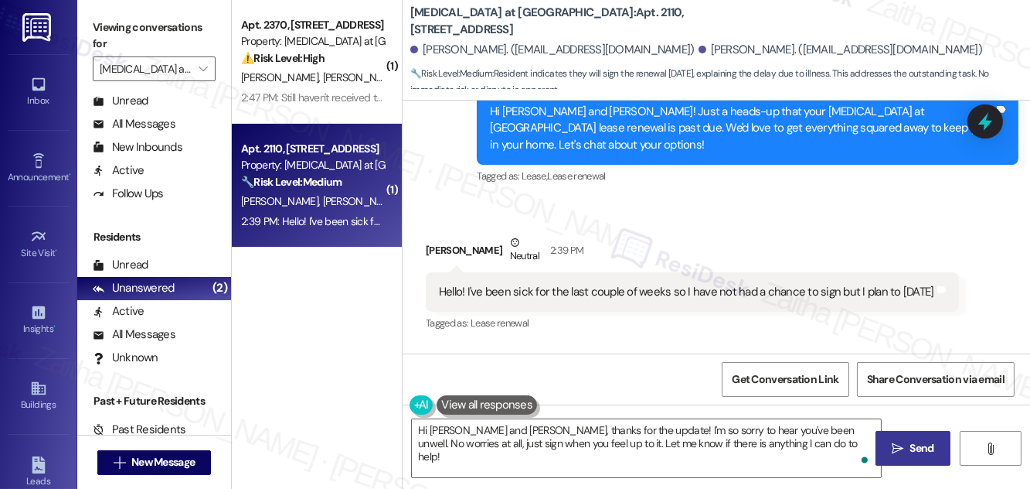
scroll to position [1676, 0]
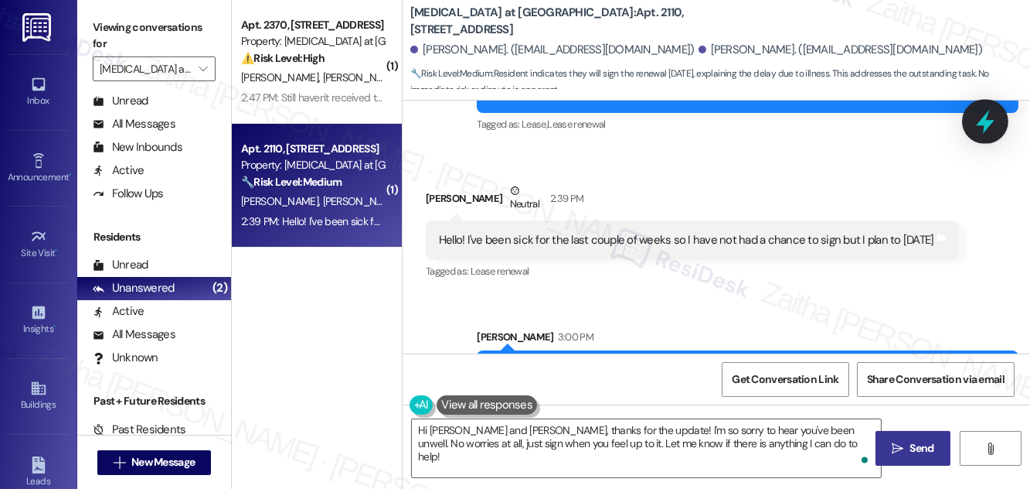
click at [979, 135] on div at bounding box center [985, 121] width 46 height 44
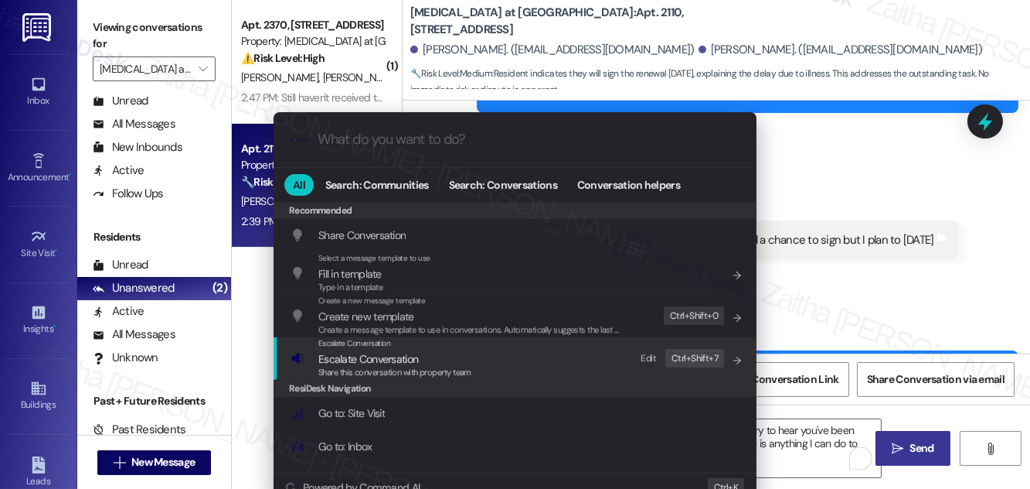
drag, startPoint x: 354, startPoint y: 353, endPoint x: 360, endPoint y: 344, distance: 11.1
click at [353, 355] on span "Escalate Conversation" at bounding box center [368, 359] width 100 height 14
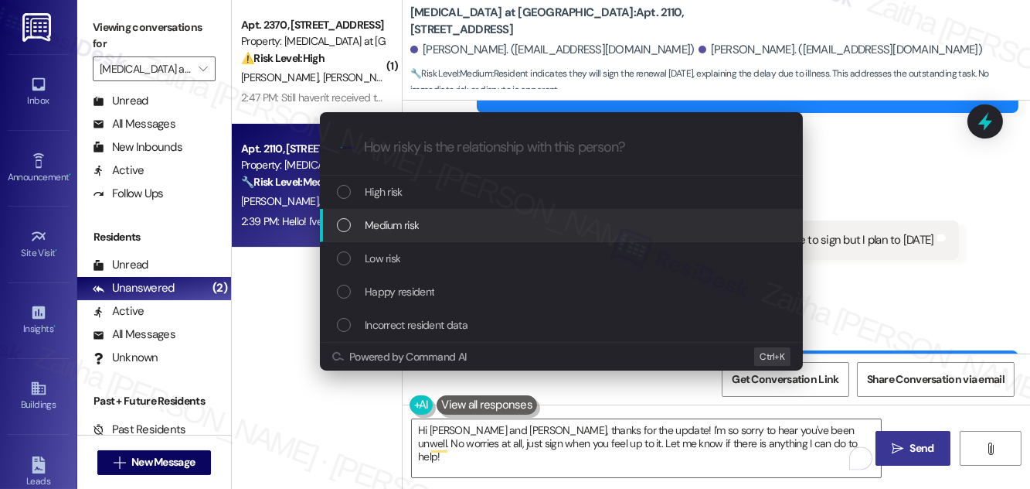
click at [393, 229] on span "Medium risk" at bounding box center [392, 224] width 54 height 17
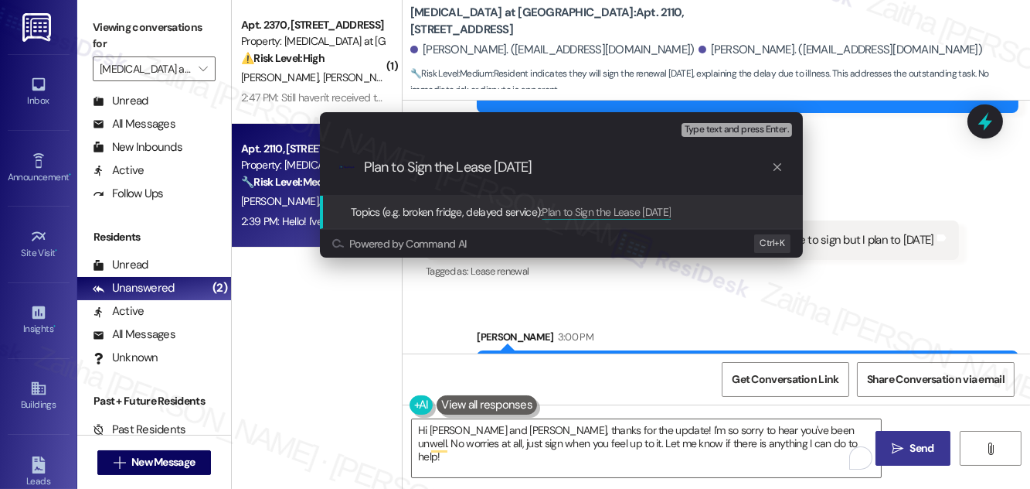
click at [438, 172] on input "Plan to Sign the Lease [DATE]" at bounding box center [567, 167] width 407 height 16
click at [438, 170] on input "Plan to Sign the Lease [DATE]" at bounding box center [567, 167] width 407 height 16
click at [444, 168] on input "Plan to Sign the Lease [DATE]" at bounding box center [567, 167] width 407 height 16
click at [557, 172] on input "Plan to Sign TheLease [DATE]" at bounding box center [567, 167] width 407 height 16
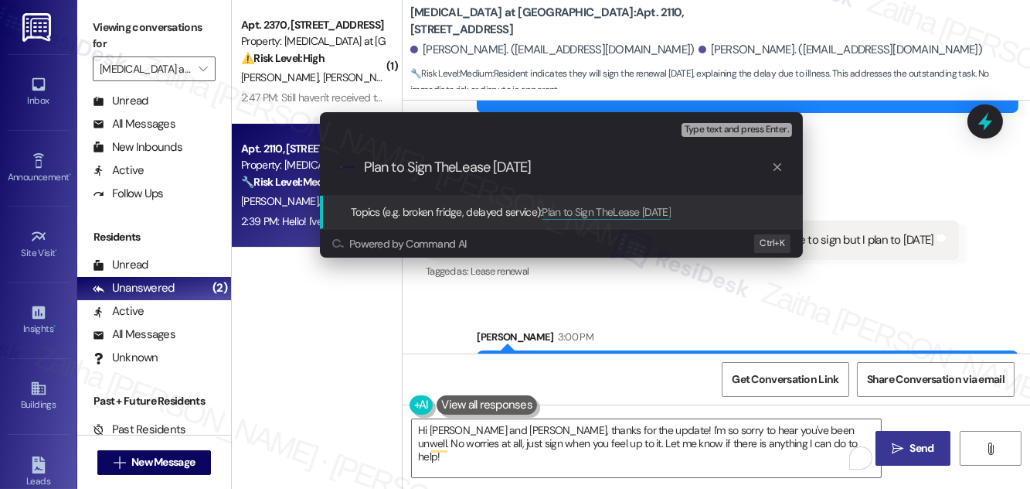
click at [453, 172] on input "Plan to Sign TheLease [DATE]" at bounding box center [567, 167] width 407 height 16
type input "Plan to Sign The Lease [DATE]"
click at [577, 172] on input "Plan to Sign The Lease [DATE]" at bounding box center [567, 167] width 407 height 16
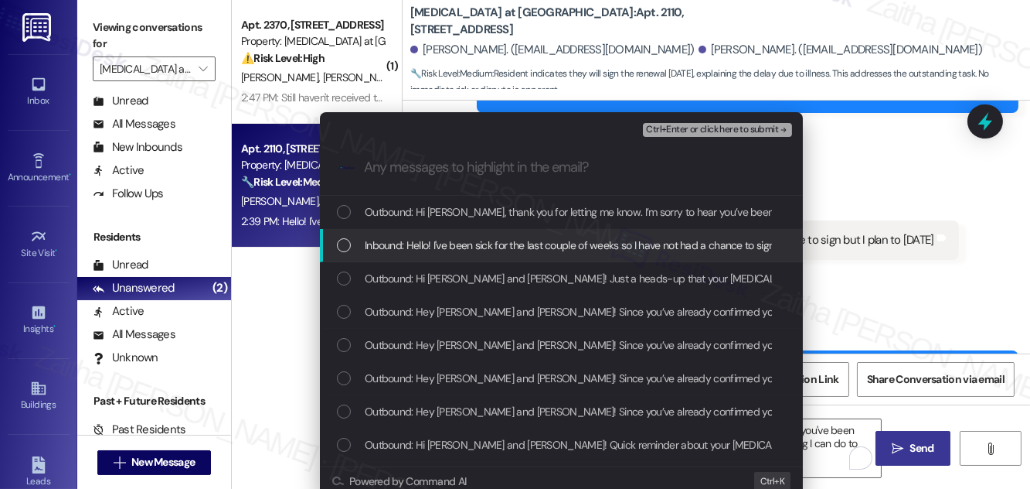
click at [455, 247] on span "Inbound: Hello! I've been sick for the last couple of weeks so I have not had a…" at bounding box center [613, 245] width 497 height 17
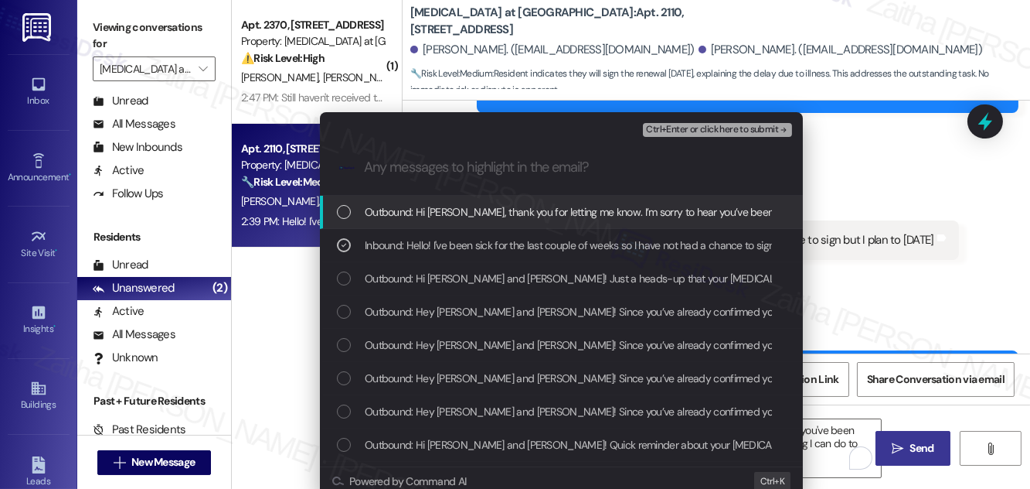
click at [690, 128] on span "Ctrl+Enter or click here to submit" at bounding box center [712, 129] width 132 height 11
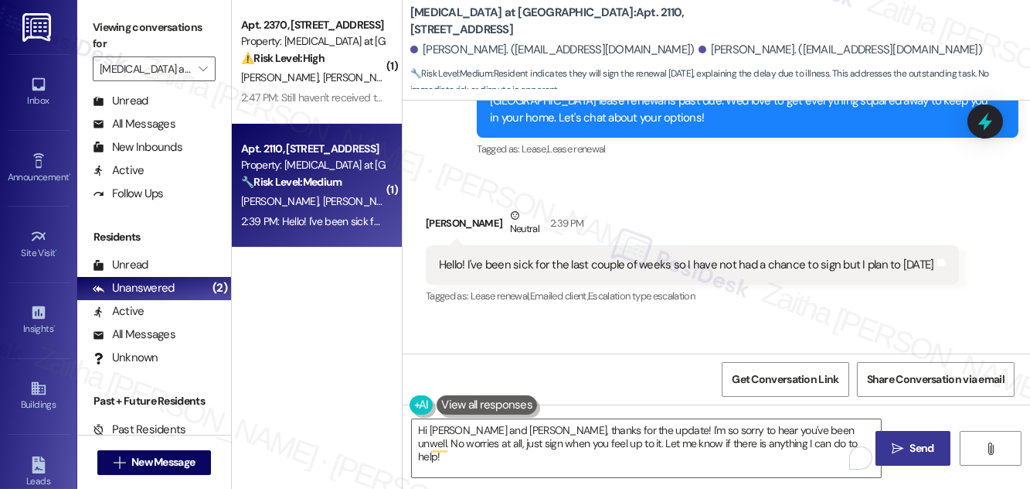
scroll to position [1698, 0]
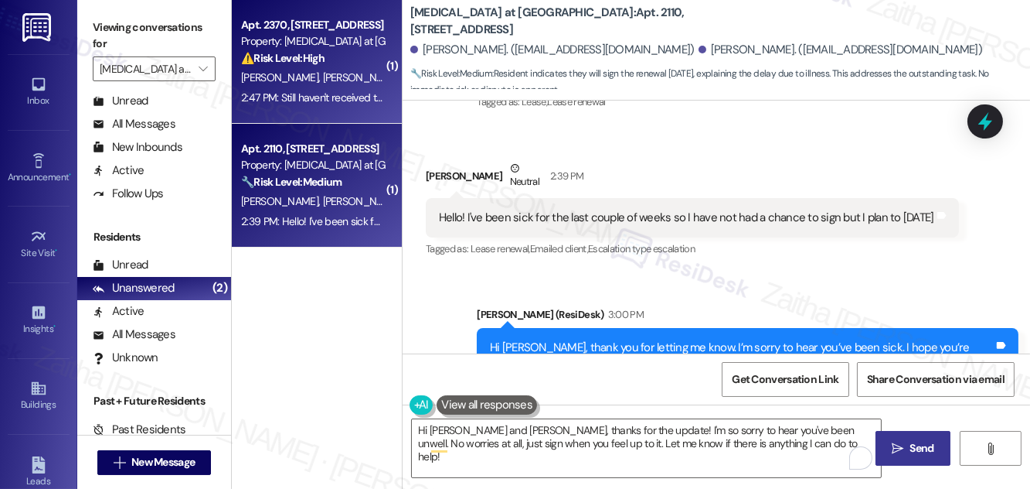
click at [366, 64] on div "⚠️ Risk Level: High The resident is waiting for modified renewal documents to s…" at bounding box center [312, 58] width 143 height 16
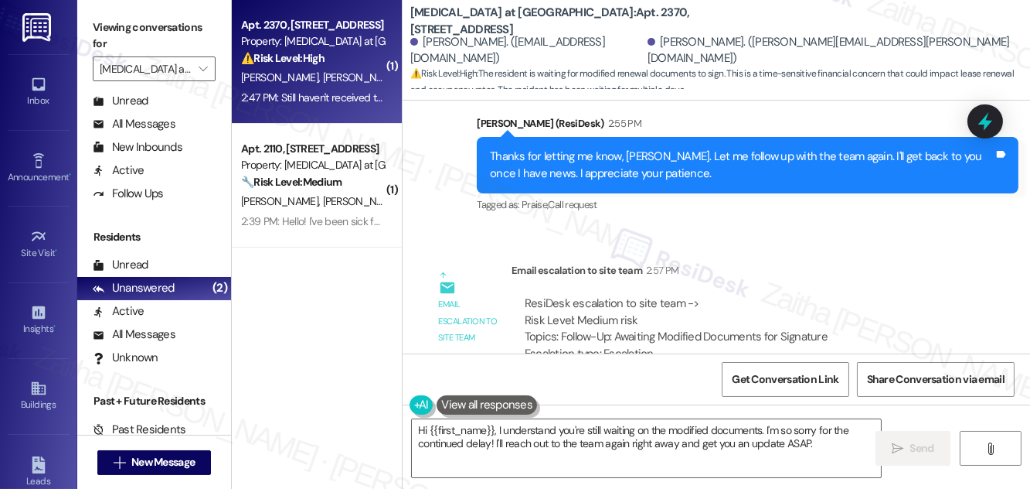
scroll to position [4707, 0]
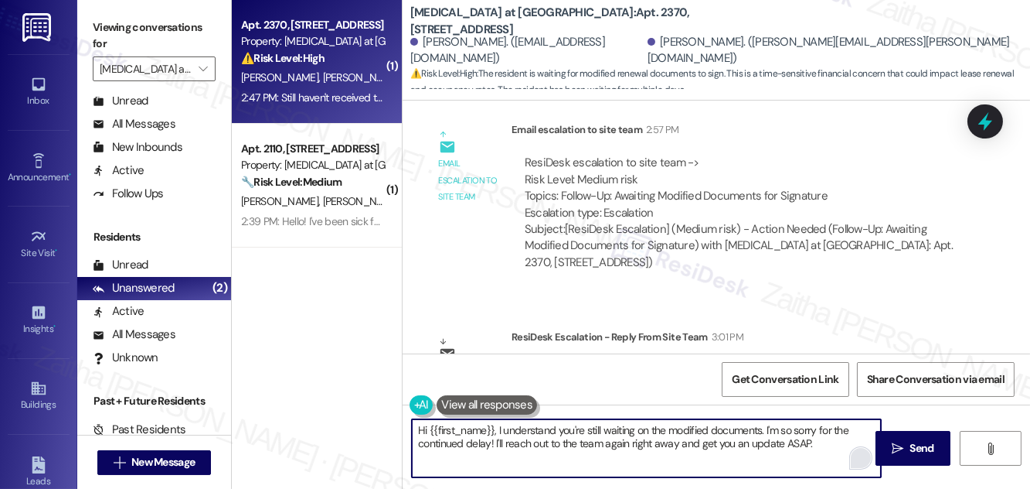
drag, startPoint x: 417, startPoint y: 431, endPoint x: 853, endPoint y: 449, distance: 436.4
click at [853, 449] on div "Hi {{first_name}}, I understand you're still waiting on the modified documents.…" at bounding box center [646, 448] width 471 height 60
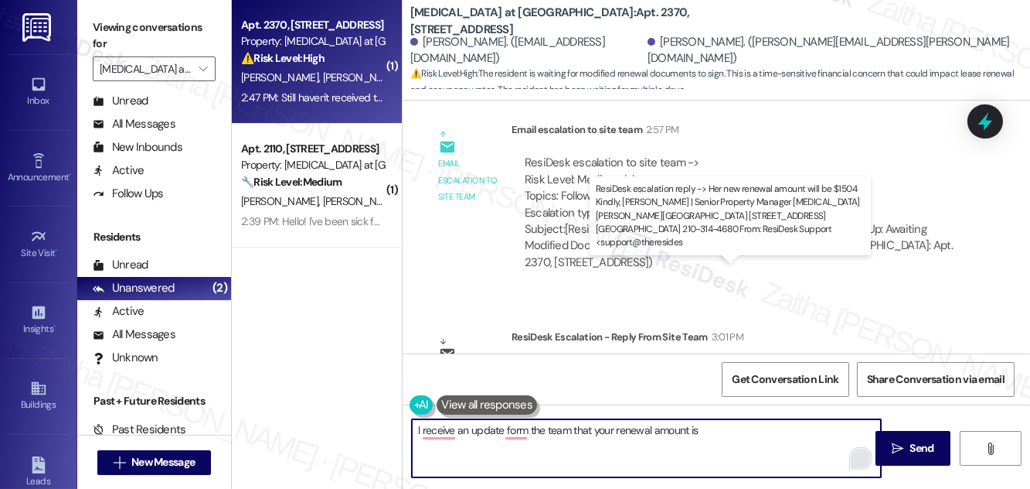
click at [693, 362] on div "ResiDesk escalation reply -> Her new renewal amount will be $1504 Kindly, [PERS…" at bounding box center [733, 394] width 416 height 65
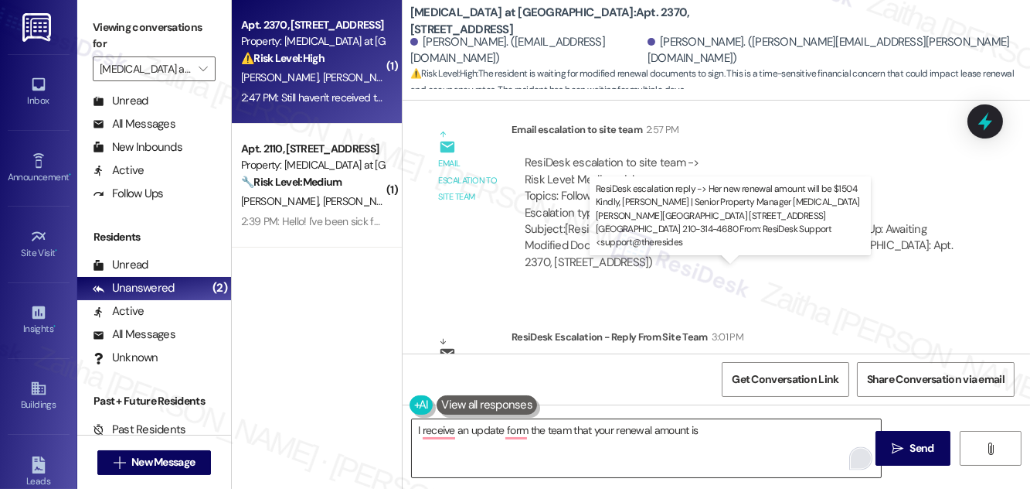
drag, startPoint x: 679, startPoint y: 284, endPoint x: 707, endPoint y: 283, distance: 27.9
click at [707, 362] on div "ResiDesk escalation reply -> Her new renewal amount will be $1504 Kindly, [PERS…" at bounding box center [733, 394] width 416 height 65
copy div "$1504"
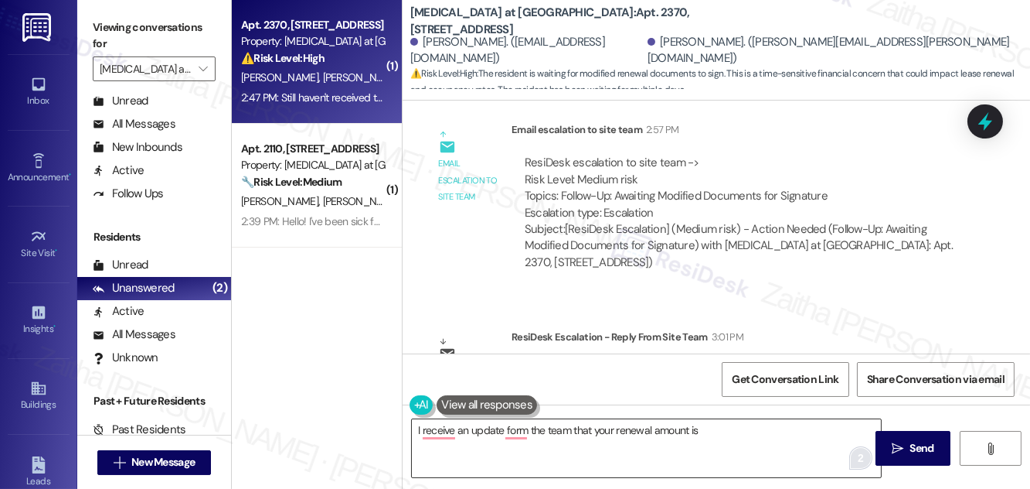
click at [720, 426] on textarea "I receive an update form the team that your renewal amount is" at bounding box center [646, 448] width 469 height 58
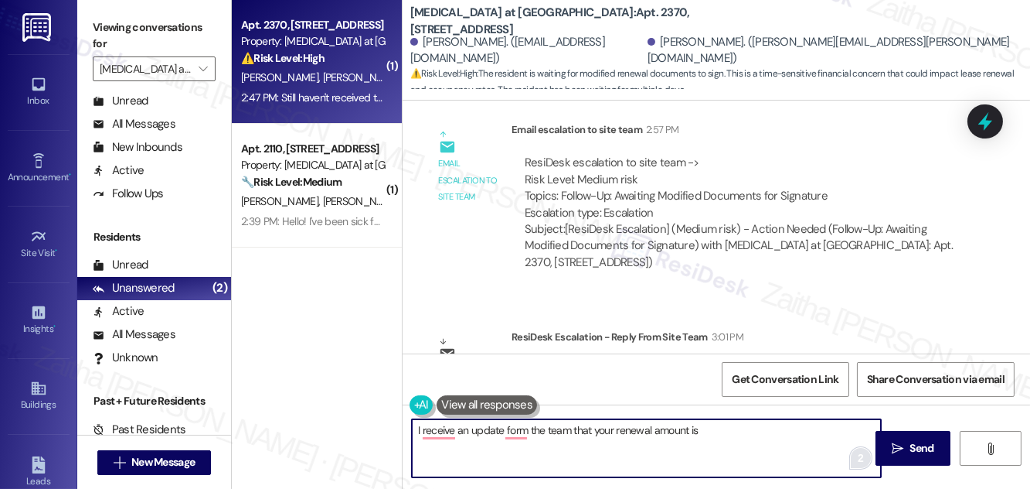
paste textarea "$1504"
type textarea "I receive an update form the team that your renewal amount is $1504"
drag, startPoint x: 669, startPoint y: 426, endPoint x: 416, endPoint y: 430, distance: 253.6
click at [416, 430] on textarea "I receive an update form the team that your renewal amount is $1504" at bounding box center [646, 448] width 469 height 58
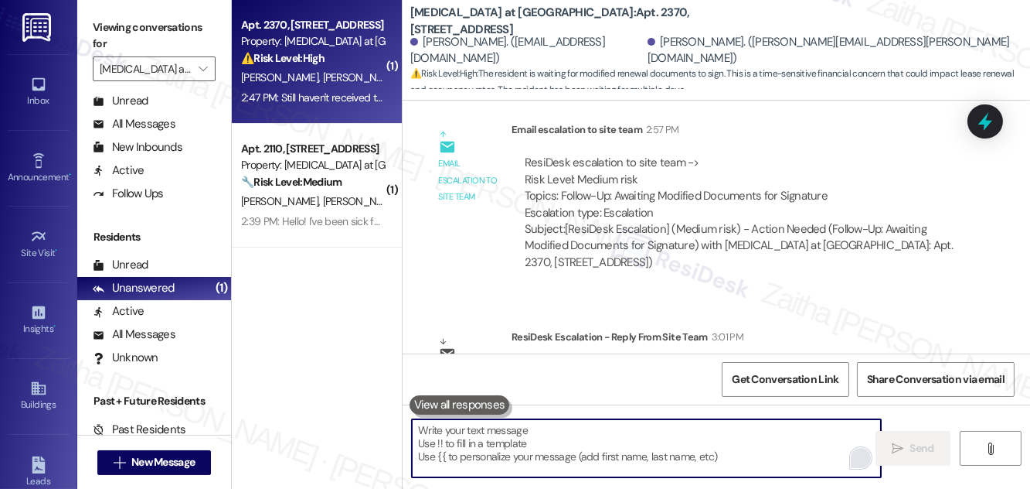
click at [449, 438] on textarea "To enrich screen reader interactions, please activate Accessibility in Grammarl…" at bounding box center [646, 448] width 469 height 58
paste textarea "I received an update from the team that your renewal amount is $1,504."
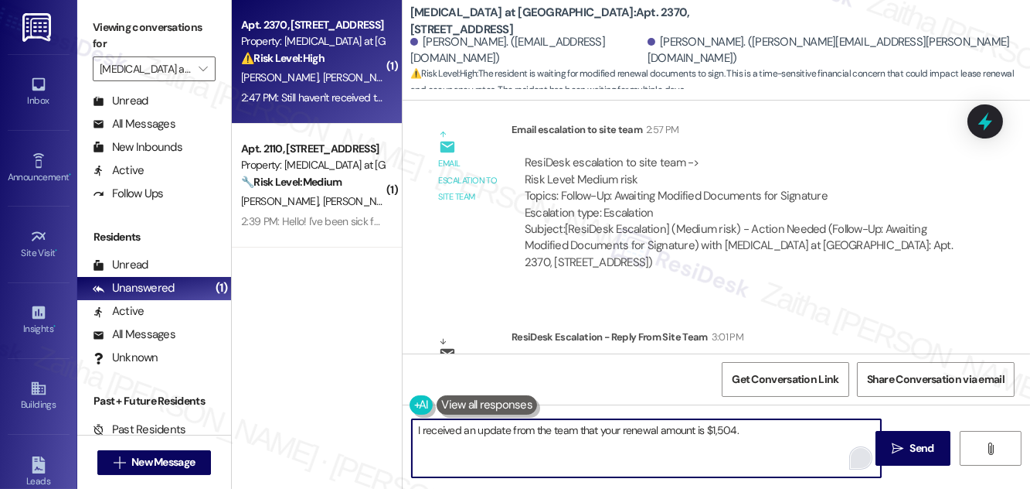
click at [621, 428] on textarea "I received an update from the team that your renewal amount is $1,504." at bounding box center [646, 448] width 469 height 58
click at [775, 426] on textarea "I received an update from the team that your new renewal amount is $1,504." at bounding box center [646, 448] width 469 height 58
type textarea "I received an update from the team that your new renewal amount is $1,504."
click at [911, 441] on span "Send" at bounding box center [923, 448] width 24 height 16
